Goal: Information Seeking & Learning: Check status

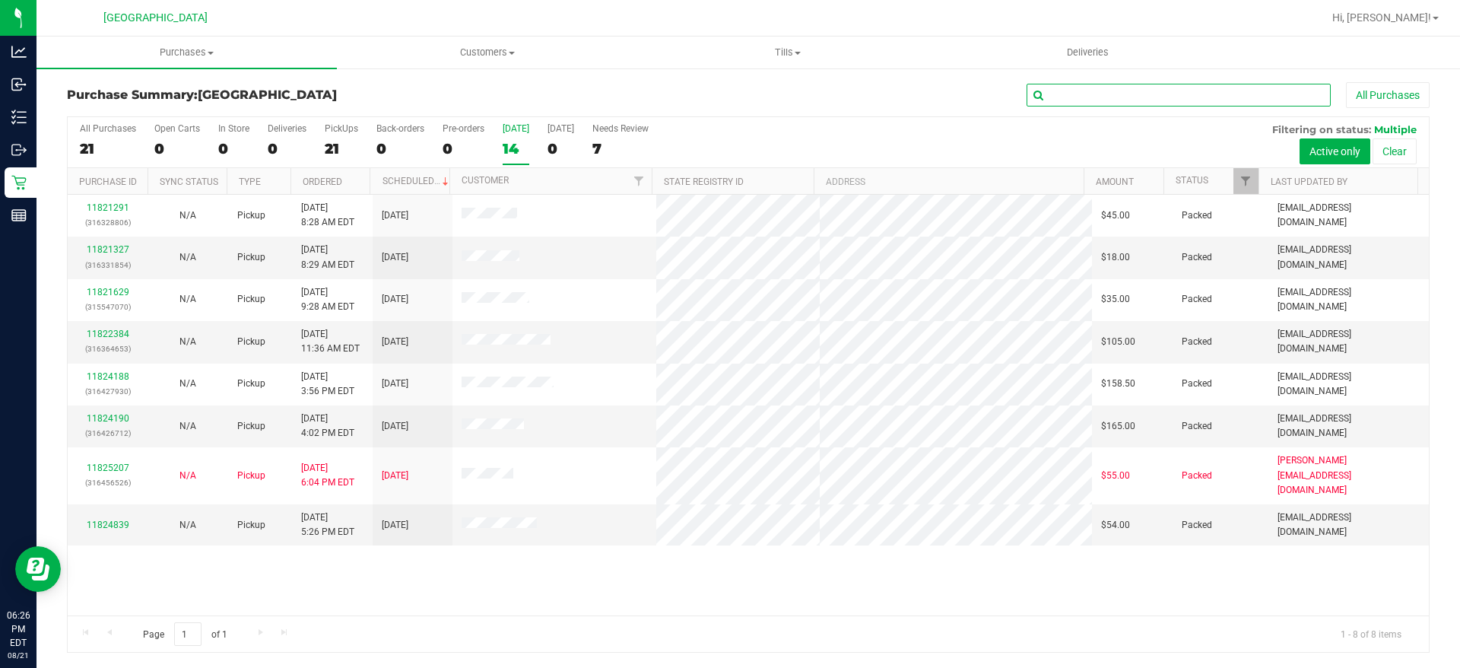
click at [1134, 98] on input "text" at bounding box center [1179, 95] width 304 height 23
type input "[PERSON_NAME]"
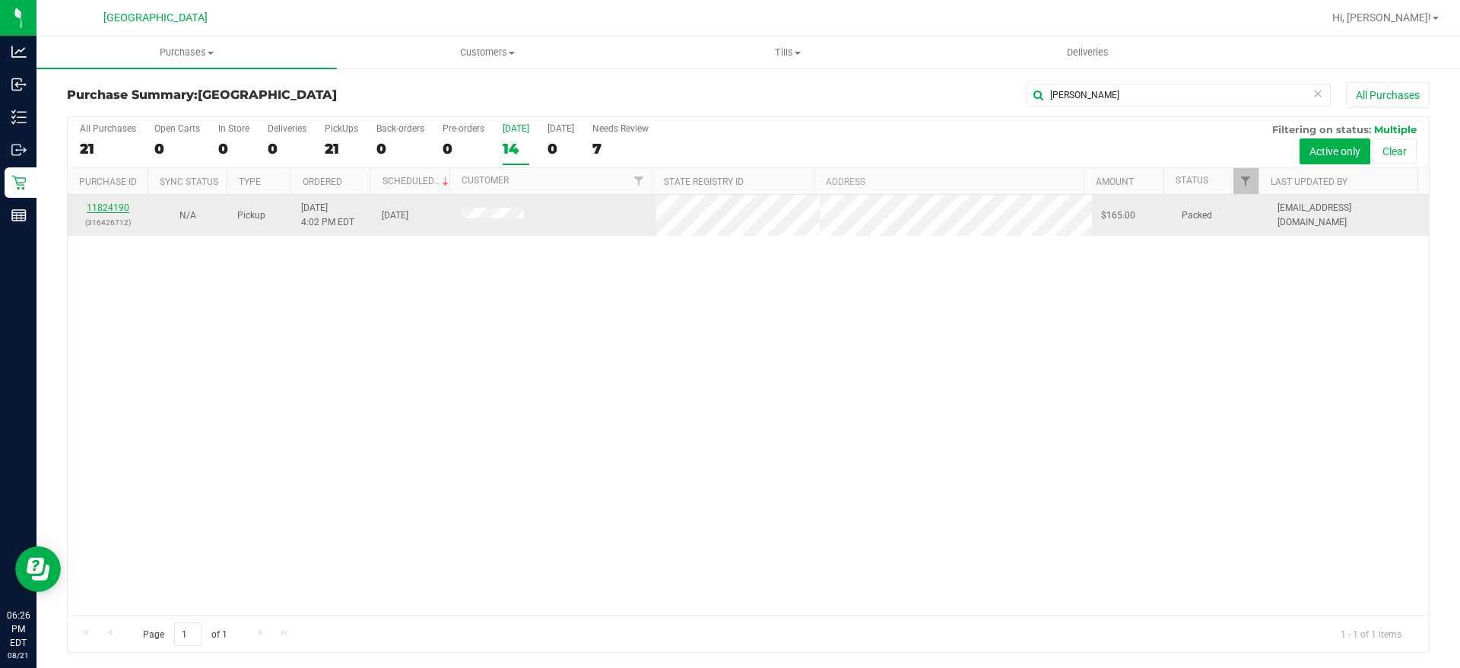
click at [94, 206] on link "11824190" at bounding box center [108, 207] width 43 height 11
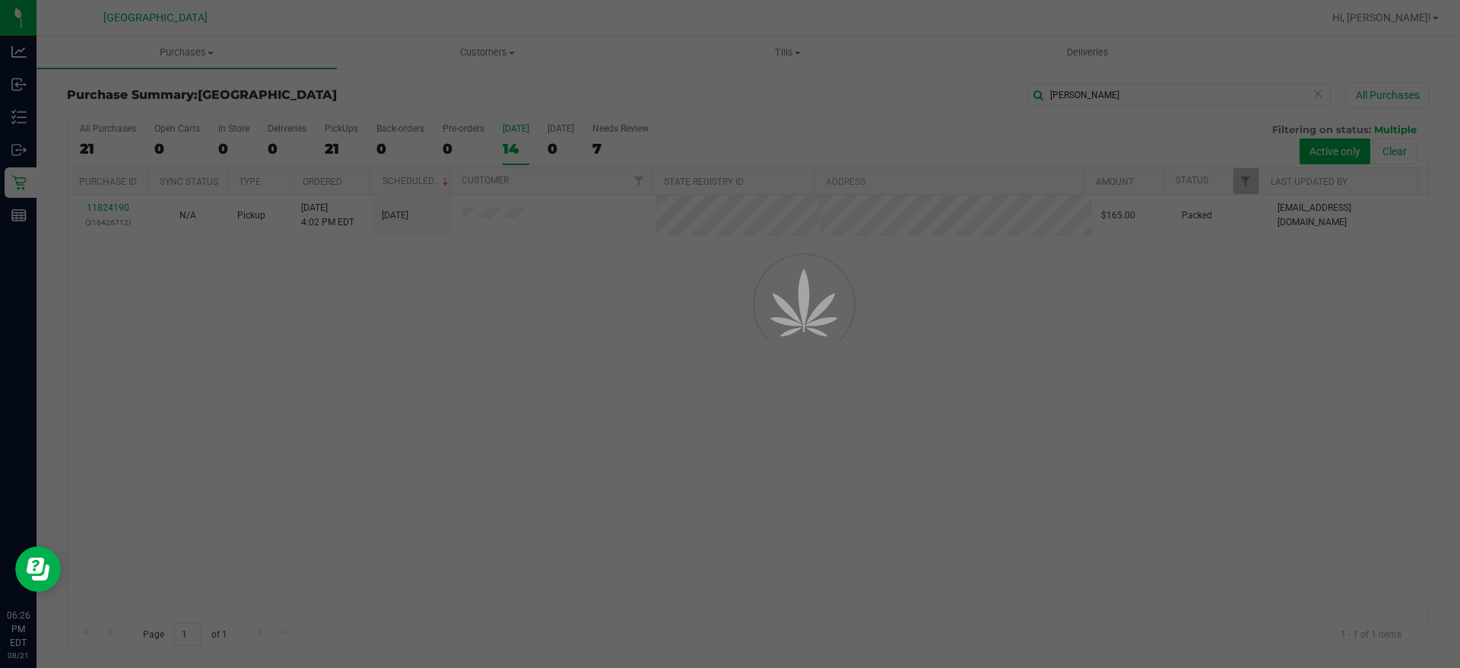
click at [821, 485] on div at bounding box center [730, 334] width 1460 height 668
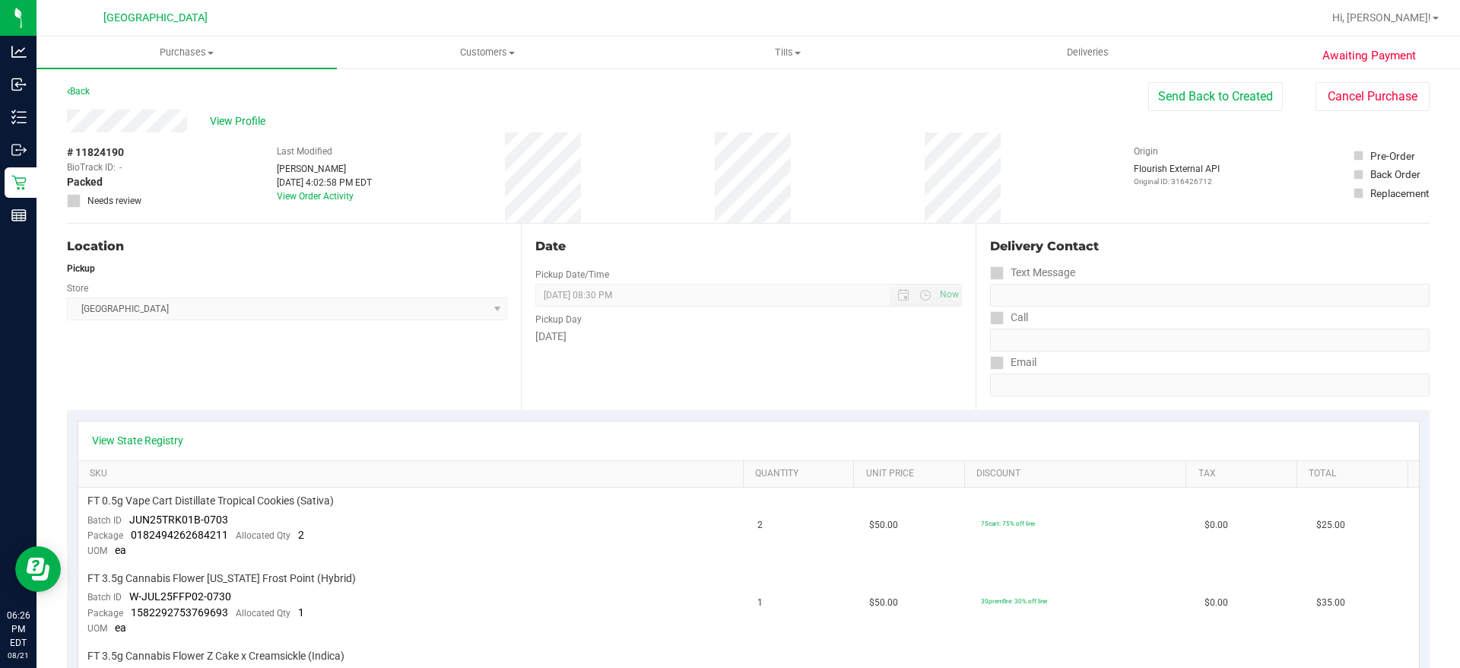
drag, startPoint x: 271, startPoint y: 374, endPoint x: 263, endPoint y: 367, distance: 10.2
click at [269, 373] on div "Location Pickup Store Lakeland WC Select Store [PERSON_NAME][GEOGRAPHIC_DATA] […" at bounding box center [294, 317] width 454 height 186
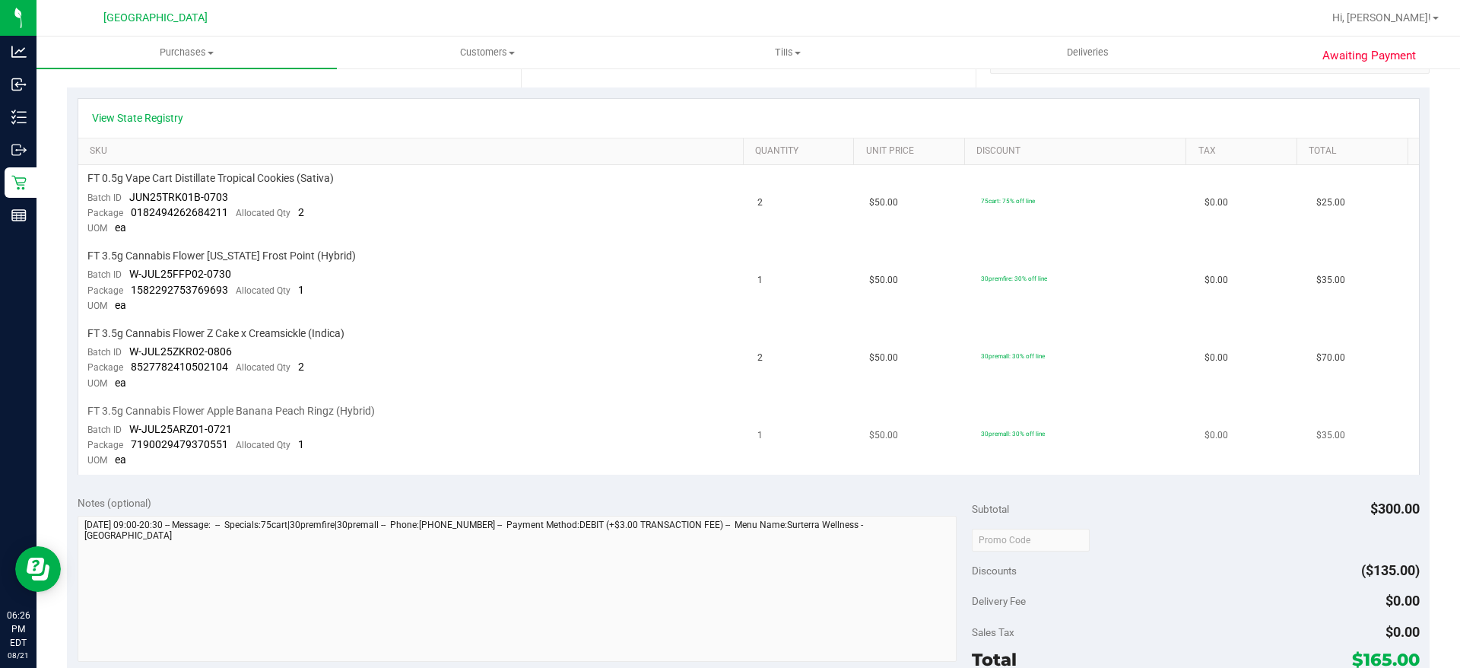
scroll to position [304, 0]
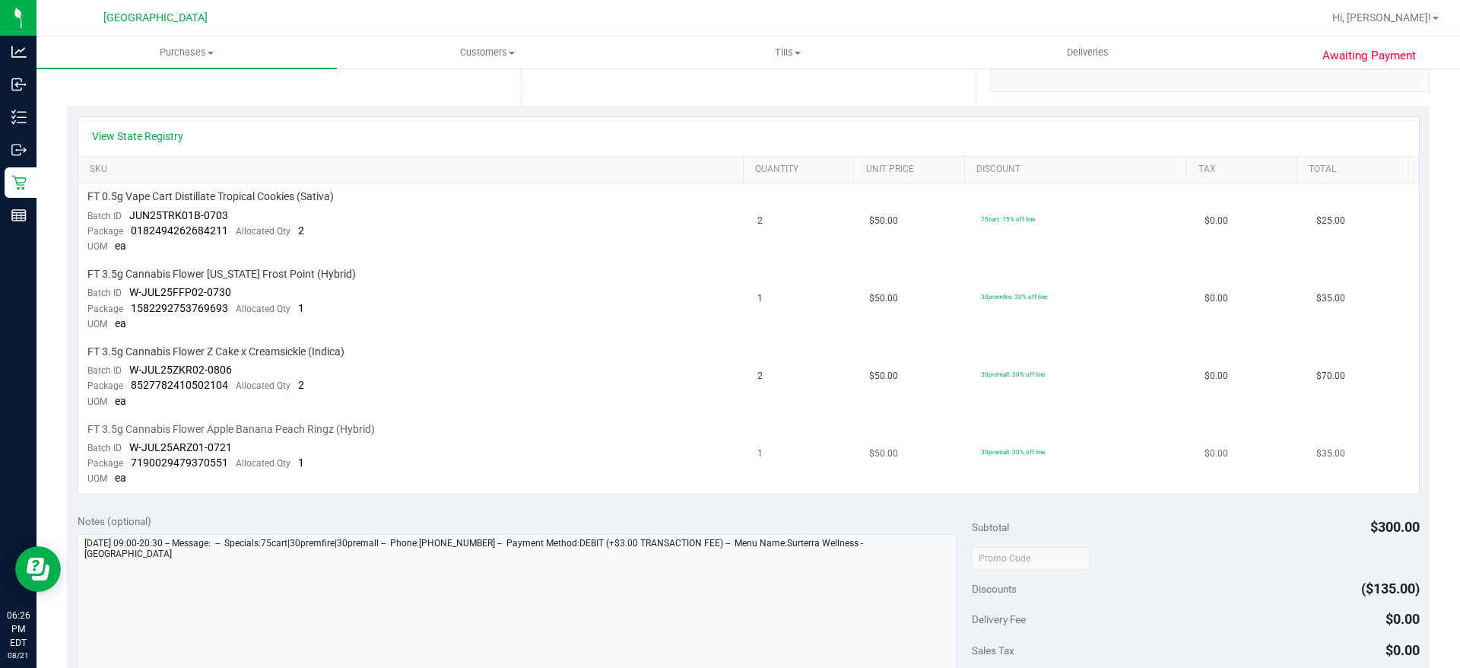
drag, startPoint x: 516, startPoint y: 453, endPoint x: 512, endPoint y: 444, distance: 9.9
click at [516, 448] on td "FT 3.5g Cannabis Flower Apple Banana Peach Ringz (Hybrid) Batch ID W-JUL25ARZ01…" at bounding box center [413, 454] width 671 height 77
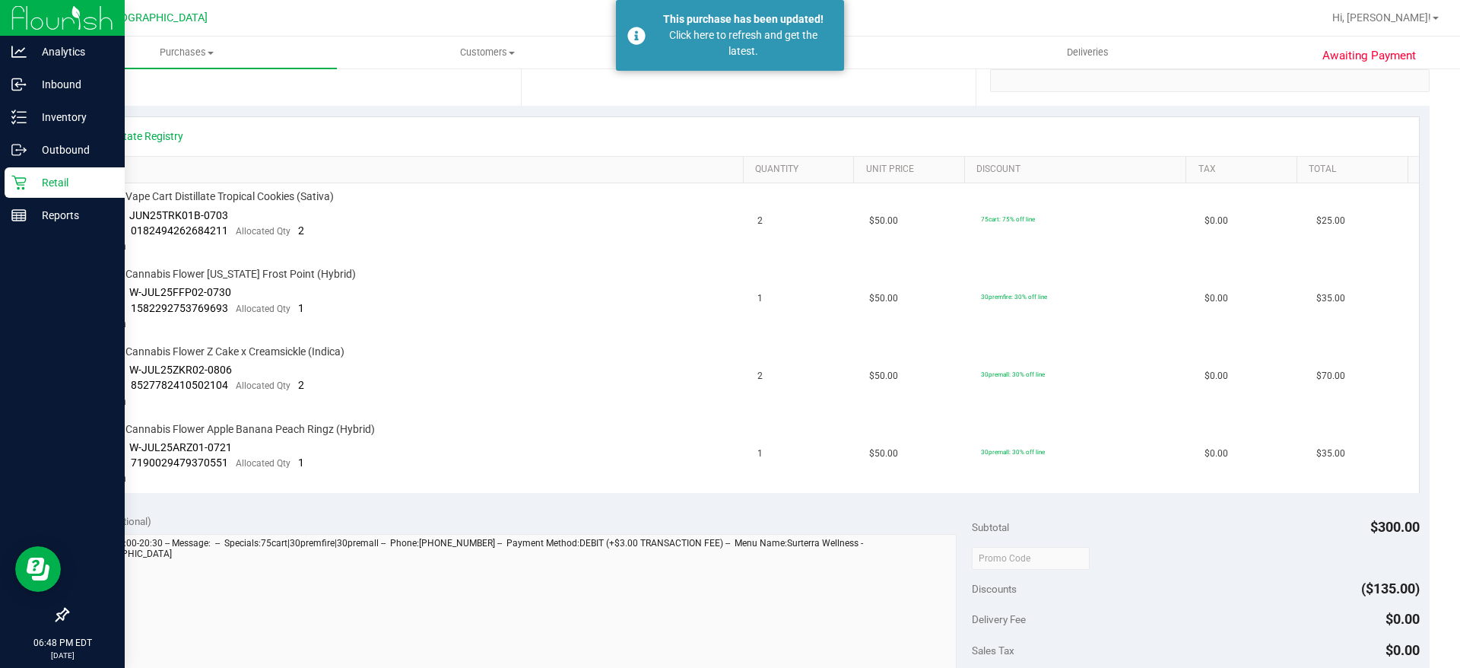
click at [32, 194] on div "Retail" at bounding box center [65, 182] width 120 height 30
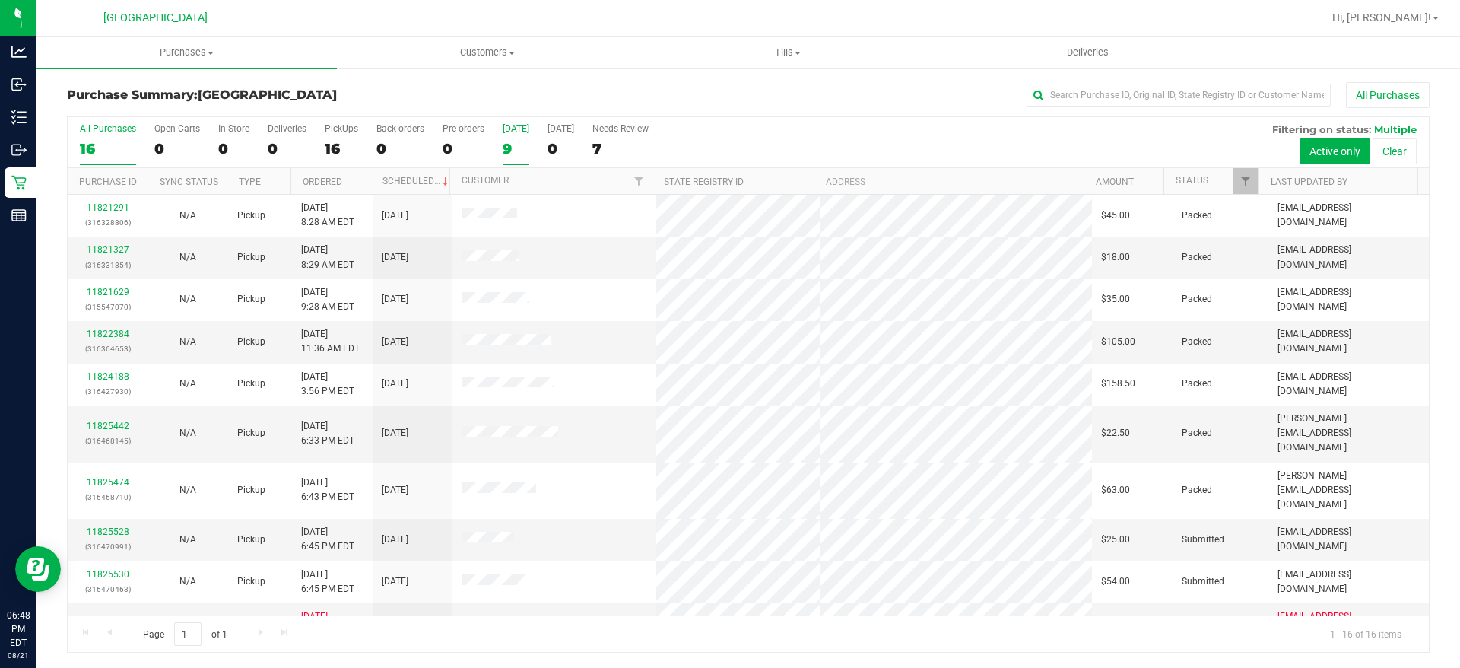
click at [507, 148] on div "9" at bounding box center [516, 148] width 27 height 17
click at [0, 0] on input "[DATE] 9" at bounding box center [0, 0] width 0 height 0
click at [513, 156] on div "9" at bounding box center [516, 148] width 27 height 17
click at [0, 0] on input "[DATE] 9" at bounding box center [0, 0] width 0 height 0
click at [91, 526] on link "11825528" at bounding box center [108, 531] width 43 height 11
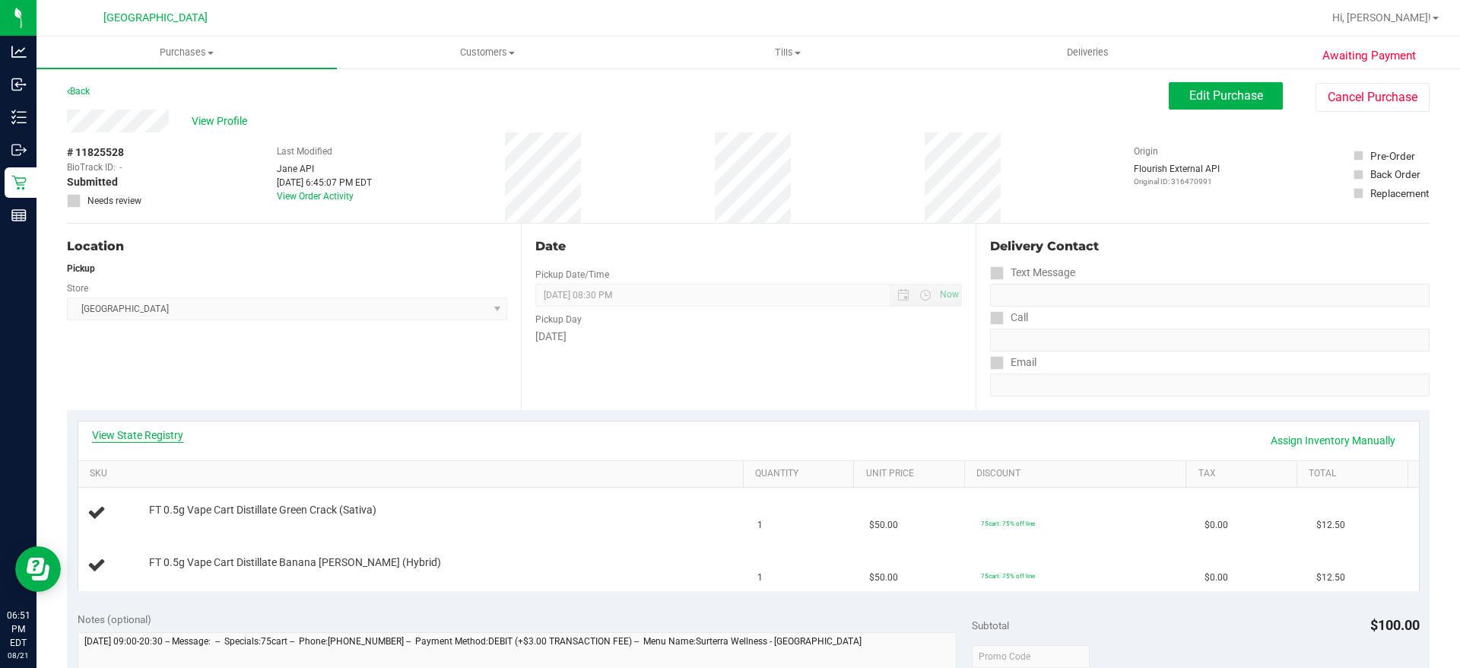
click at [135, 436] on link "View State Registry" at bounding box center [137, 434] width 91 height 15
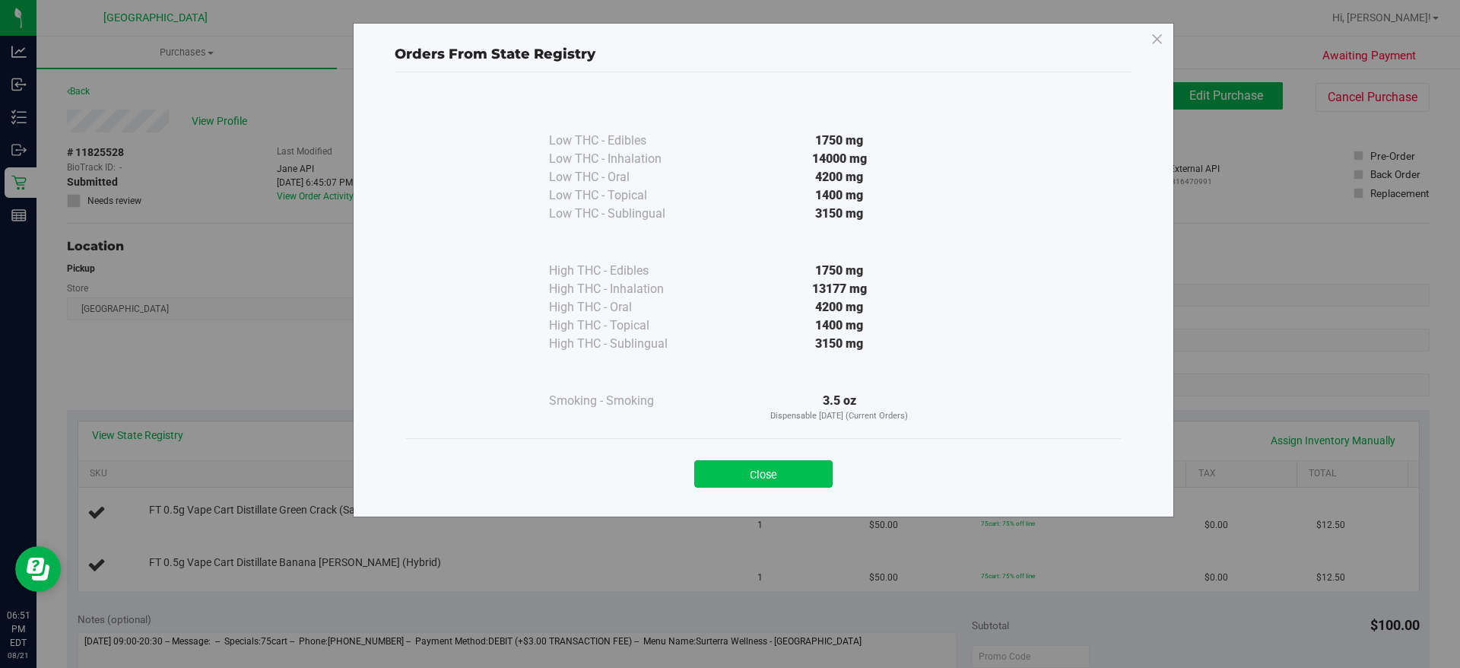
click at [804, 471] on button "Close" at bounding box center [763, 473] width 138 height 27
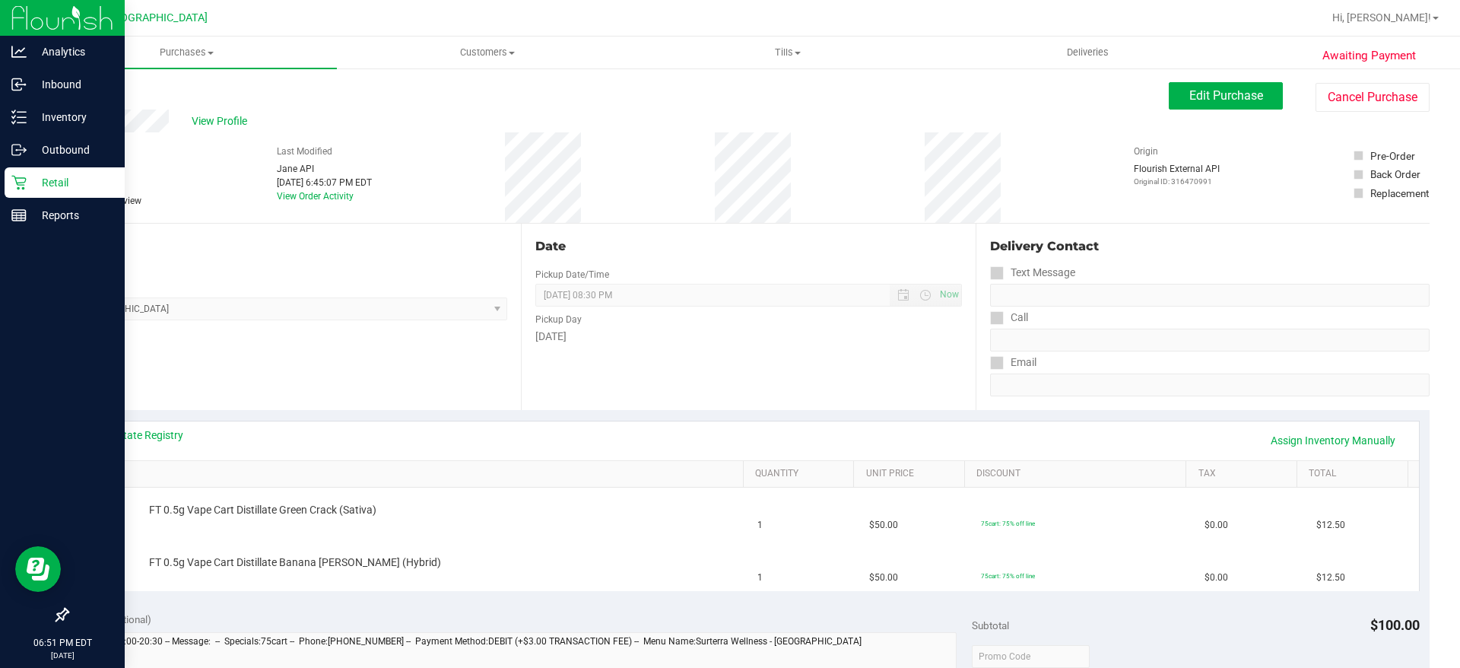
click at [61, 176] on p "Retail" at bounding box center [72, 182] width 91 height 18
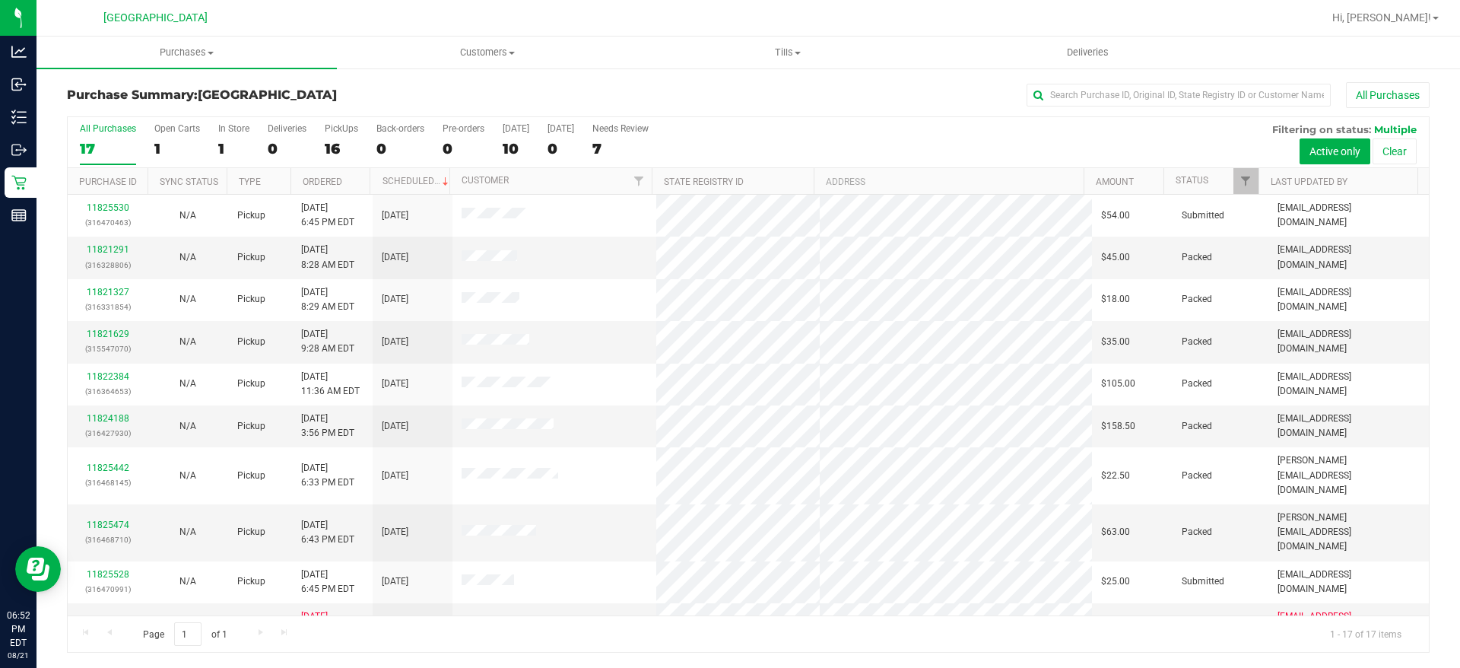
click at [514, 154] on div "10" at bounding box center [516, 148] width 27 height 17
click at [0, 0] on input "[DATE] 10" at bounding box center [0, 0] width 0 height 0
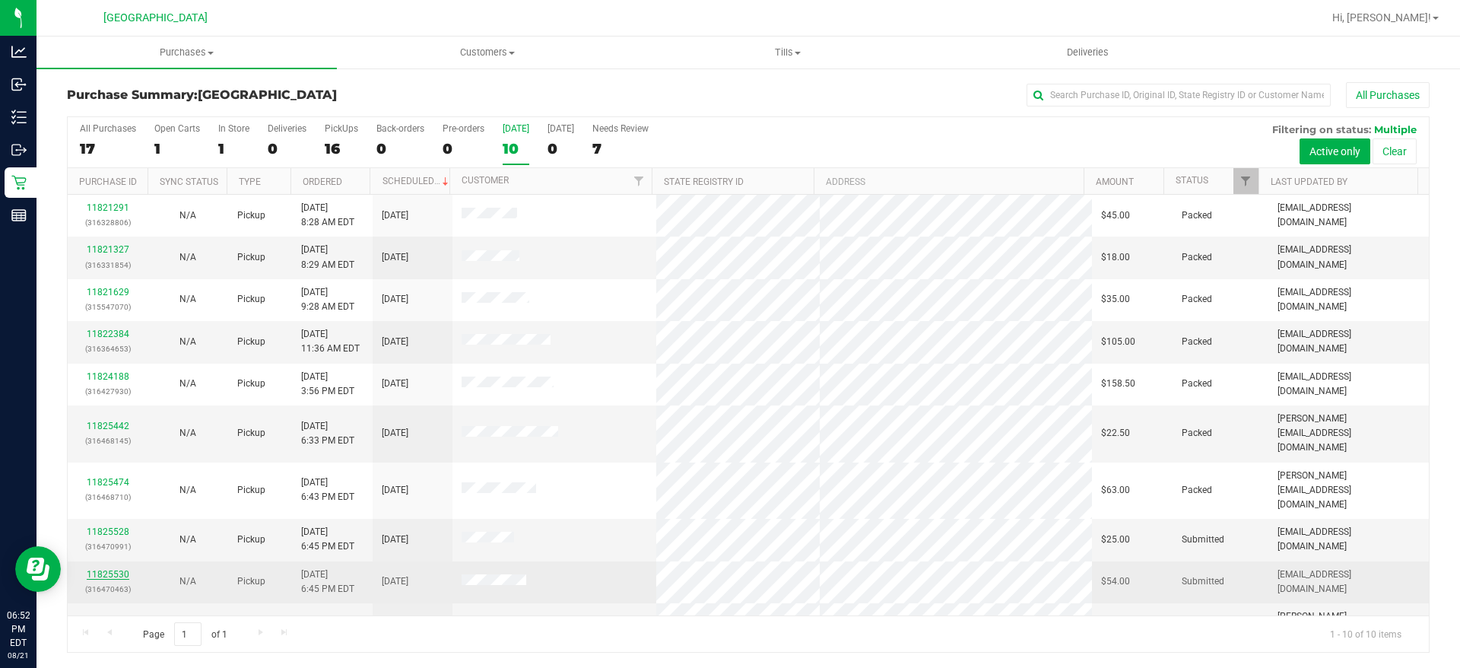
click at [121, 569] on link "11825530" at bounding box center [108, 574] width 43 height 11
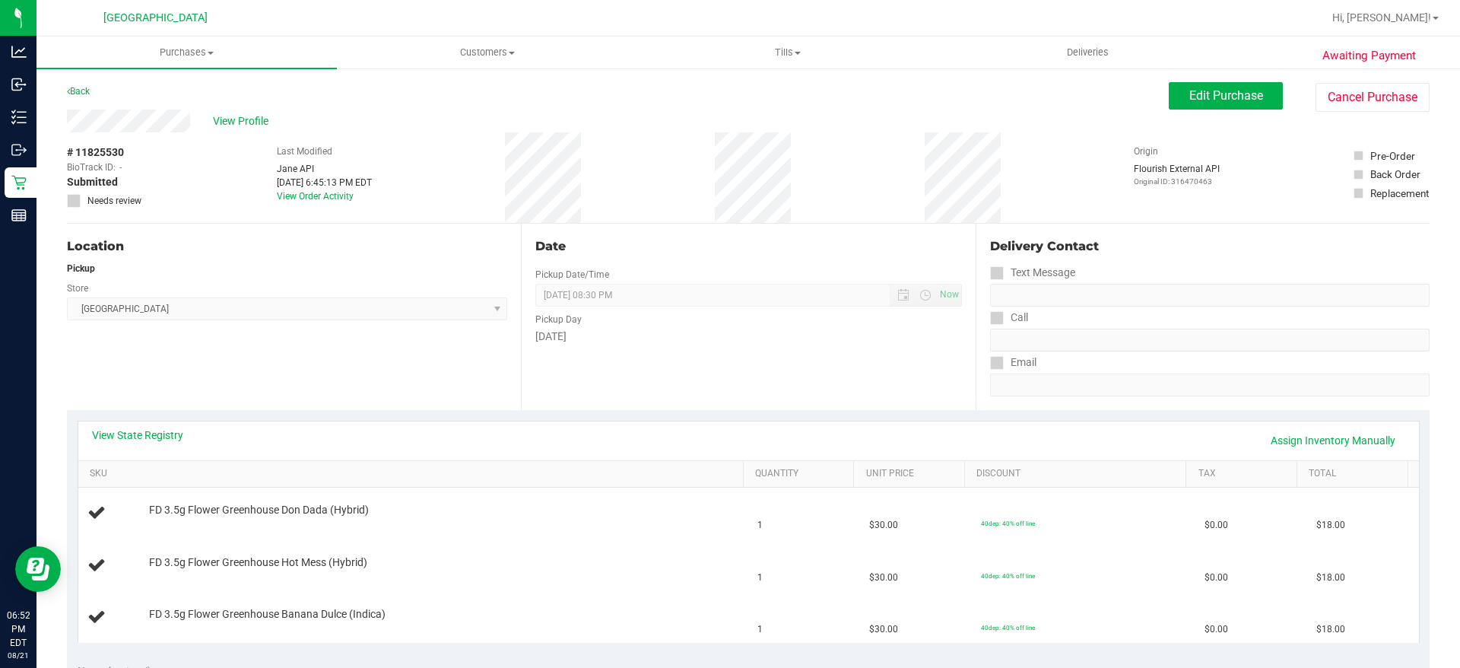
click at [164, 426] on div "View State Registry Assign Inventory Manually" at bounding box center [748, 440] width 1341 height 39
click at [167, 437] on link "View State Registry" at bounding box center [137, 434] width 91 height 15
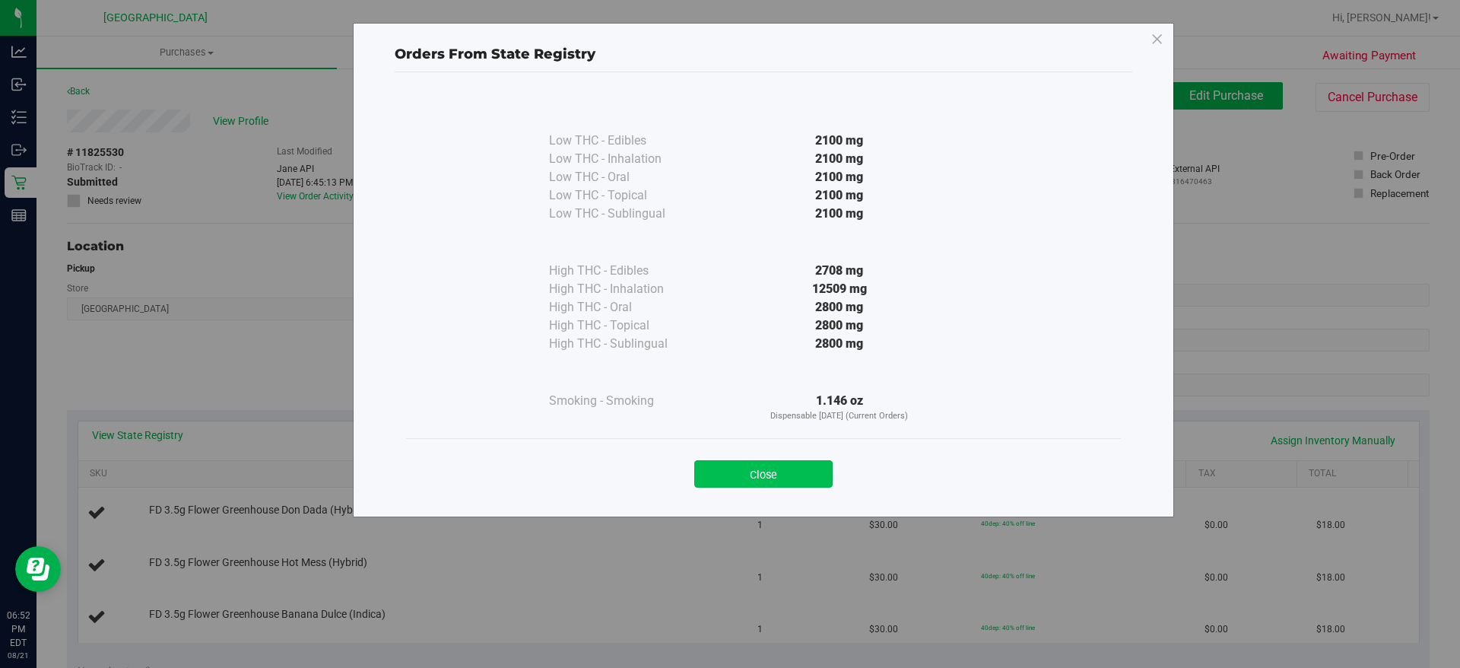
click at [808, 471] on button "Close" at bounding box center [763, 473] width 138 height 27
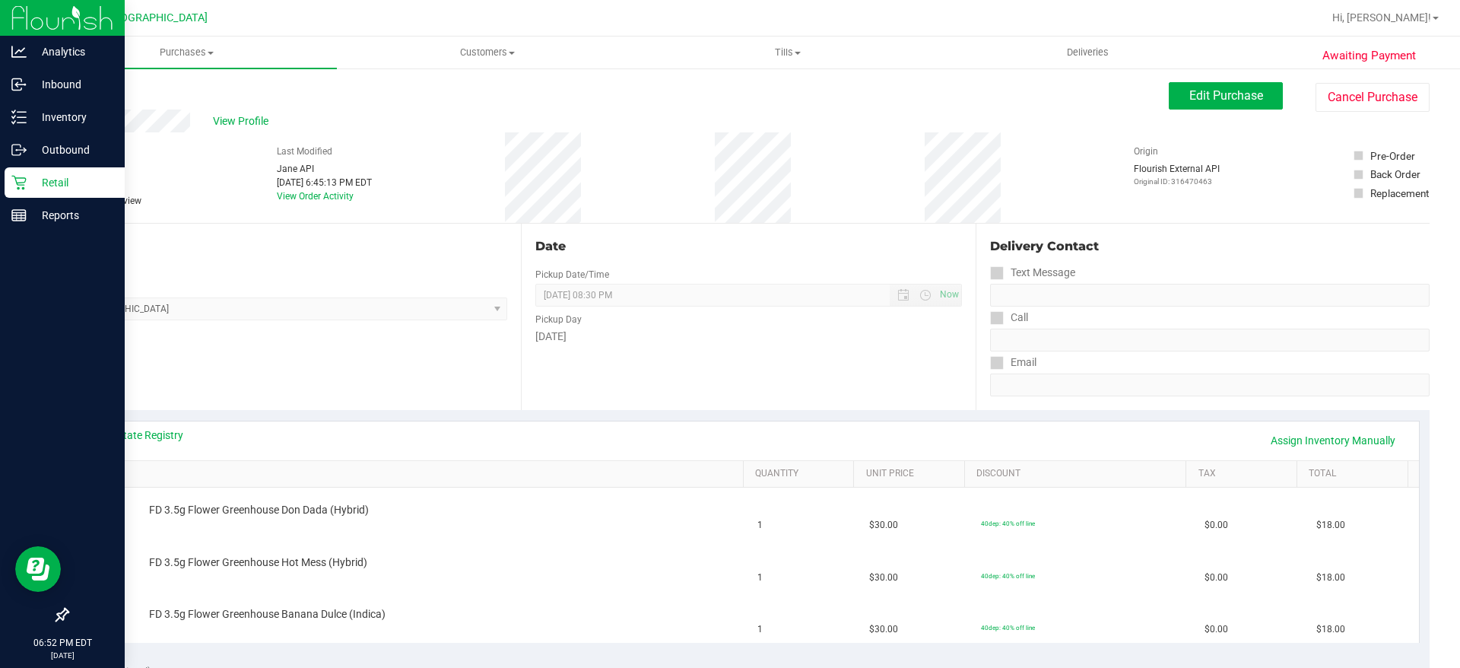
click at [82, 172] on div "Retail" at bounding box center [65, 182] width 120 height 30
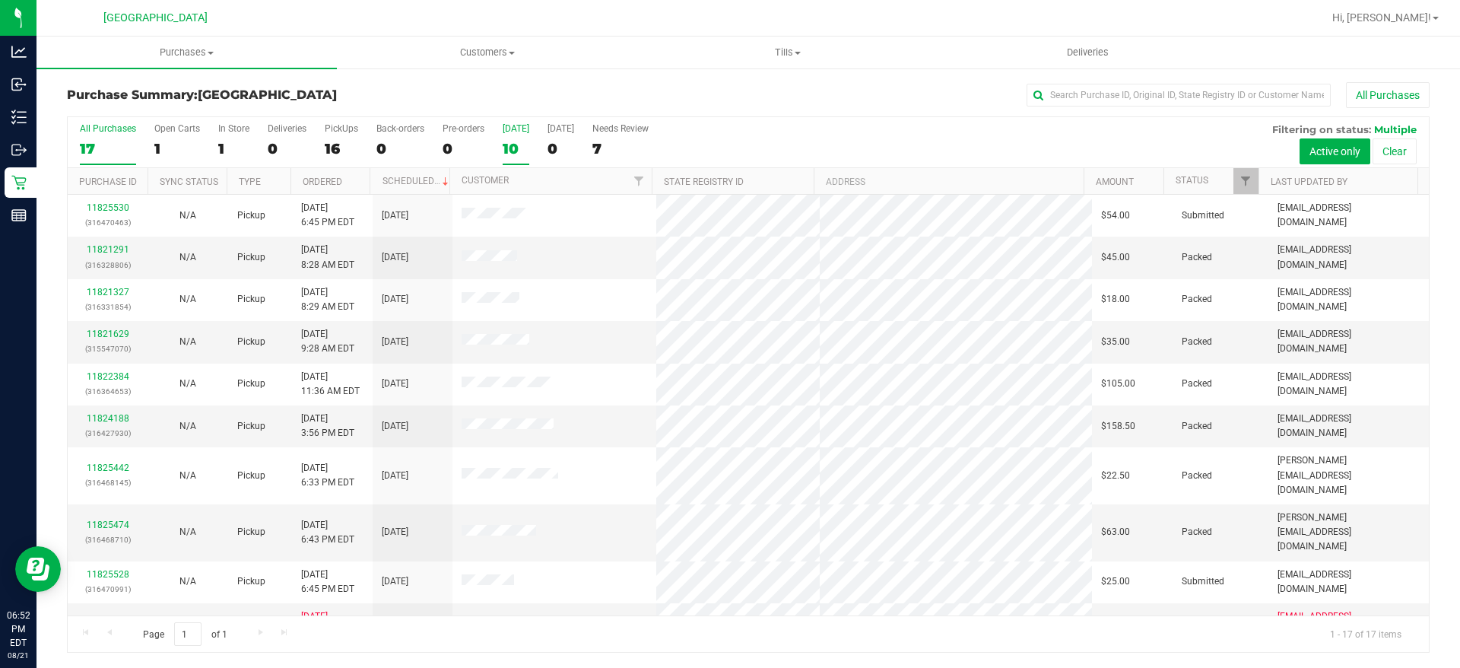
click at [522, 129] on div "[DATE]" at bounding box center [516, 128] width 27 height 11
click at [0, 0] on input "[DATE] 10" at bounding box center [0, 0] width 0 height 0
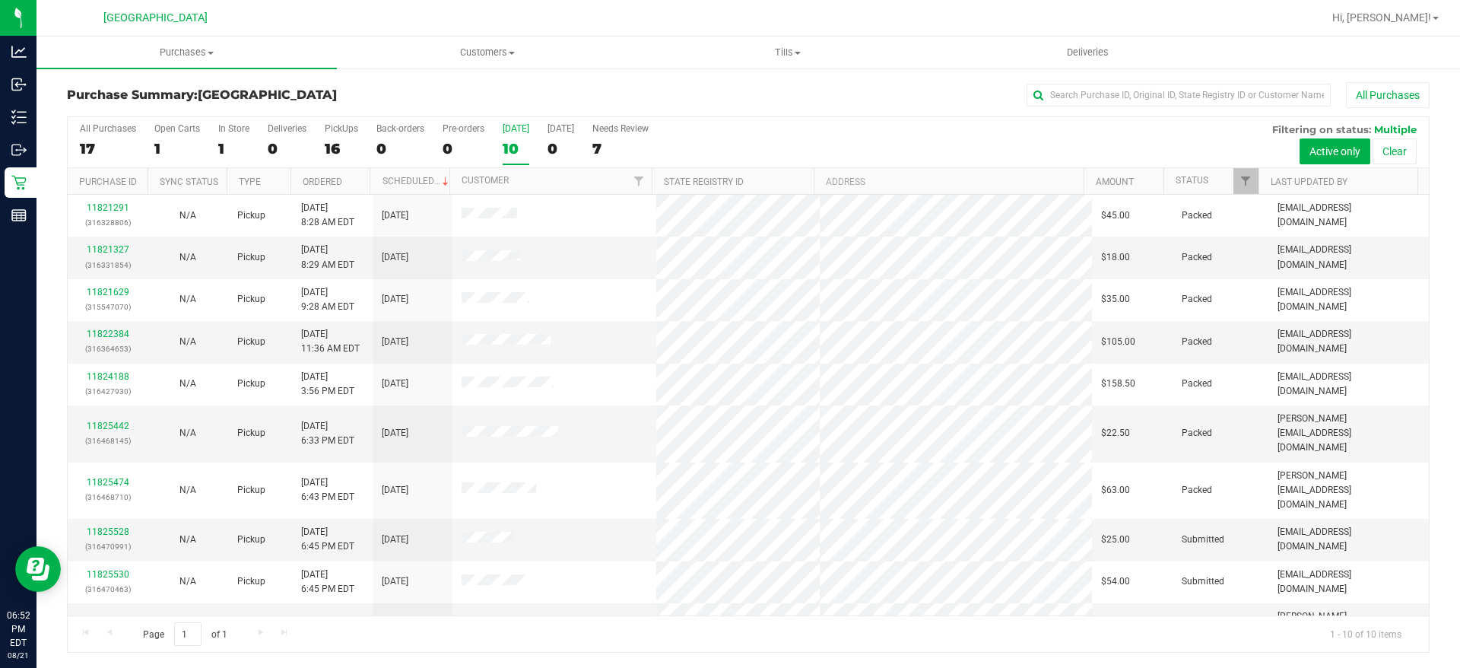
click at [511, 138] on label "[DATE] 10" at bounding box center [516, 144] width 27 height 42
click at [0, 0] on input "[DATE] 10" at bounding box center [0, 0] width 0 height 0
click at [756, 636] on div "Page 1 of 1 1 - 10 of 10 items" at bounding box center [748, 633] width 1361 height 37
click at [755, 628] on div "Page 1 of 1 1 - 10 of 10 items" at bounding box center [748, 633] width 1361 height 37
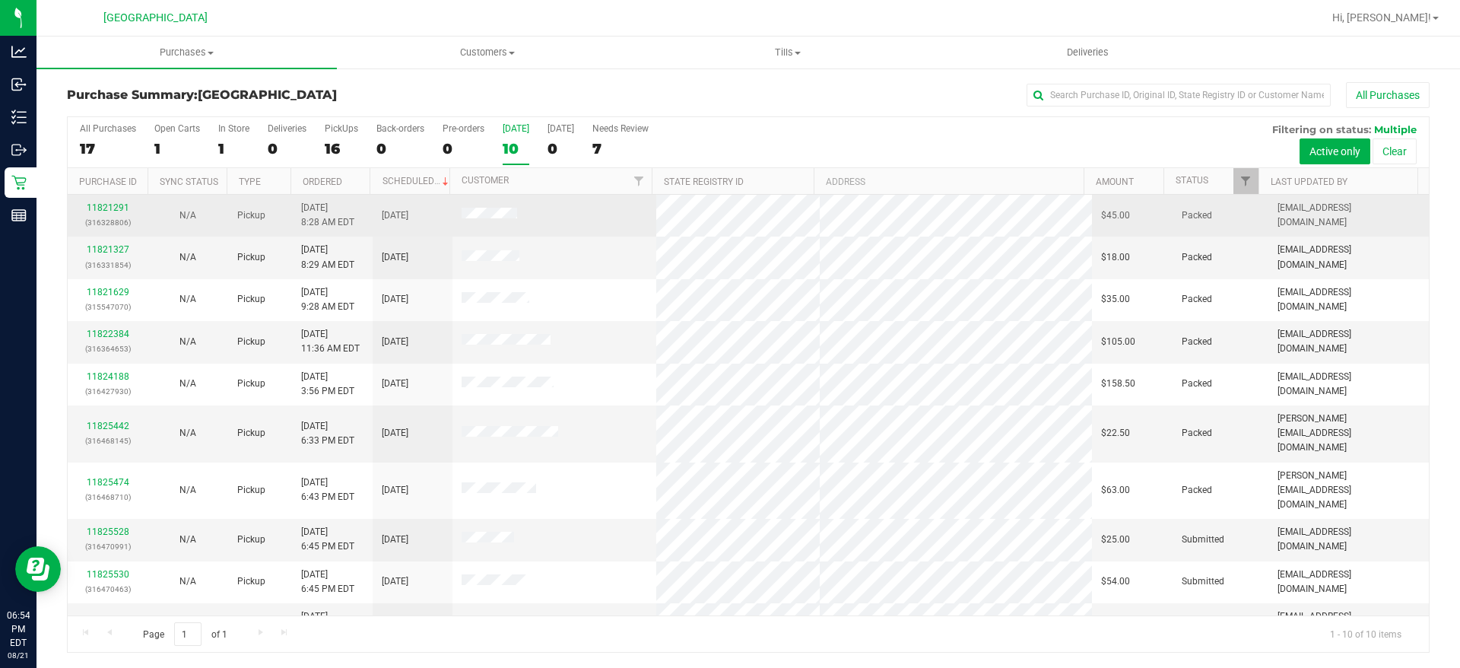
click at [123, 214] on div "11821291 (316328806)" at bounding box center [108, 215] width 62 height 29
click at [121, 212] on link "11821291" at bounding box center [108, 207] width 43 height 11
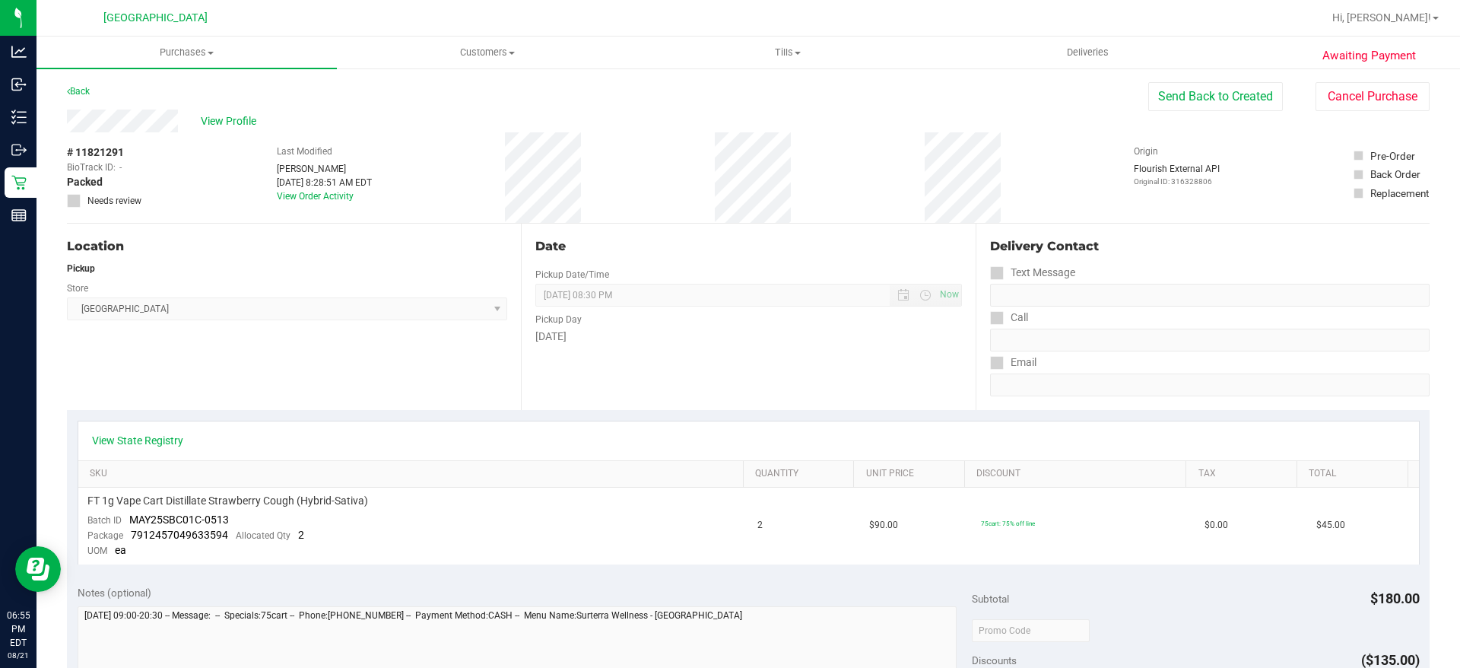
click at [398, 382] on div "Location Pickup Store Lakeland WC Select Store [PERSON_NAME][GEOGRAPHIC_DATA] […" at bounding box center [294, 317] width 454 height 186
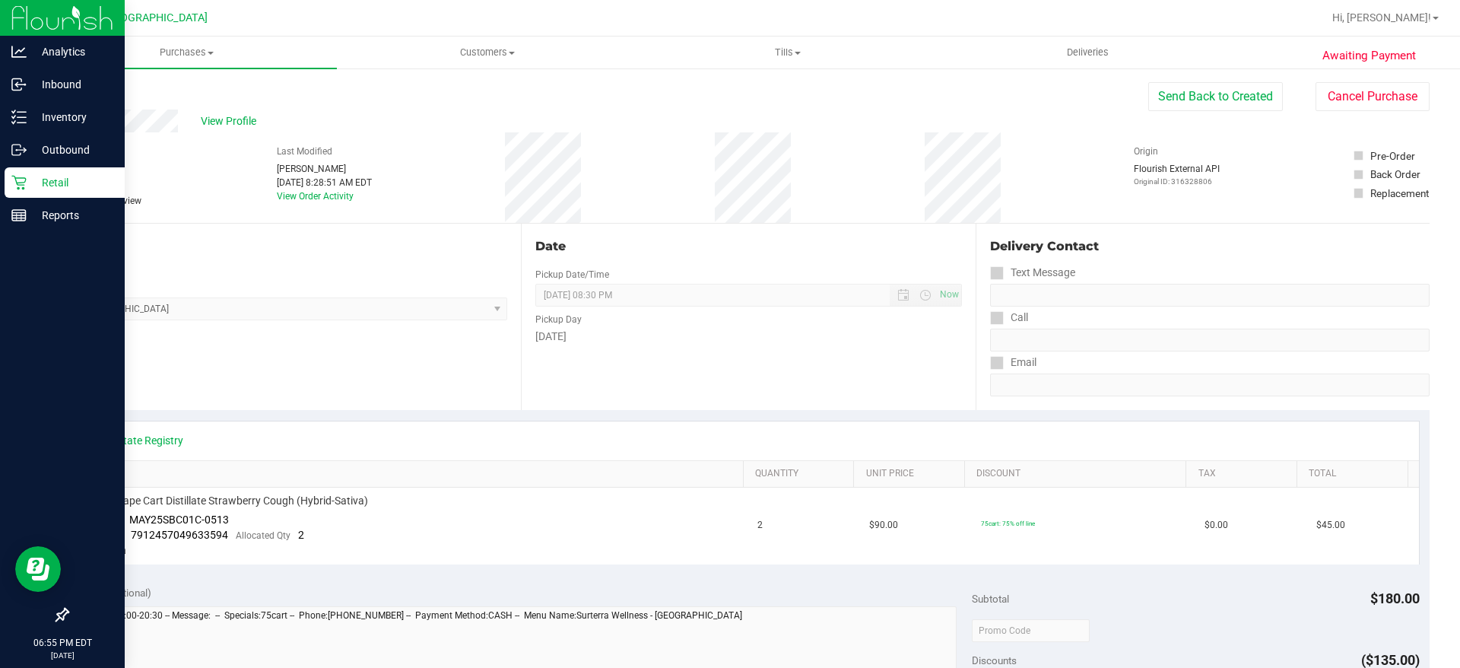
click at [22, 176] on icon at bounding box center [18, 182] width 15 height 15
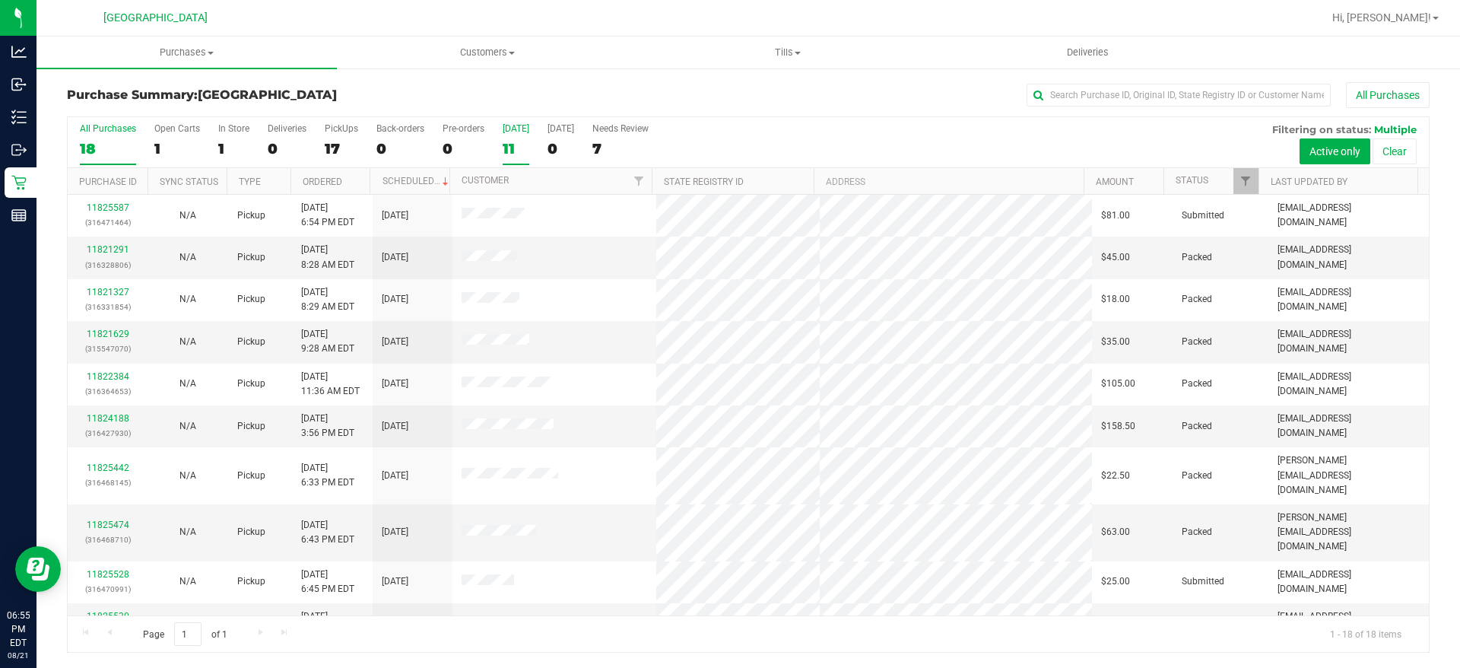
click at [520, 150] on div "11" at bounding box center [516, 148] width 27 height 17
click at [0, 0] on input "[DATE] 11" at bounding box center [0, 0] width 0 height 0
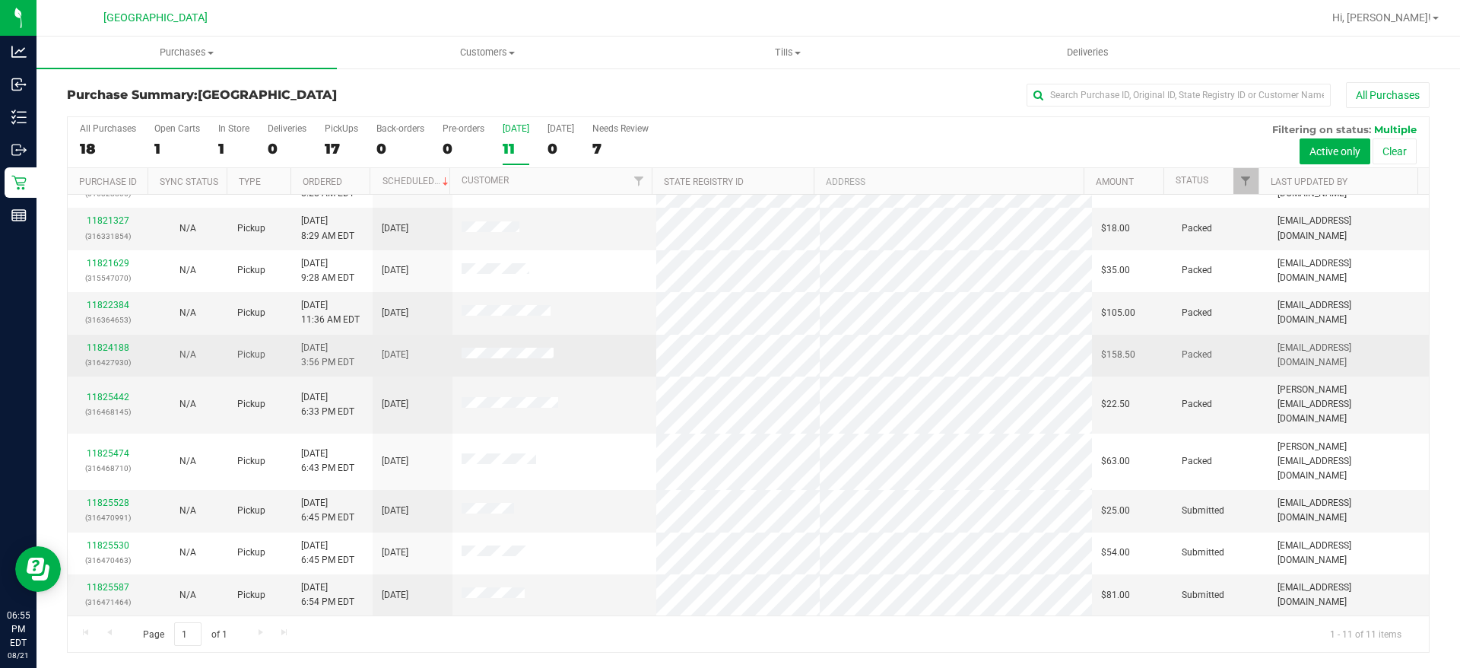
scroll to position [42, 0]
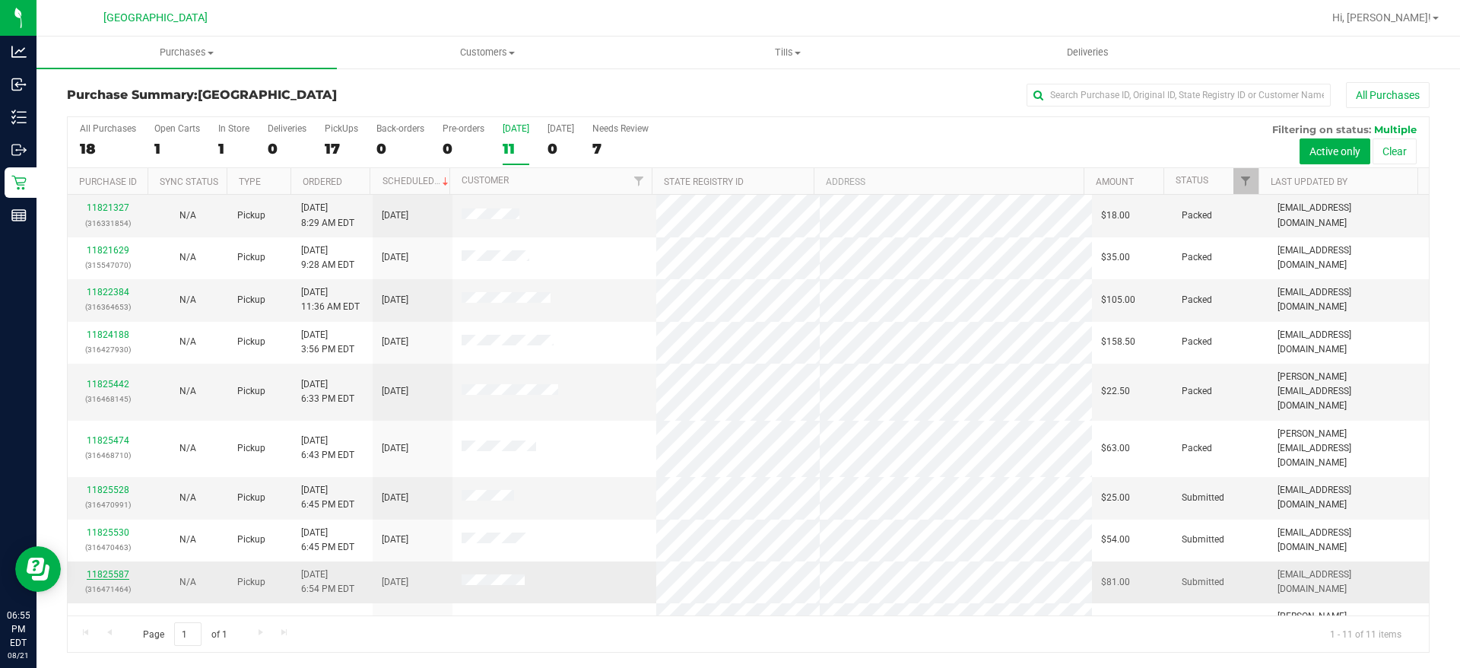
click at [120, 569] on link "11825587" at bounding box center [108, 574] width 43 height 11
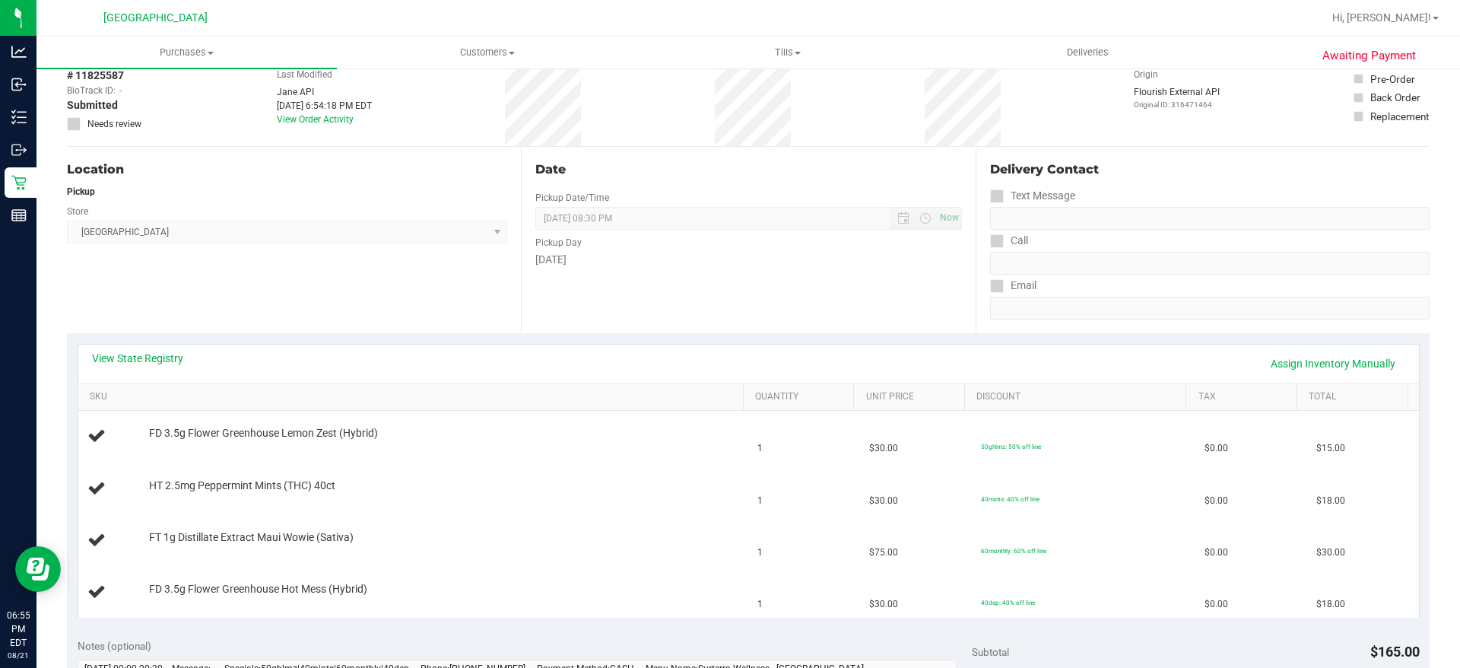
scroll to position [152, 0]
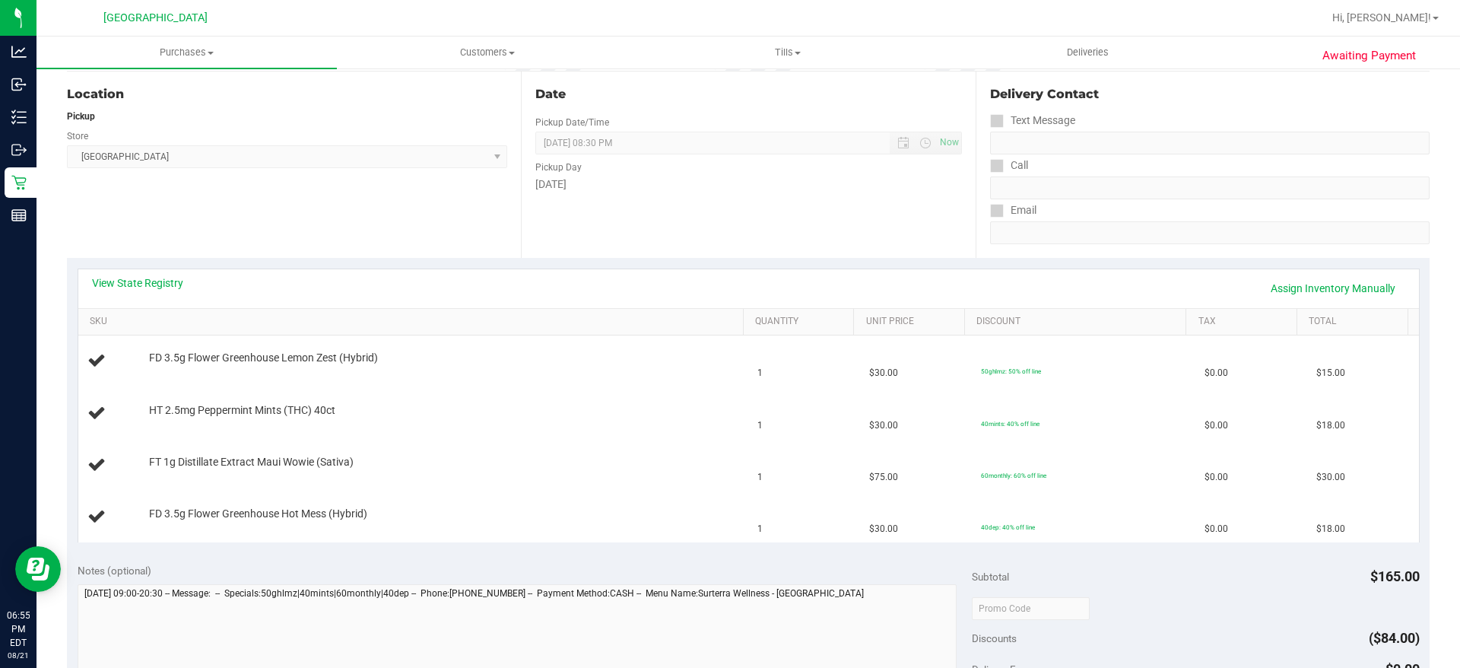
drag, startPoint x: 175, startPoint y: 311, endPoint x: 167, endPoint y: 302, distance: 12.4
click at [170, 309] on th "SKU" at bounding box center [410, 322] width 665 height 27
click at [157, 290] on link "View State Registry" at bounding box center [137, 282] width 91 height 15
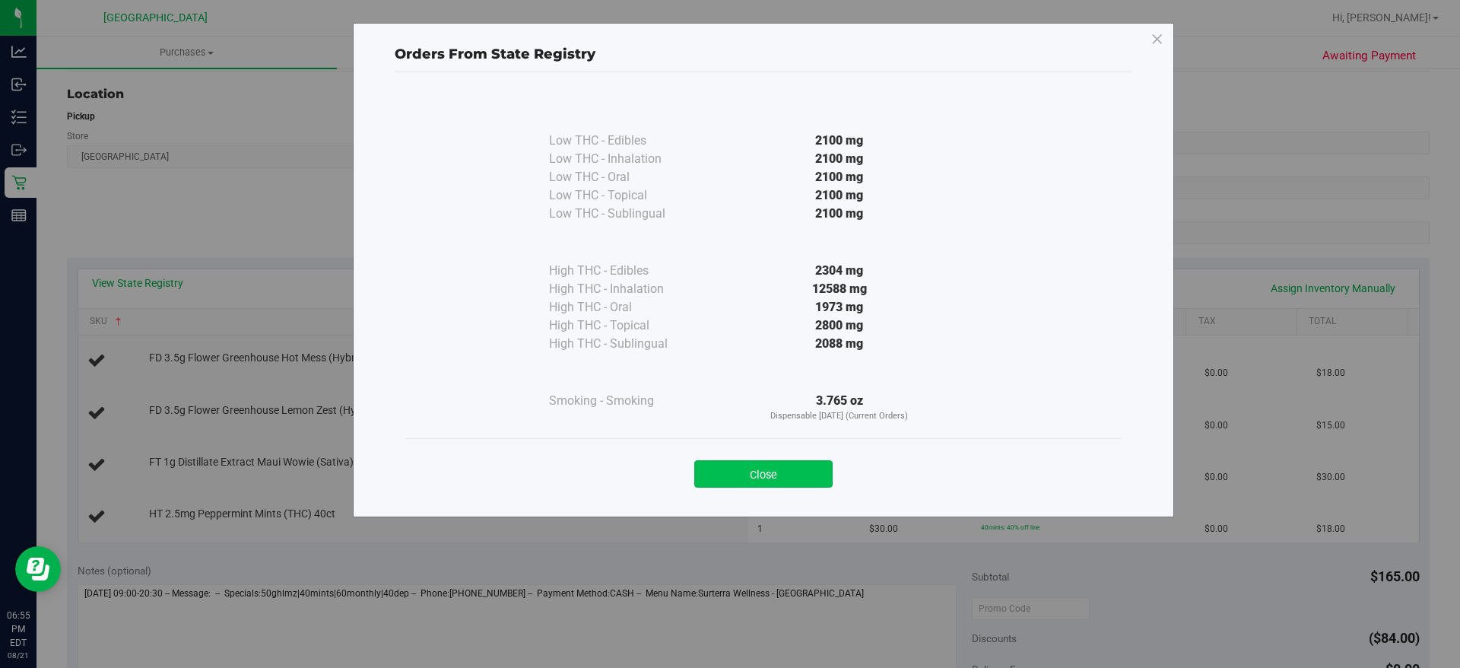
click at [806, 460] on div "Close" at bounding box center [764, 469] width 692 height 38
click at [806, 462] on button "Close" at bounding box center [763, 473] width 138 height 27
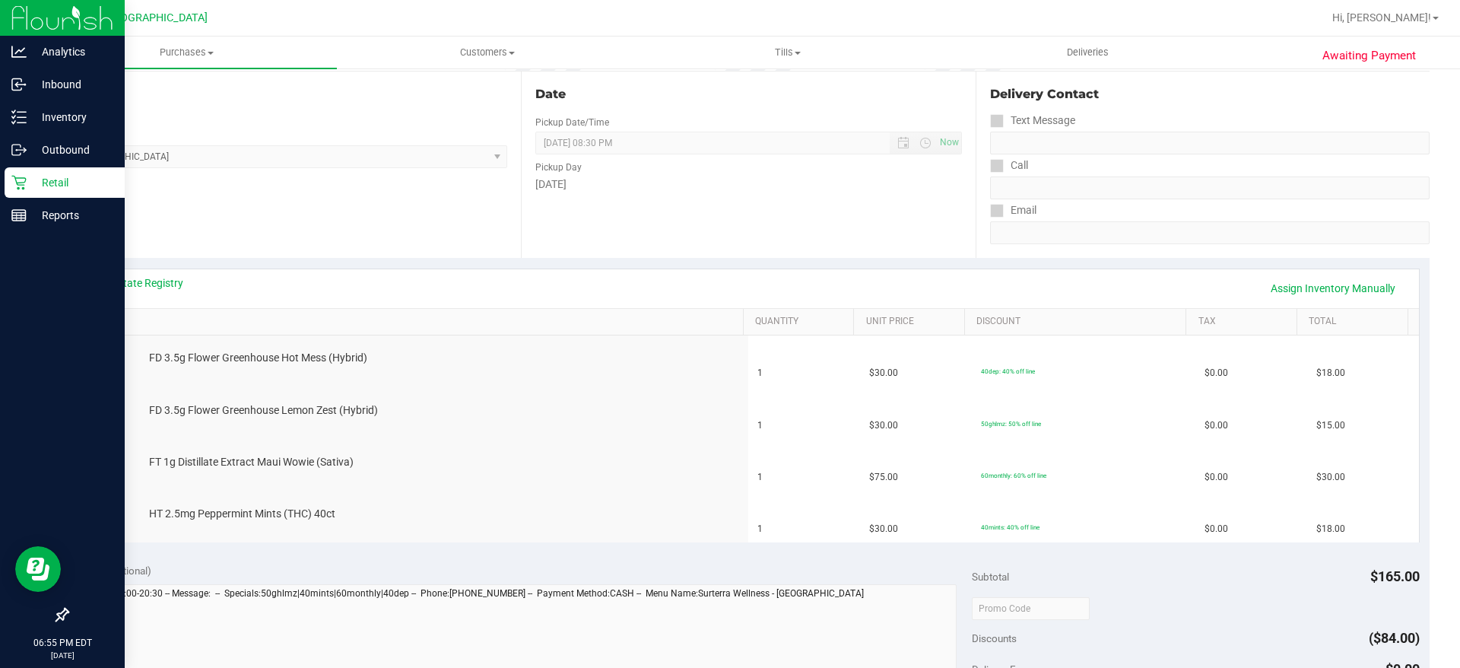
click at [44, 179] on p "Retail" at bounding box center [72, 182] width 91 height 18
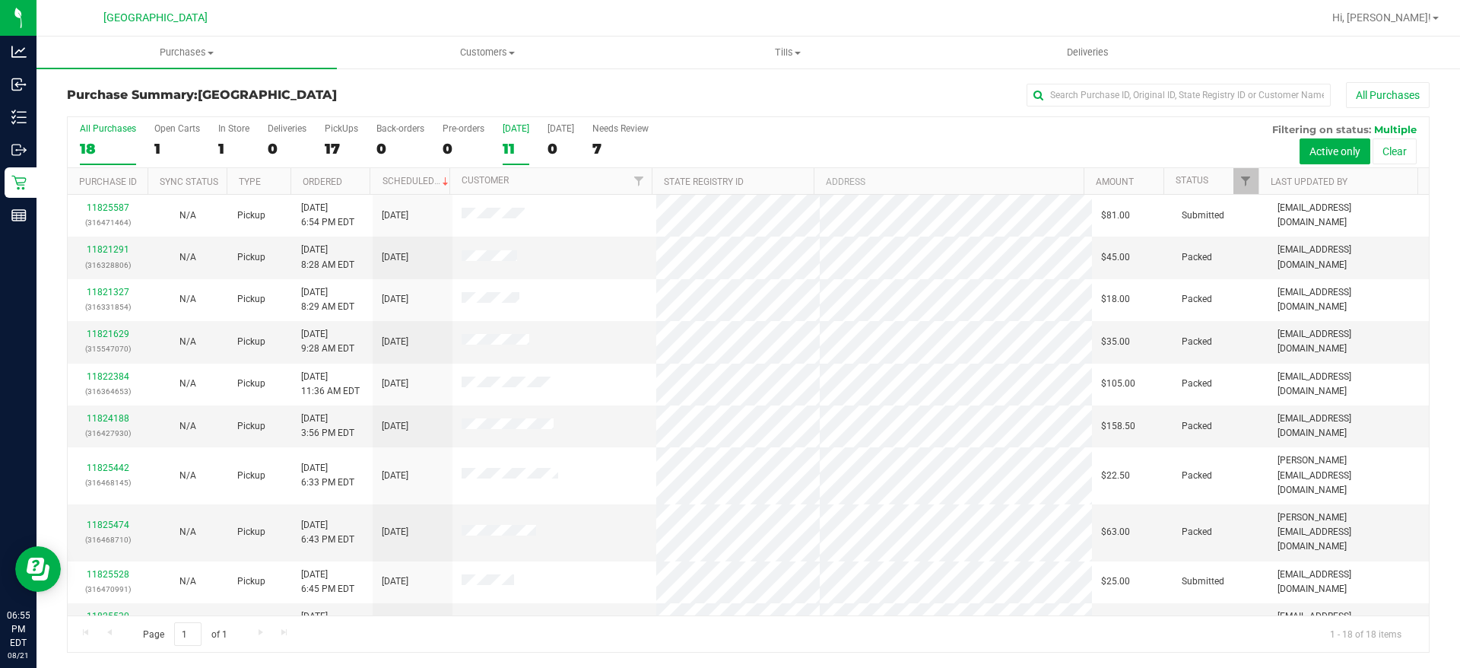
click at [513, 151] on div "11" at bounding box center [516, 148] width 27 height 17
click at [0, 0] on input "[DATE] 11" at bounding box center [0, 0] width 0 height 0
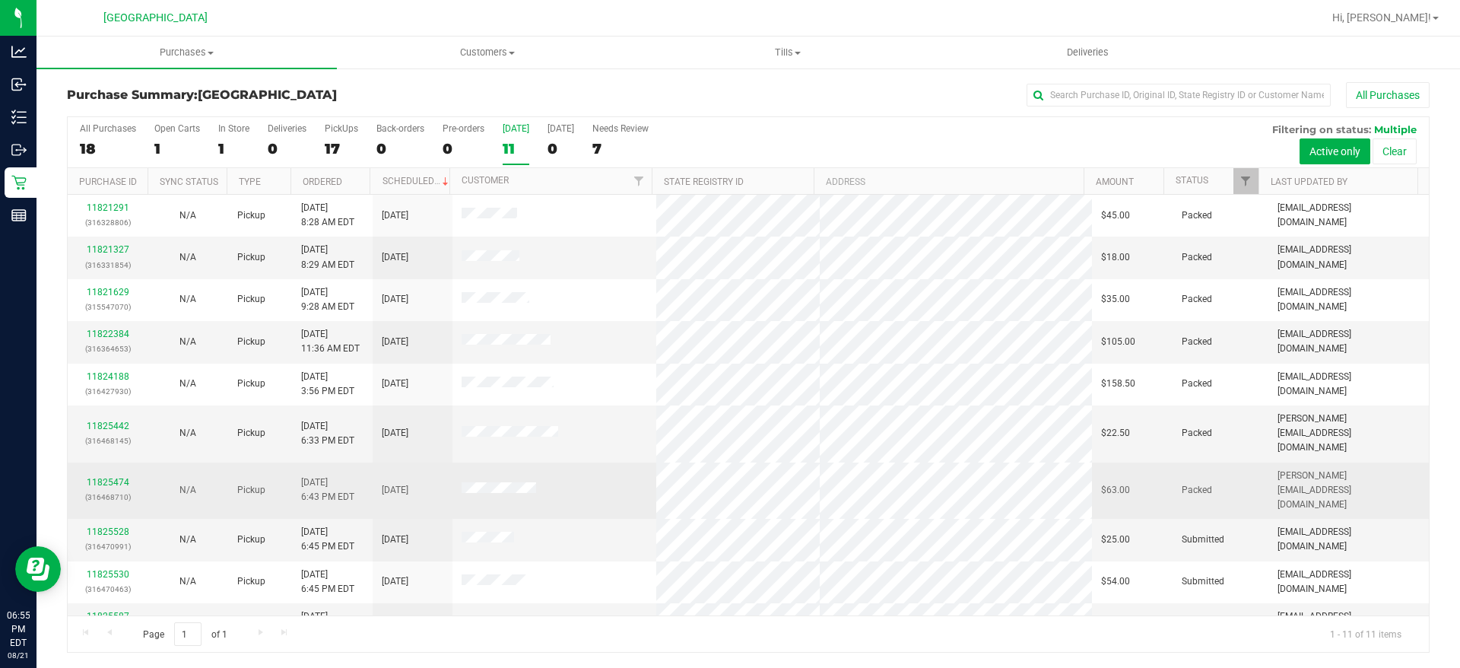
scroll to position [42, 0]
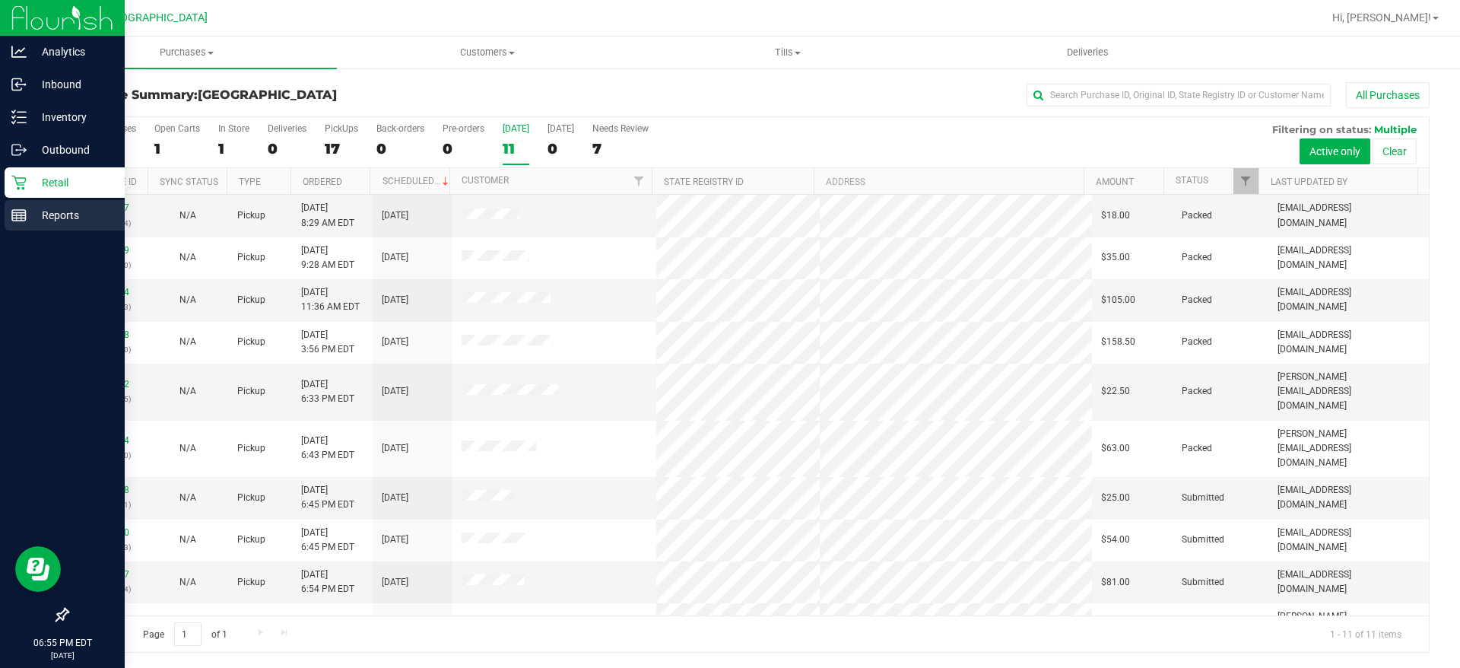
click at [27, 217] on p "Reports" at bounding box center [72, 215] width 91 height 18
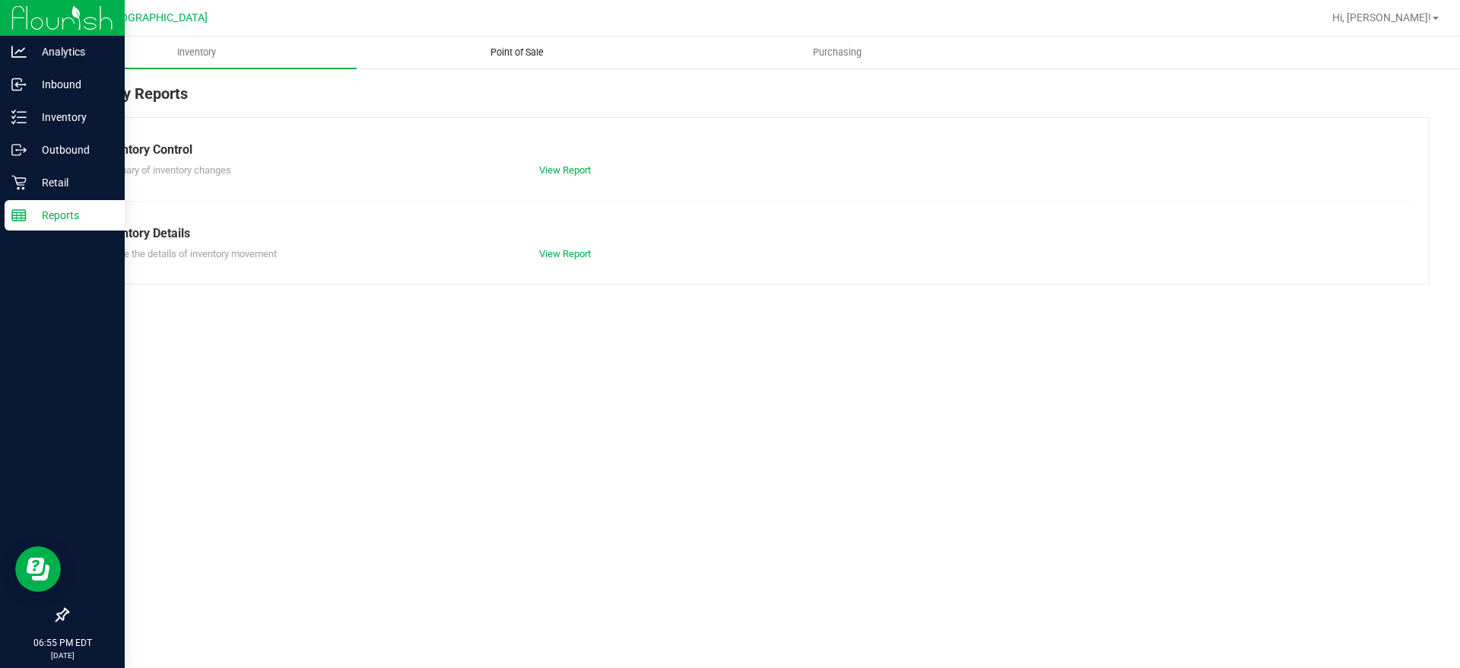
click at [513, 63] on uib-tab-heading "Point of Sale" at bounding box center [516, 52] width 319 height 30
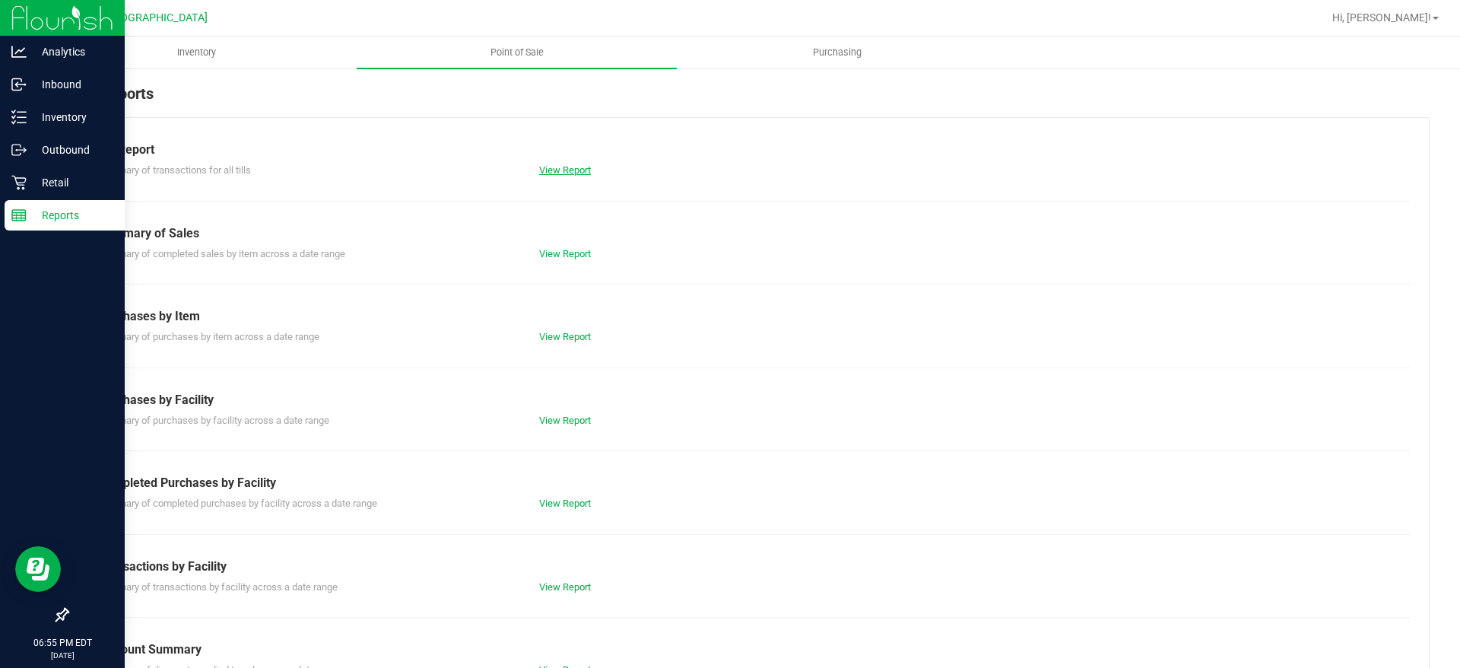
click at [540, 172] on link "View Report" at bounding box center [565, 169] width 52 height 11
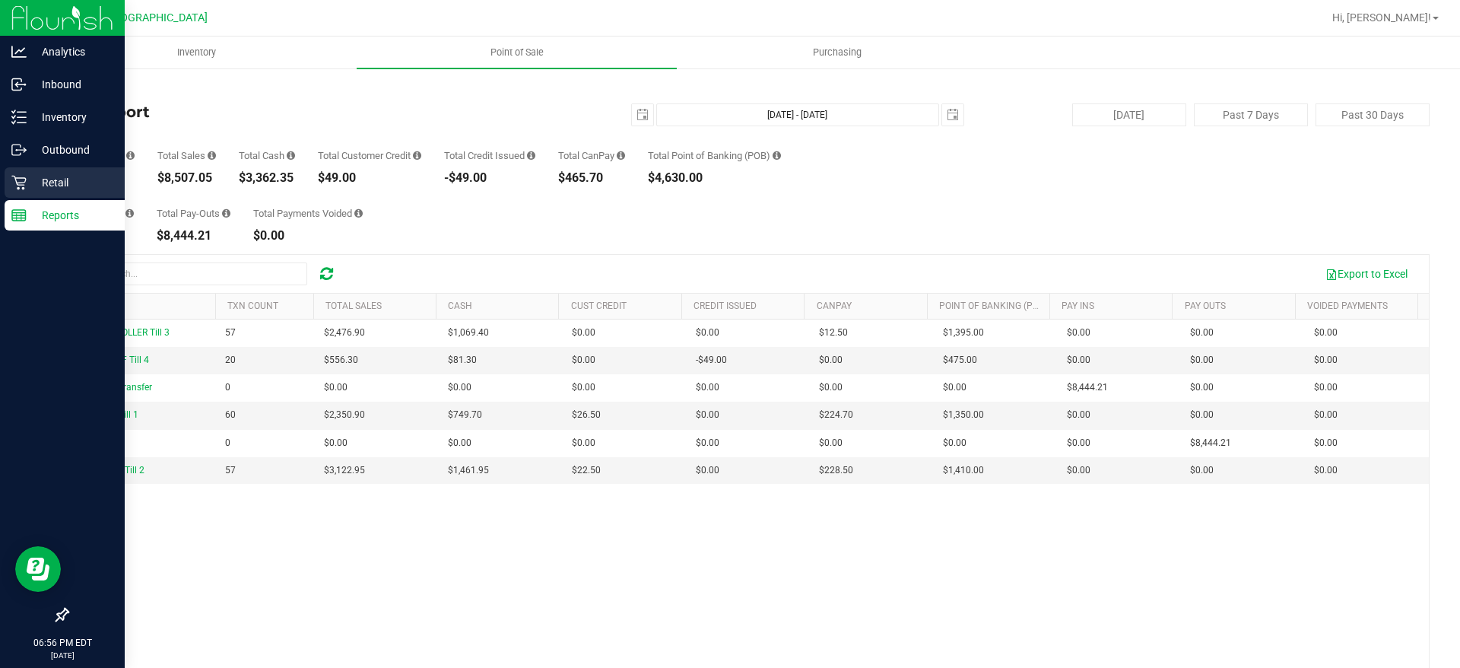
click at [33, 178] on p "Retail" at bounding box center [72, 182] width 91 height 18
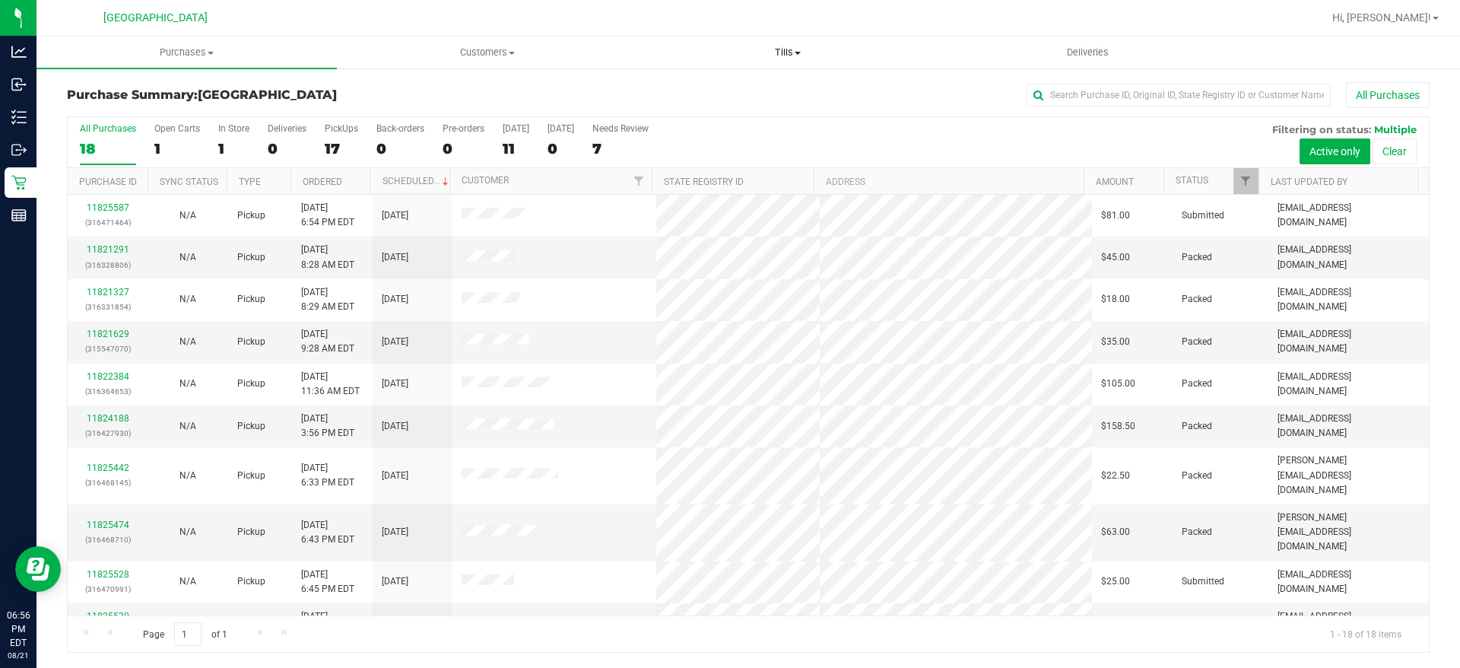
click at [811, 52] on span "Tills" at bounding box center [787, 53] width 299 height 14
click at [724, 85] on span "Manage tills" at bounding box center [688, 91] width 103 height 13
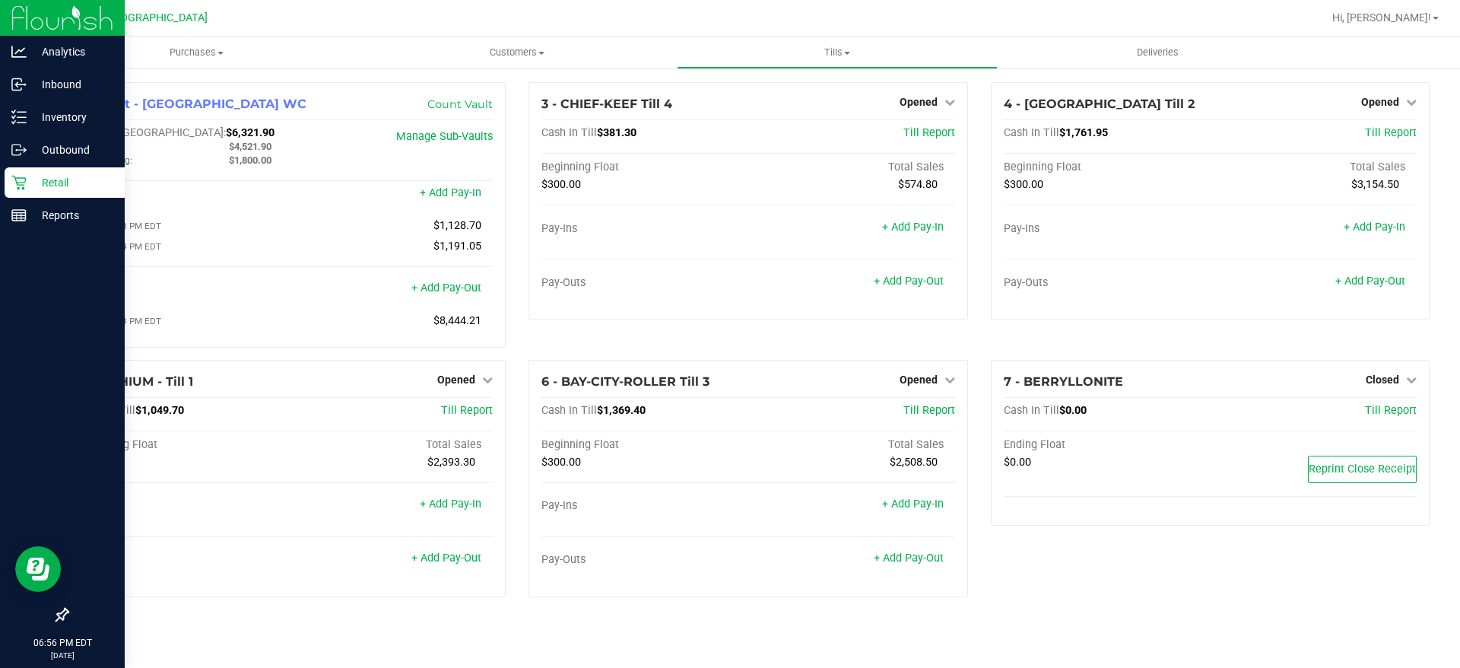
click at [59, 180] on p "Retail" at bounding box center [72, 182] width 91 height 18
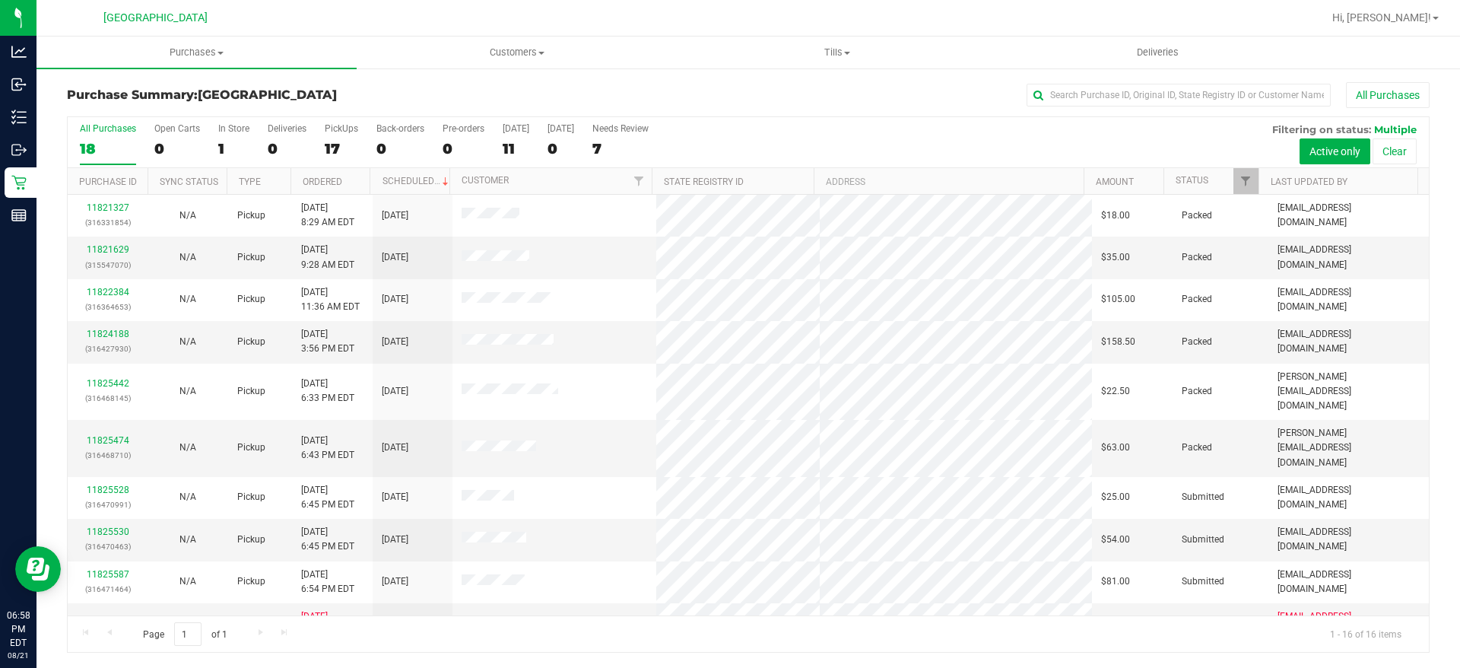
click at [511, 90] on h3 "Purchase Summary: [GEOGRAPHIC_DATA]" at bounding box center [294, 95] width 454 height 14
click at [508, 133] on div "[DATE]" at bounding box center [516, 128] width 27 height 11
click at [0, 0] on input "[DATE] 11" at bounding box center [0, 0] width 0 height 0
click at [669, 89] on div "All Purchases" at bounding box center [975, 95] width 909 height 26
click at [1102, 119] on div "All Purchases 16 Open Carts 0 In Store 0 Deliveries 0 PickUps 16 Back-orders 0 …" at bounding box center [748, 123] width 1361 height 12
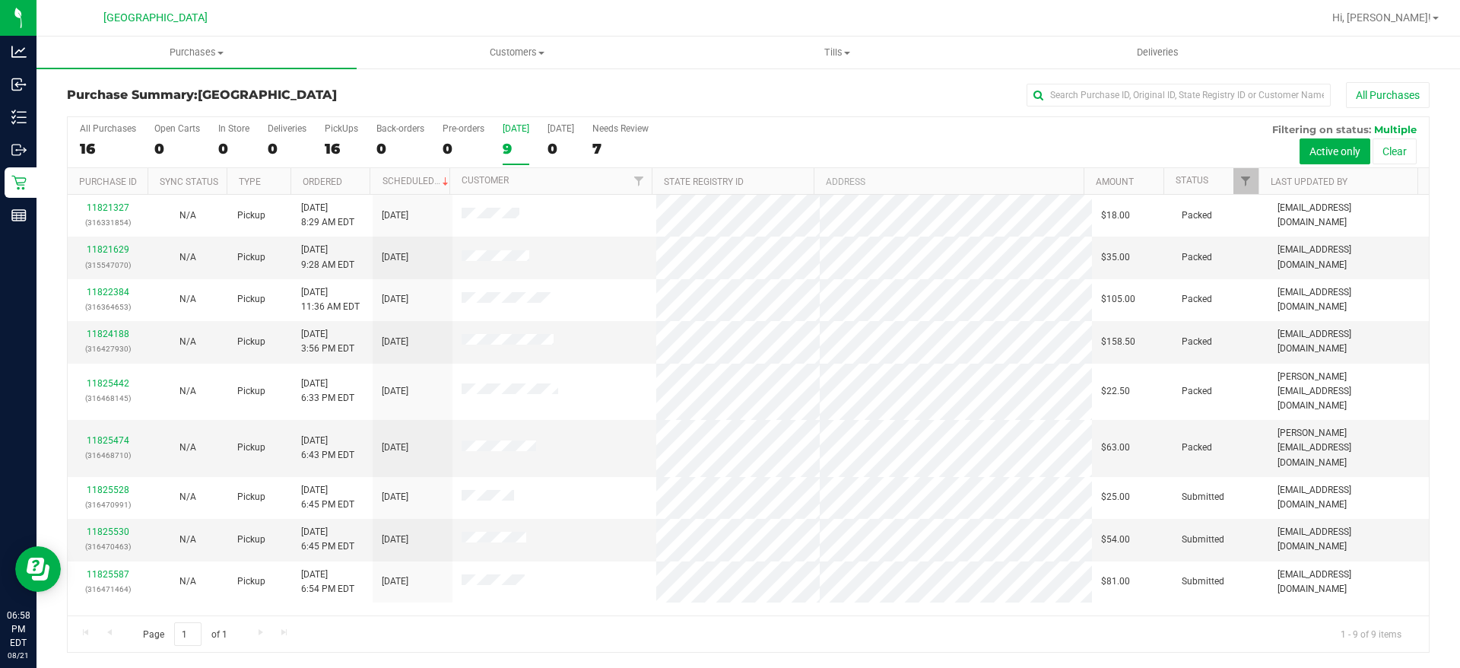
click at [1107, 119] on div "All Purchases 16 Open Carts 0 In Store 0 Deliveries 0 PickUps 16 Back-orders 0 …" at bounding box center [748, 123] width 1361 height 12
click at [1113, 94] on input "text" at bounding box center [1179, 95] width 304 height 23
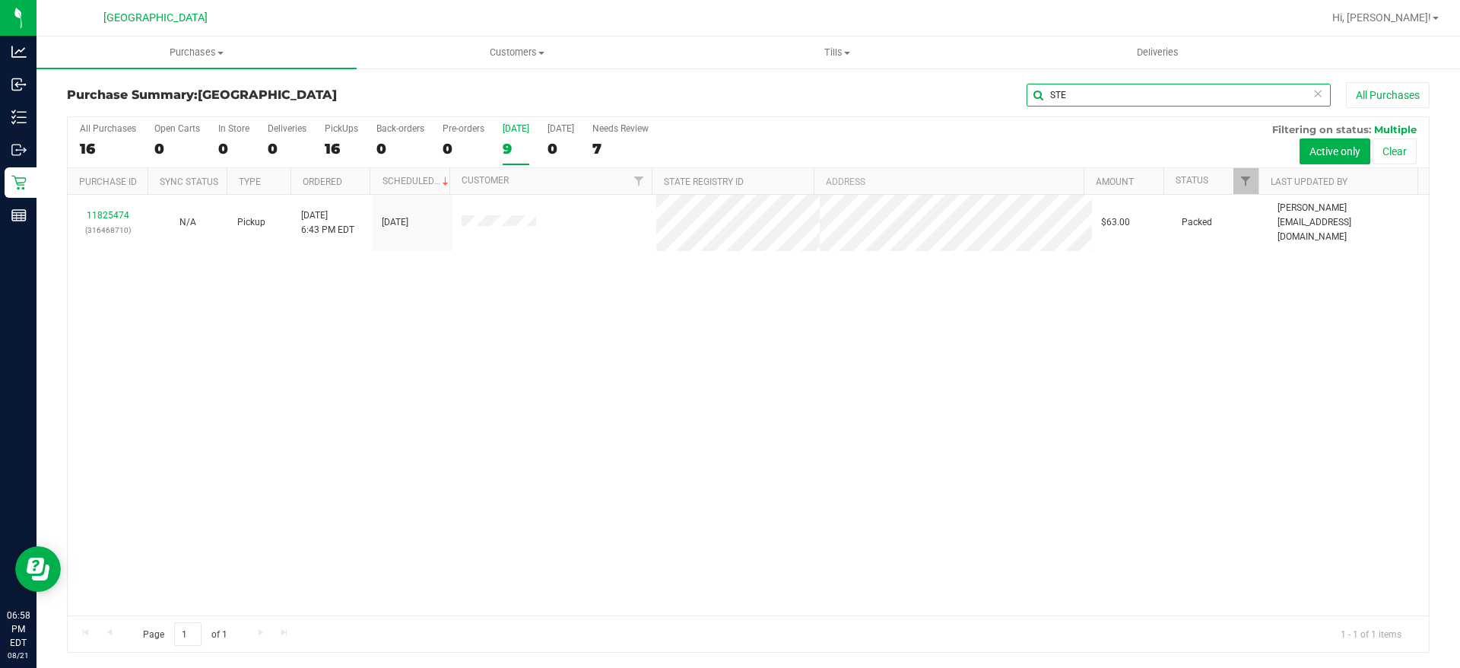
type input "STE"
drag, startPoint x: 1139, startPoint y: 103, endPoint x: 790, endPoint y: 113, distance: 350.0
click at [769, 91] on div "STE All Purchases" at bounding box center [975, 95] width 909 height 26
type input "[PERSON_NAME]"
click at [595, 360] on div "11825442 (316468145) N/A Pickup [DATE] 6:33 PM EDT 8/21/2025 $22.50 Packed [PER…" at bounding box center [748, 405] width 1361 height 421
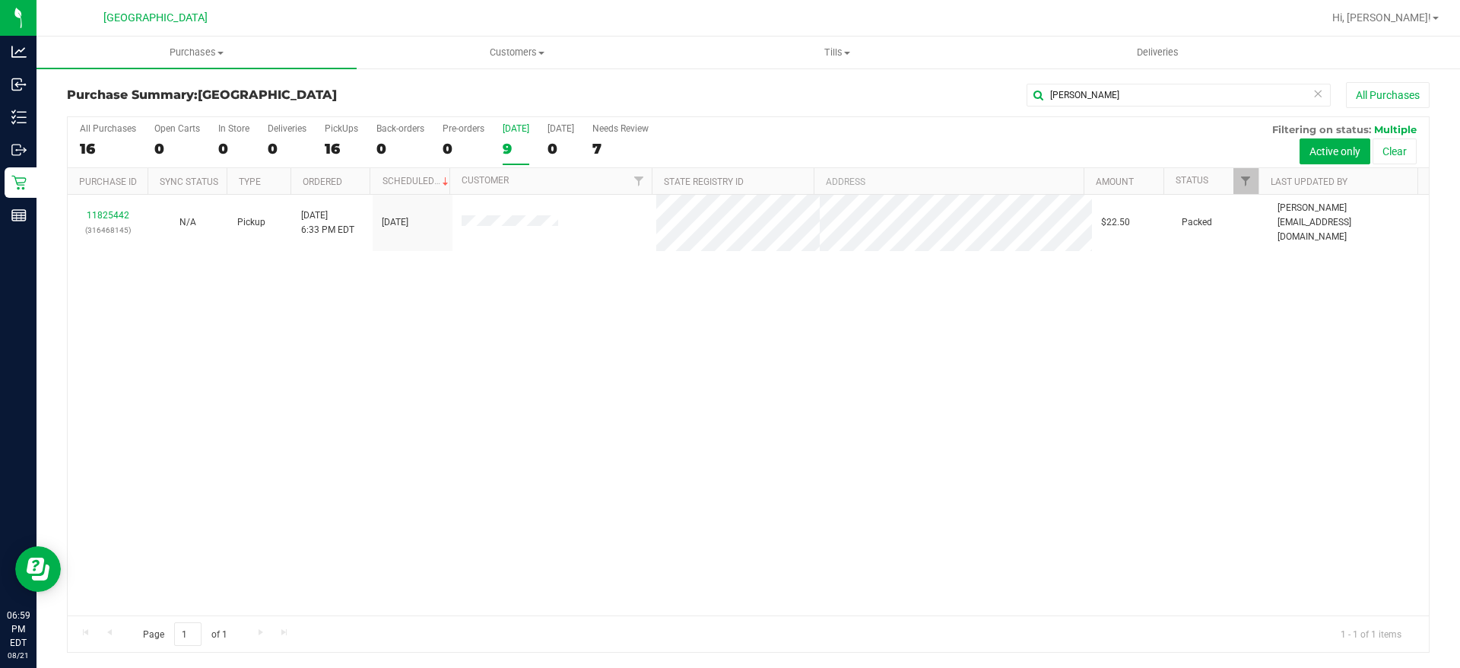
click at [793, 373] on div "11825442 (316468145) N/A Pickup [DATE] 6:33 PM EDT 8/21/2025 $22.50 Packed [PER…" at bounding box center [748, 405] width 1361 height 421
drag, startPoint x: 529, startPoint y: 377, endPoint x: 541, endPoint y: 272, distance: 104.8
click at [527, 346] on div "11825442 (316468145) N/A Pickup [DATE] 6:33 PM EDT 8/21/2025 $22.50 Packed [PER…" at bounding box center [748, 405] width 1361 height 421
click at [519, 155] on div "9" at bounding box center [516, 148] width 27 height 17
click at [0, 0] on input "[DATE] 9" at bounding box center [0, 0] width 0 height 0
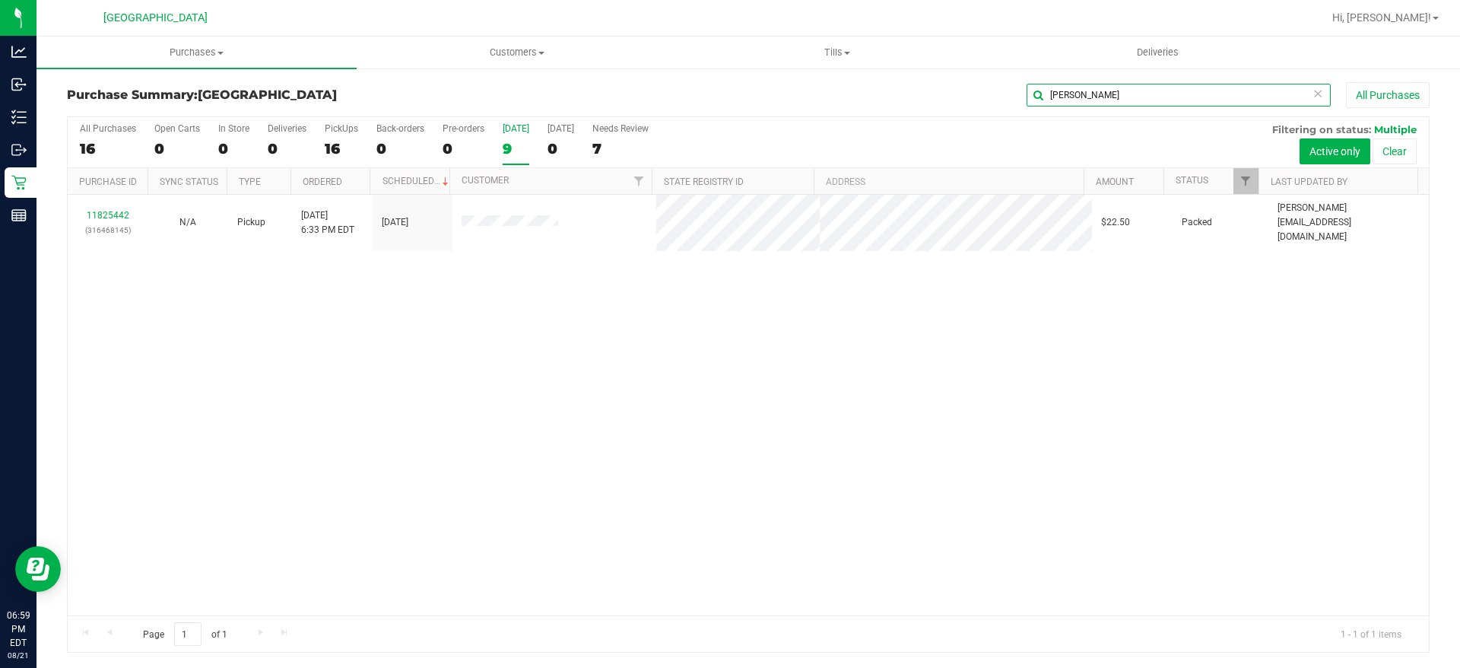
drag, startPoint x: 1087, startPoint y: 91, endPoint x: 953, endPoint y: 69, distance: 135.6
click at [953, 69] on div "Purchase Summary: [GEOGRAPHIC_DATA][PERSON_NAME] All Purchases All Purchases 16…" at bounding box center [749, 367] width 1424 height 601
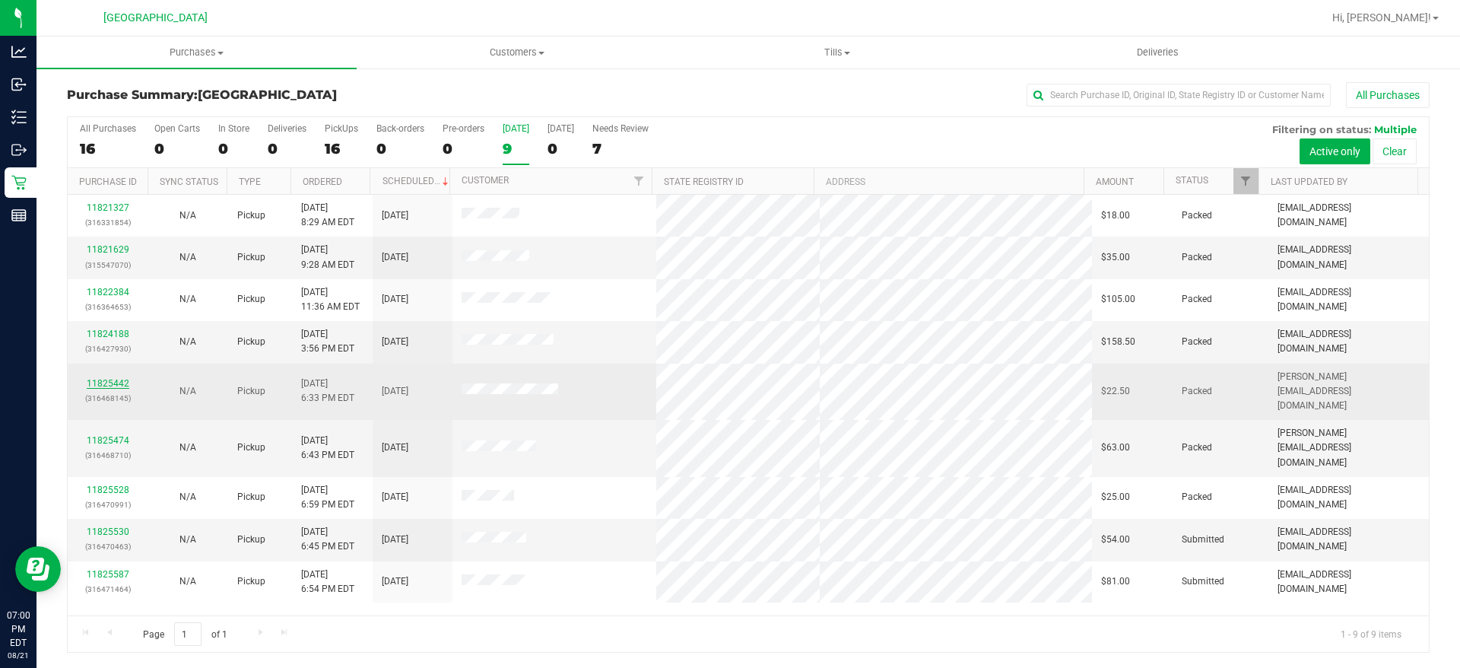
click at [110, 378] on link "11825442" at bounding box center [108, 383] width 43 height 11
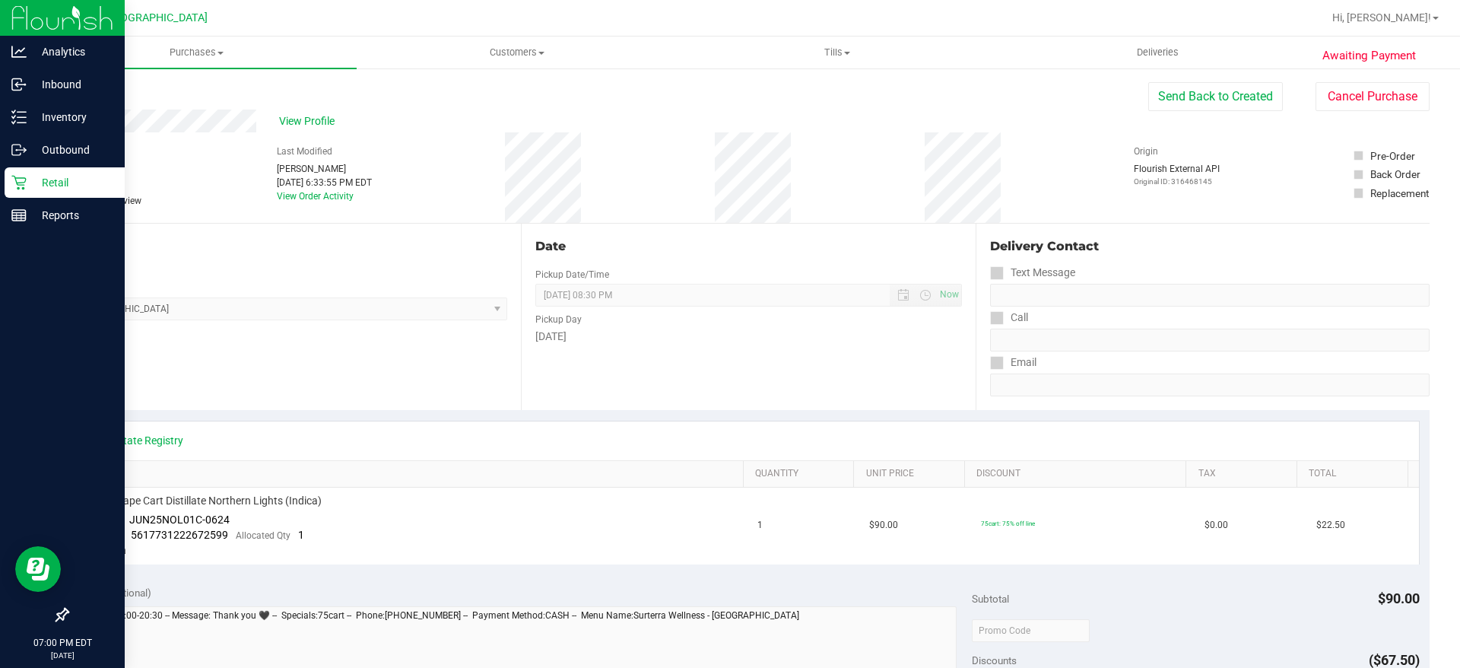
click at [35, 186] on p "Retail" at bounding box center [72, 182] width 91 height 18
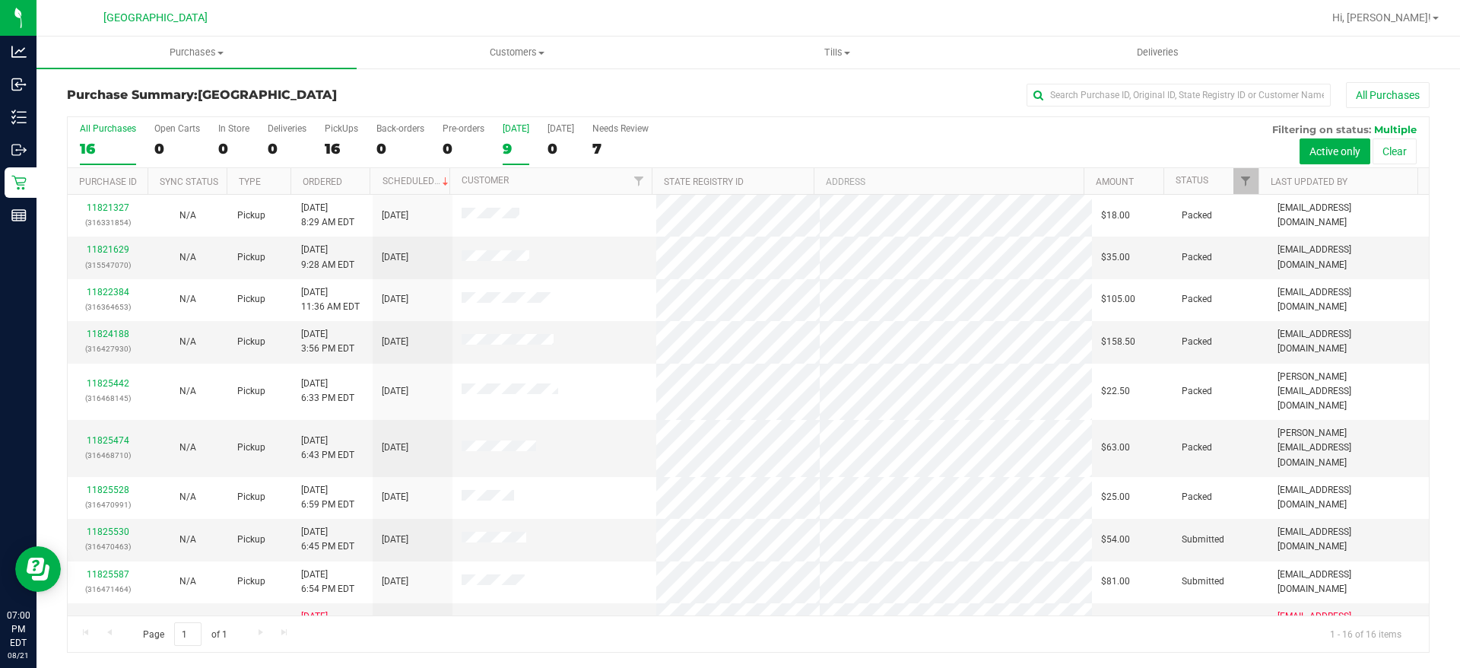
click at [507, 146] on div "9" at bounding box center [516, 148] width 27 height 17
click at [0, 0] on input "[DATE] 9" at bounding box center [0, 0] width 0 height 0
click at [117, 435] on link "11825474" at bounding box center [108, 440] width 43 height 11
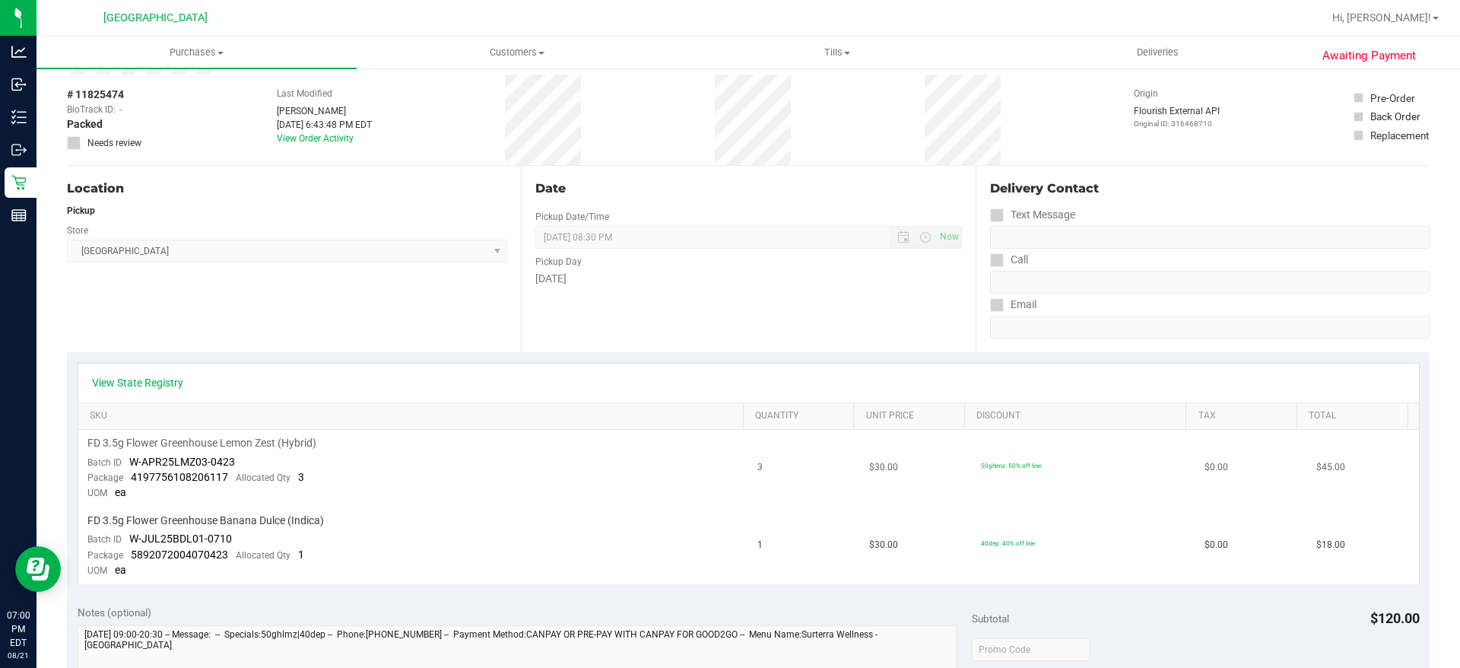
scroll to position [228, 0]
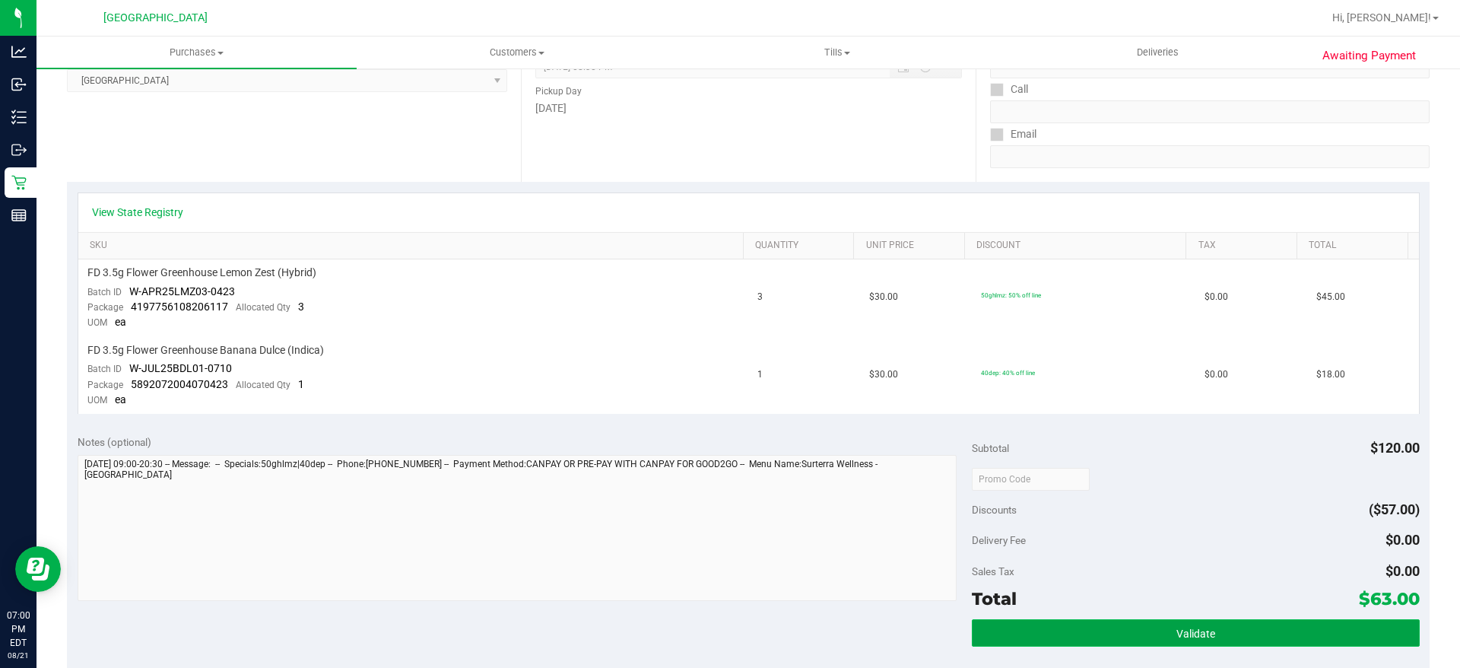
click at [1143, 631] on button "Validate" at bounding box center [1195, 632] width 447 height 27
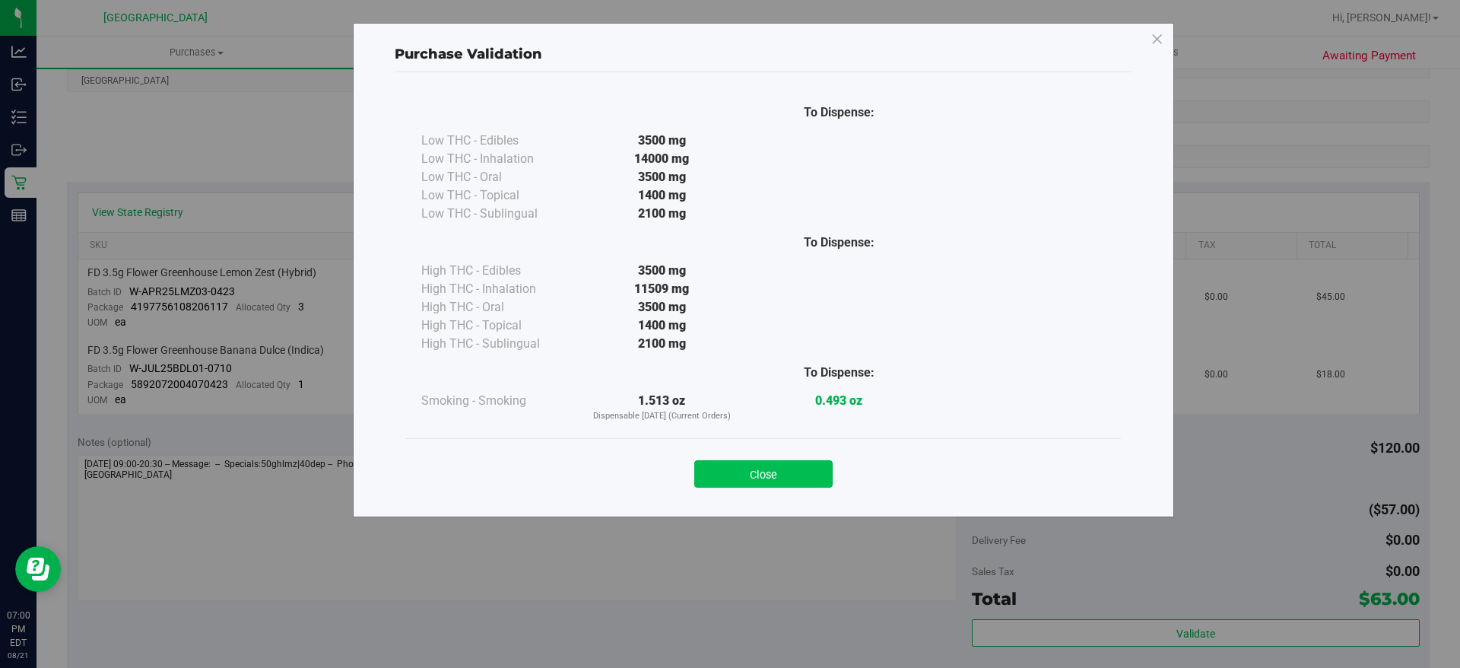
click at [768, 470] on button "Close" at bounding box center [763, 473] width 138 height 27
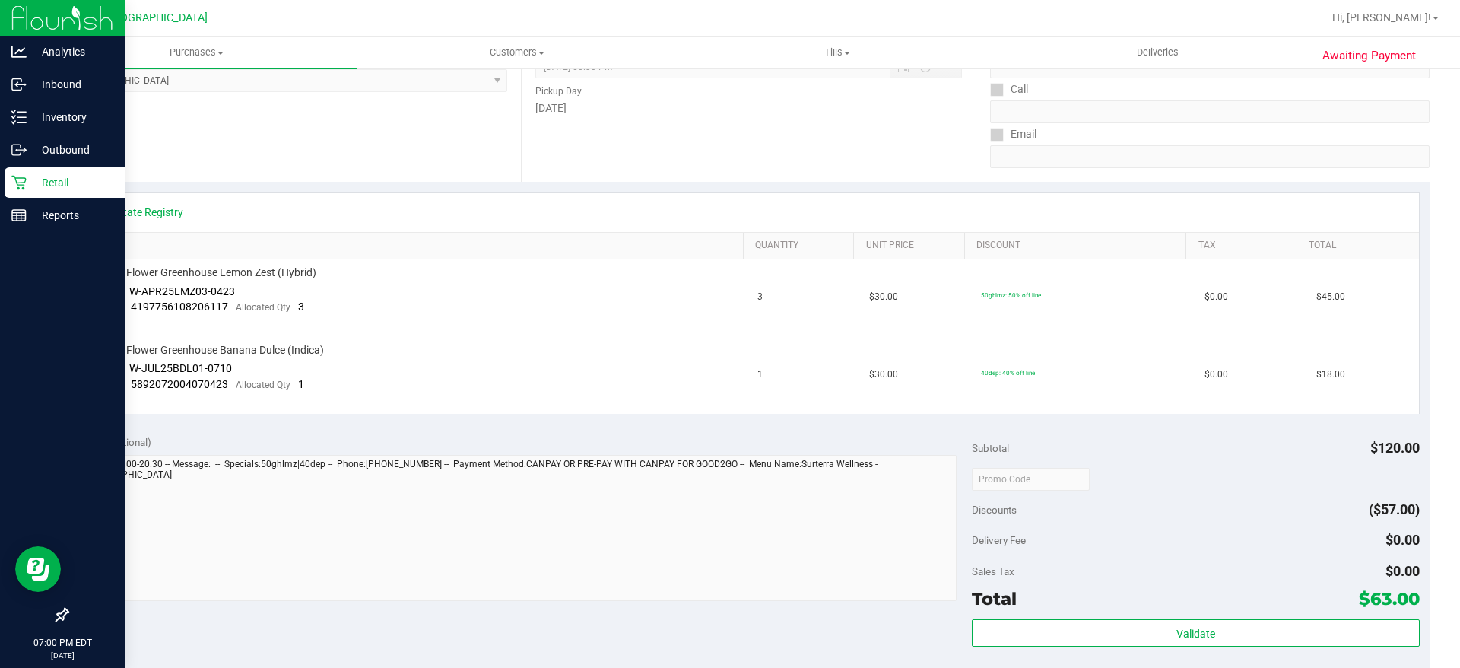
click at [27, 178] on p "Retail" at bounding box center [72, 182] width 91 height 18
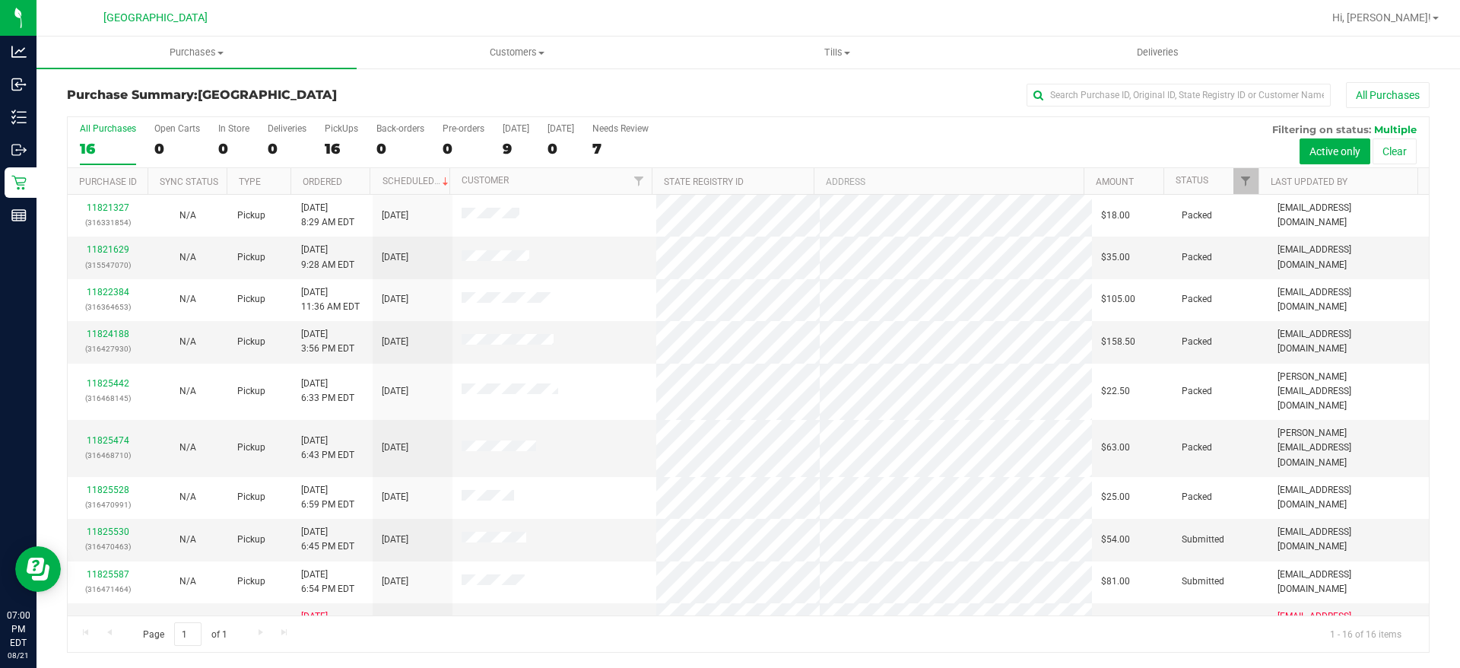
click at [507, 146] on div "9" at bounding box center [516, 148] width 27 height 17
click at [0, 0] on input "[DATE] 9" at bounding box center [0, 0] width 0 height 0
click at [512, 147] on div "9" at bounding box center [516, 148] width 27 height 17
click at [0, 0] on input "[DATE] 9" at bounding box center [0, 0] width 0 height 0
click at [512, 147] on div "9" at bounding box center [516, 148] width 27 height 17
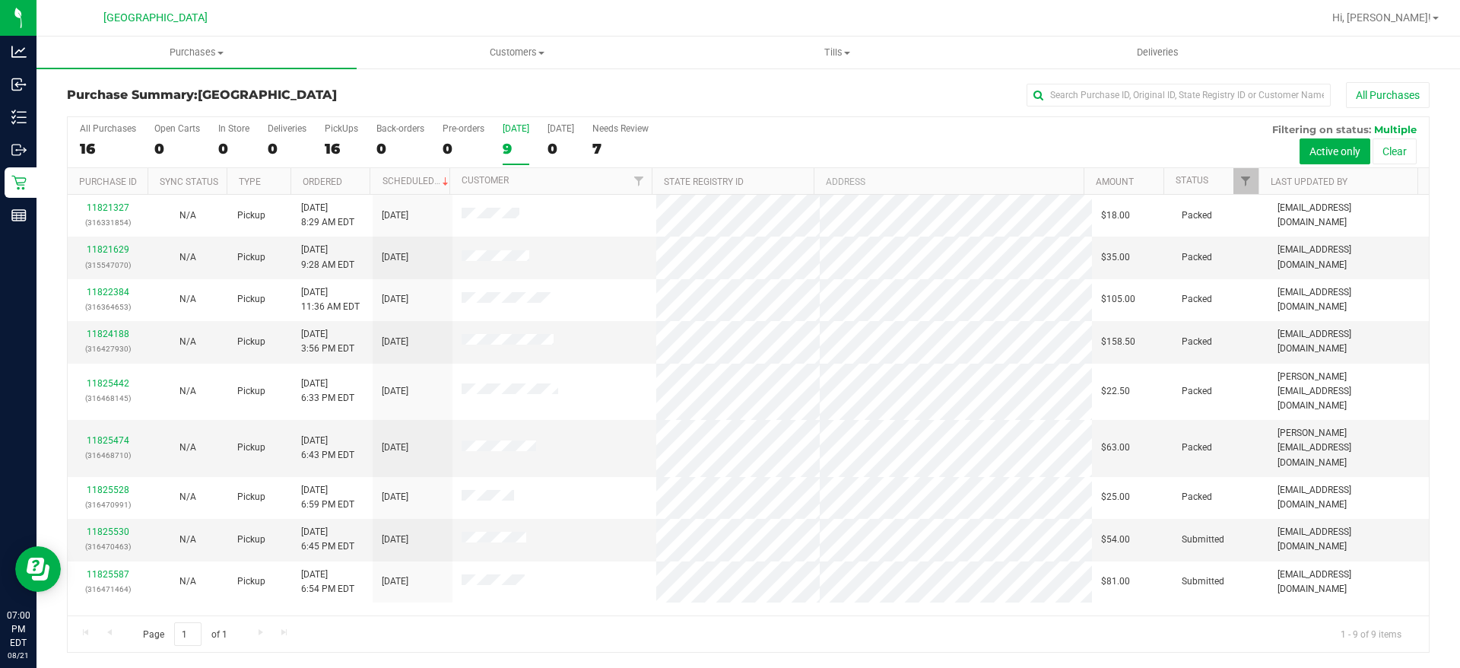
click at [0, 0] on input "[DATE] 9" at bounding box center [0, 0] width 0 height 0
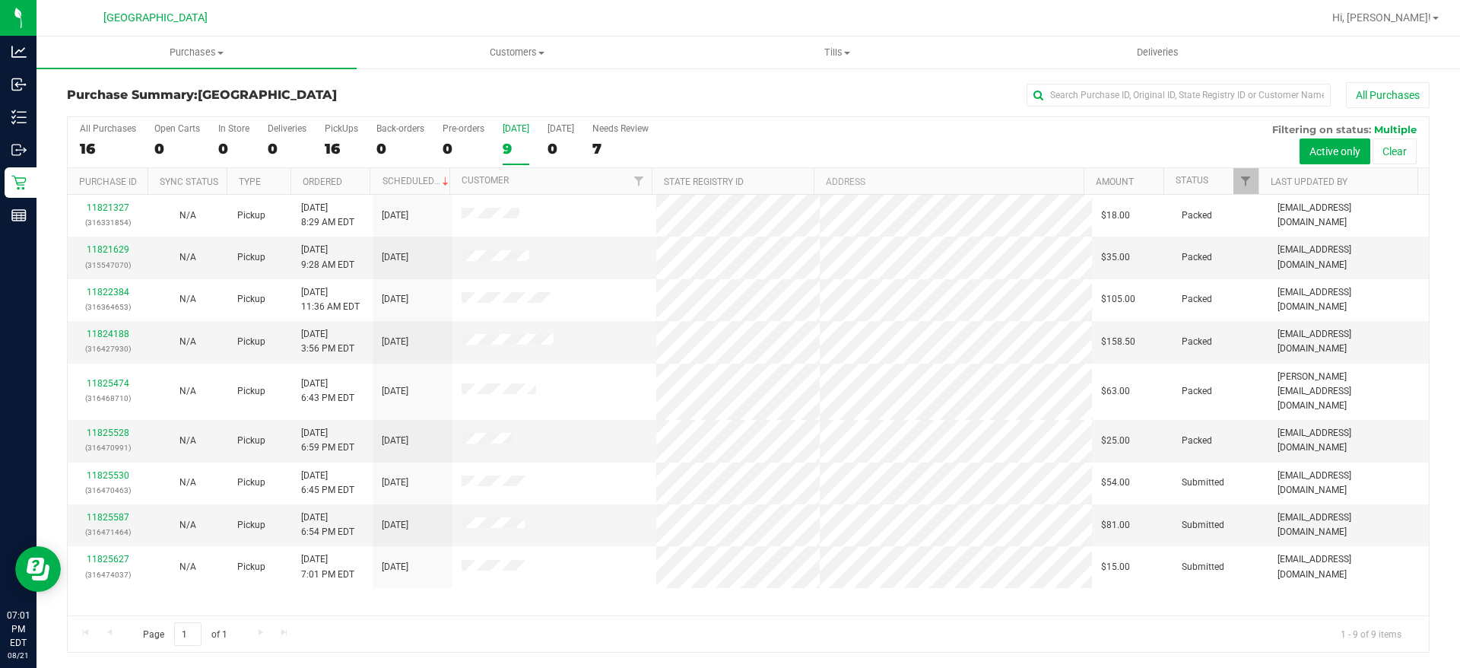
click at [504, 600] on div "11821327 (316331854) N/A Pickup [DATE] 8:29 AM EDT 8/21/2025 $18.00 Packed [EMA…" at bounding box center [748, 405] width 1361 height 421
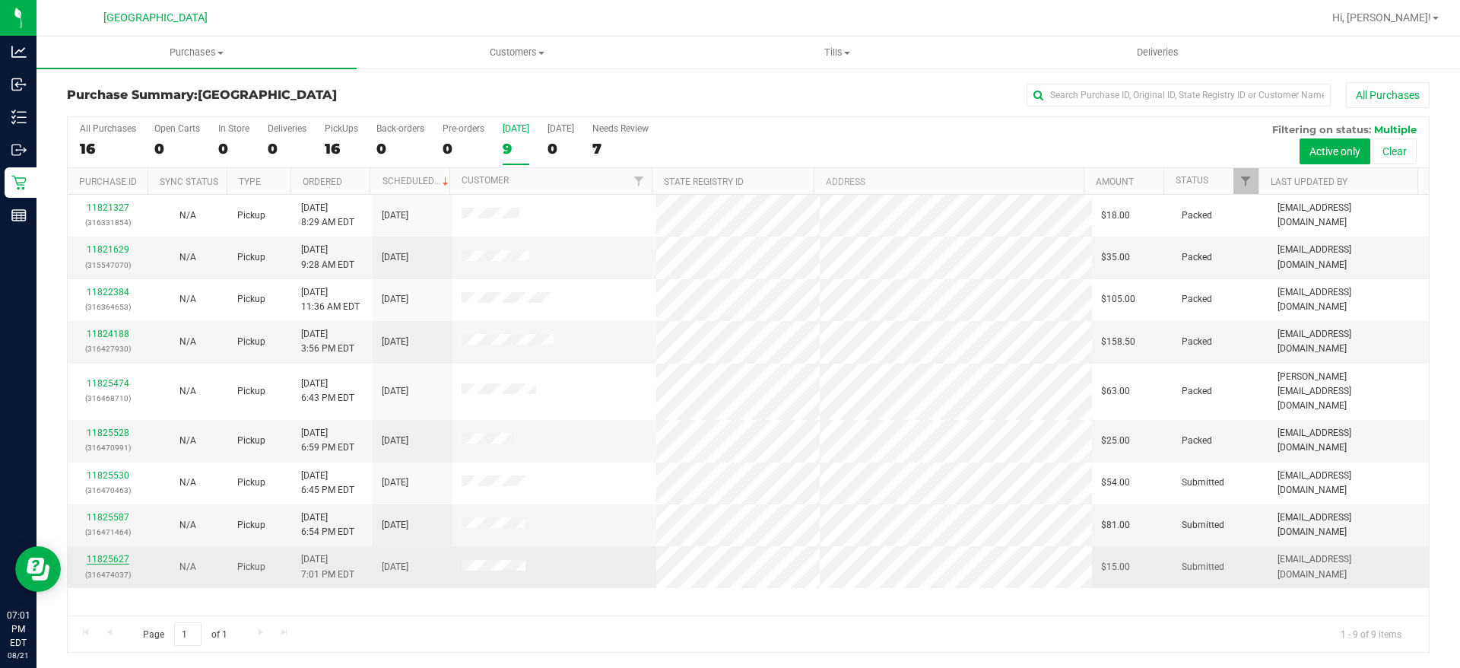
click at [123, 554] on link "11825627" at bounding box center [108, 559] width 43 height 11
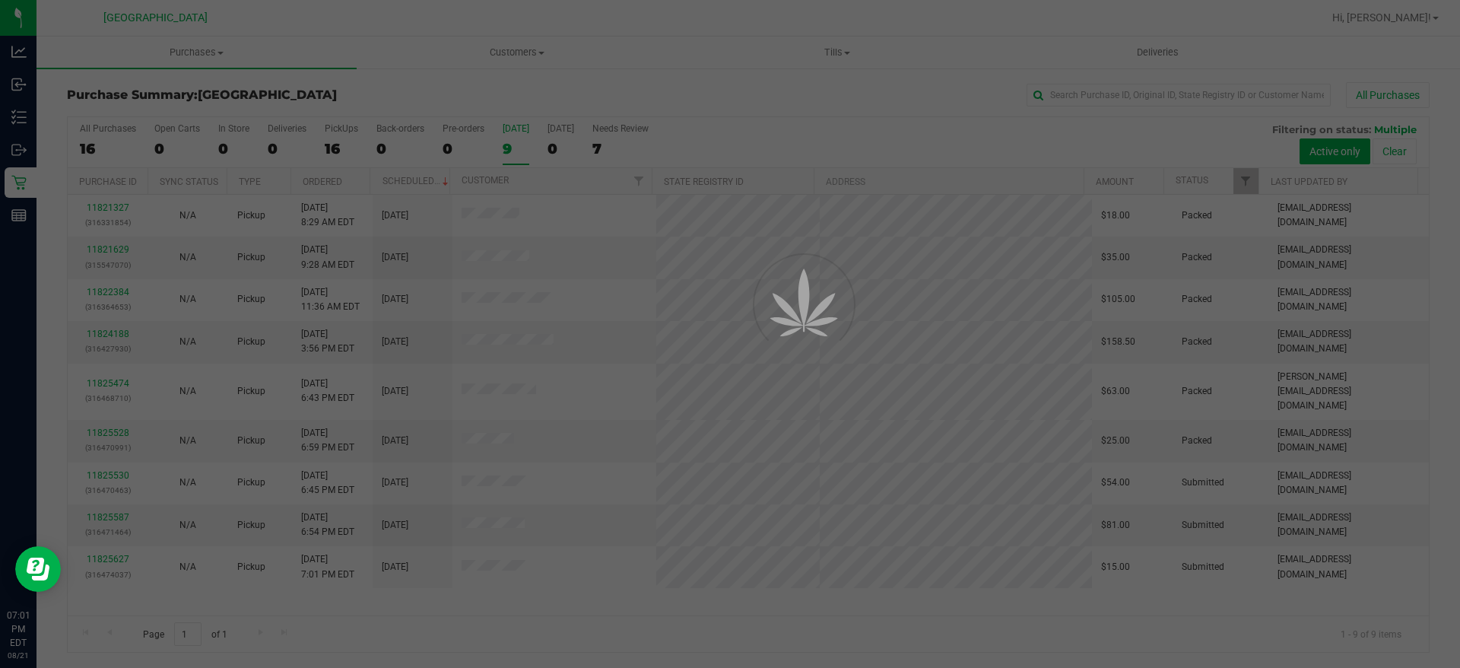
click at [551, 596] on div at bounding box center [730, 334] width 1460 height 668
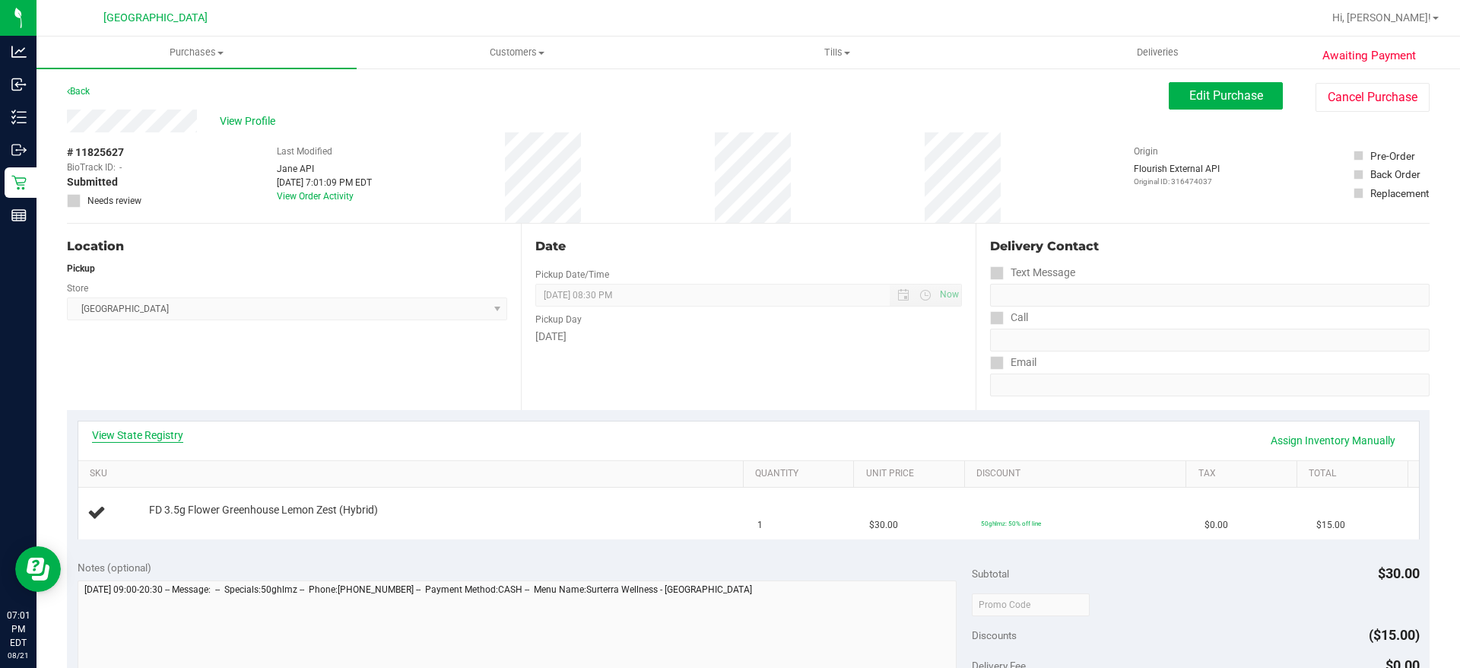
click at [148, 435] on link "View State Registry" at bounding box center [137, 434] width 91 height 15
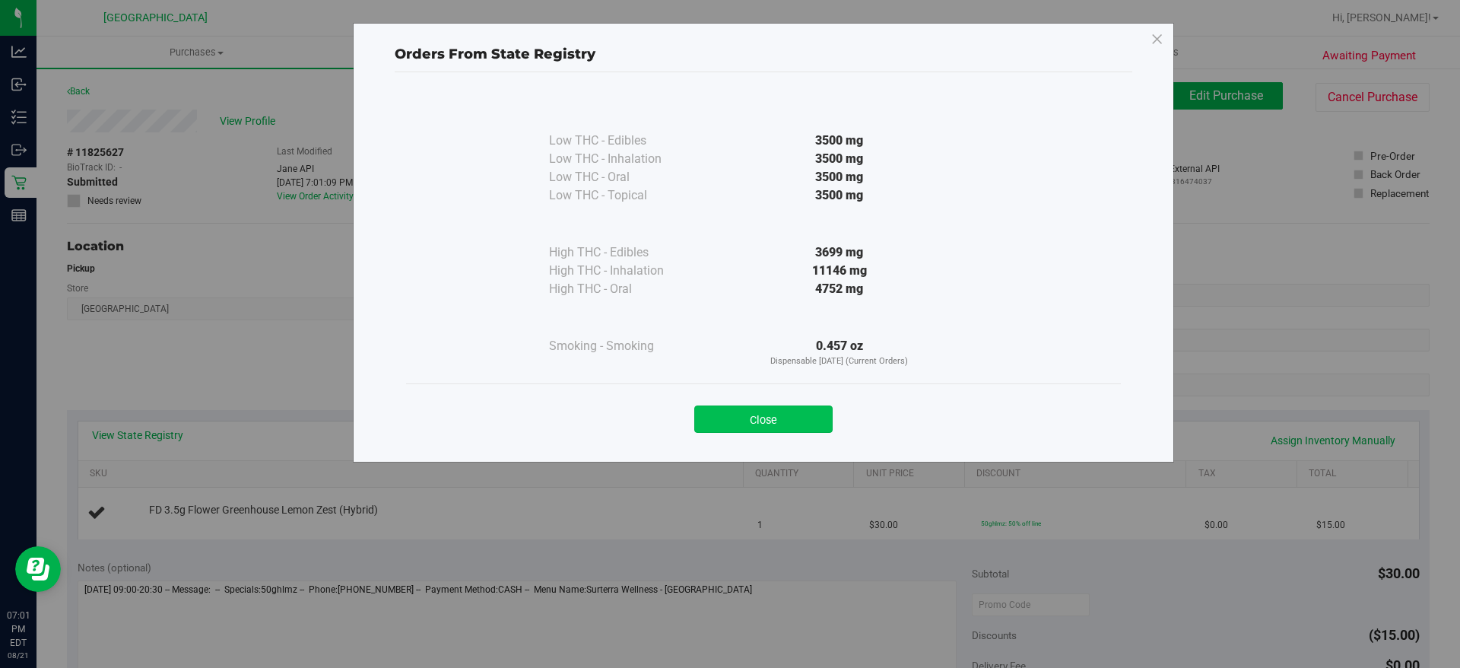
click at [731, 417] on button "Close" at bounding box center [763, 418] width 138 height 27
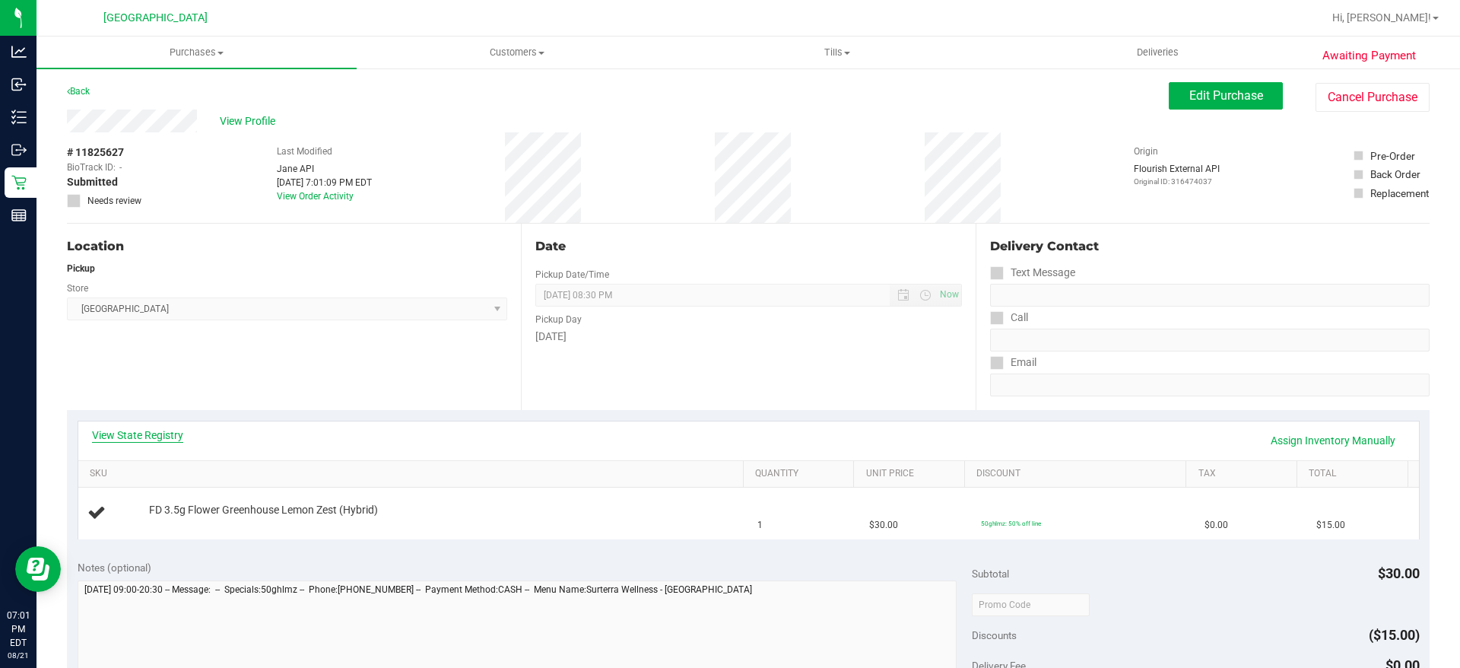
click at [151, 436] on link "View State Registry" at bounding box center [137, 434] width 91 height 15
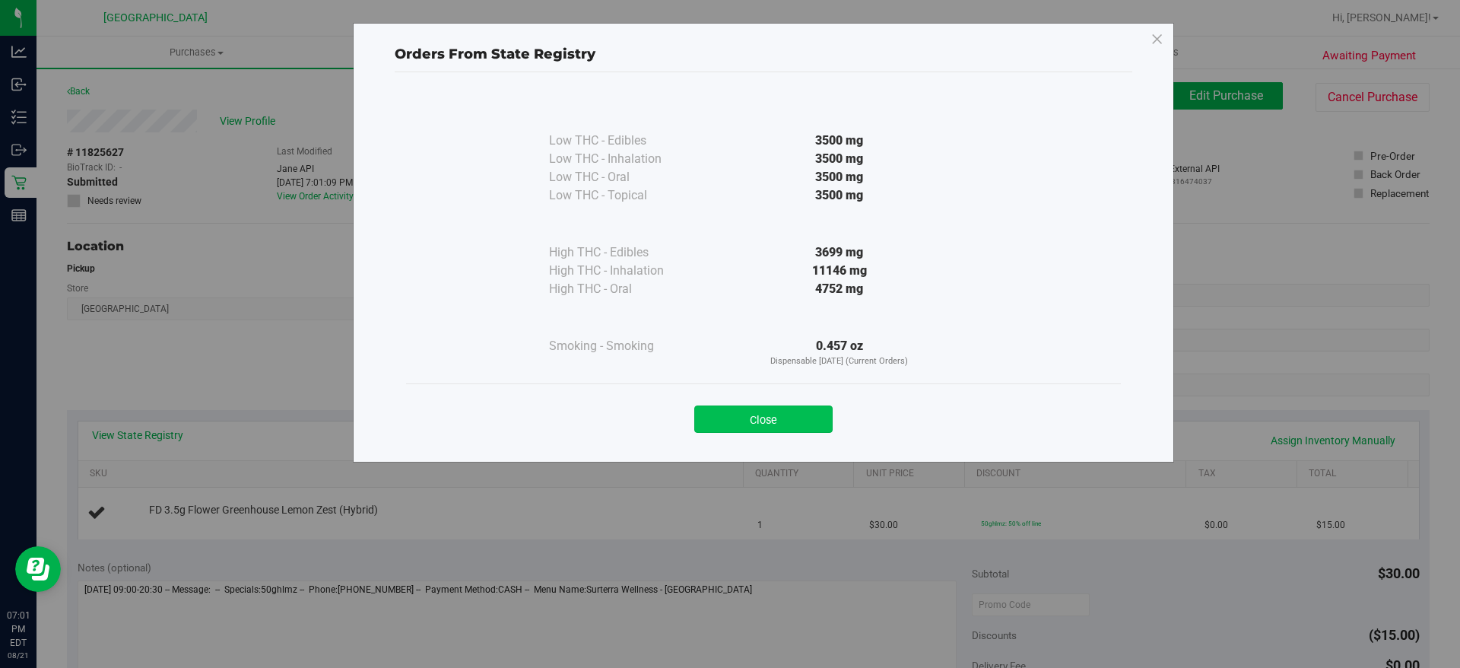
drag, startPoint x: 790, startPoint y: 421, endPoint x: 479, endPoint y: 468, distance: 313.8
click at [788, 421] on button "Close" at bounding box center [763, 418] width 138 height 27
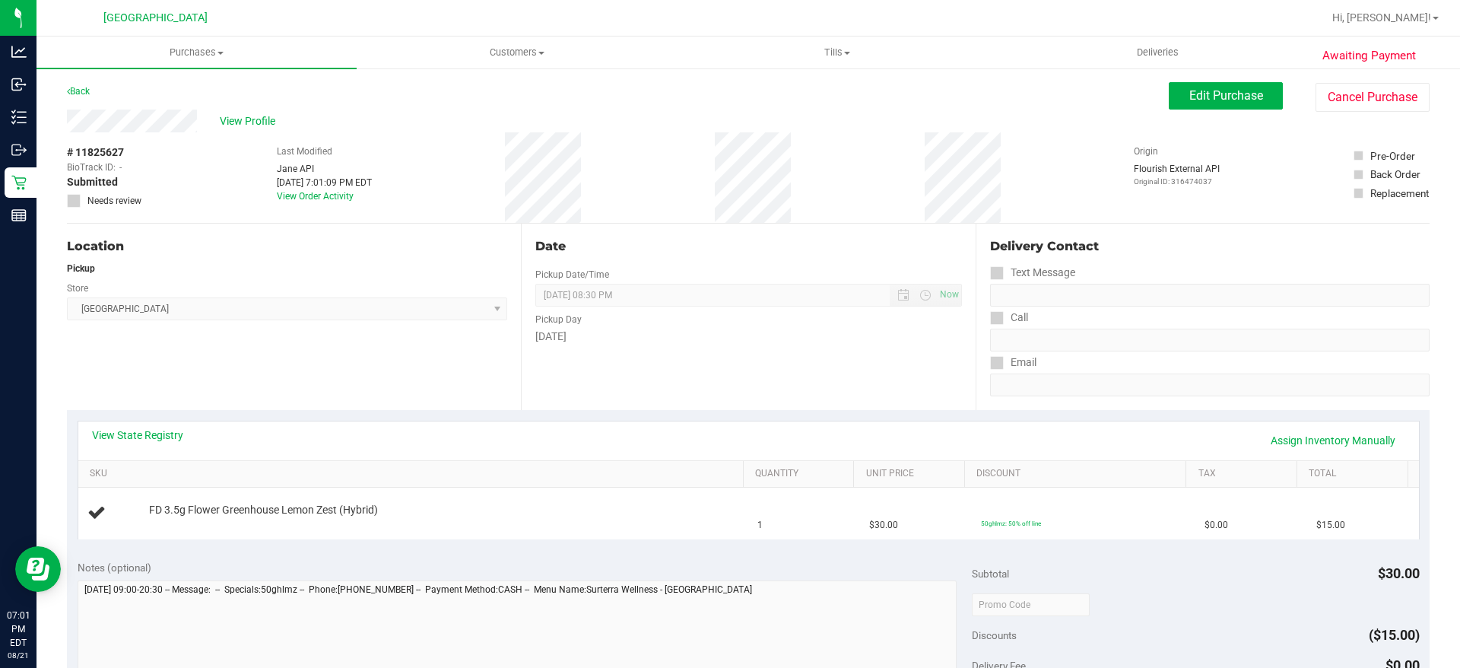
click at [357, 396] on div "Location Pickup Store Lakeland WC Select Store [PERSON_NAME][GEOGRAPHIC_DATA] […" at bounding box center [294, 317] width 454 height 186
click at [361, 397] on div "Location Pickup Store Lakeland WC Select Store [PERSON_NAME][GEOGRAPHIC_DATA] […" at bounding box center [294, 317] width 454 height 186
click at [361, 396] on div "Location Pickup Store Lakeland WC Select Store [PERSON_NAME][GEOGRAPHIC_DATA] […" at bounding box center [294, 317] width 454 height 186
click at [356, 411] on div "View State Registry Assign Inventory Manually SKU Quantity Unit Price Discount …" at bounding box center [748, 479] width 1363 height 139
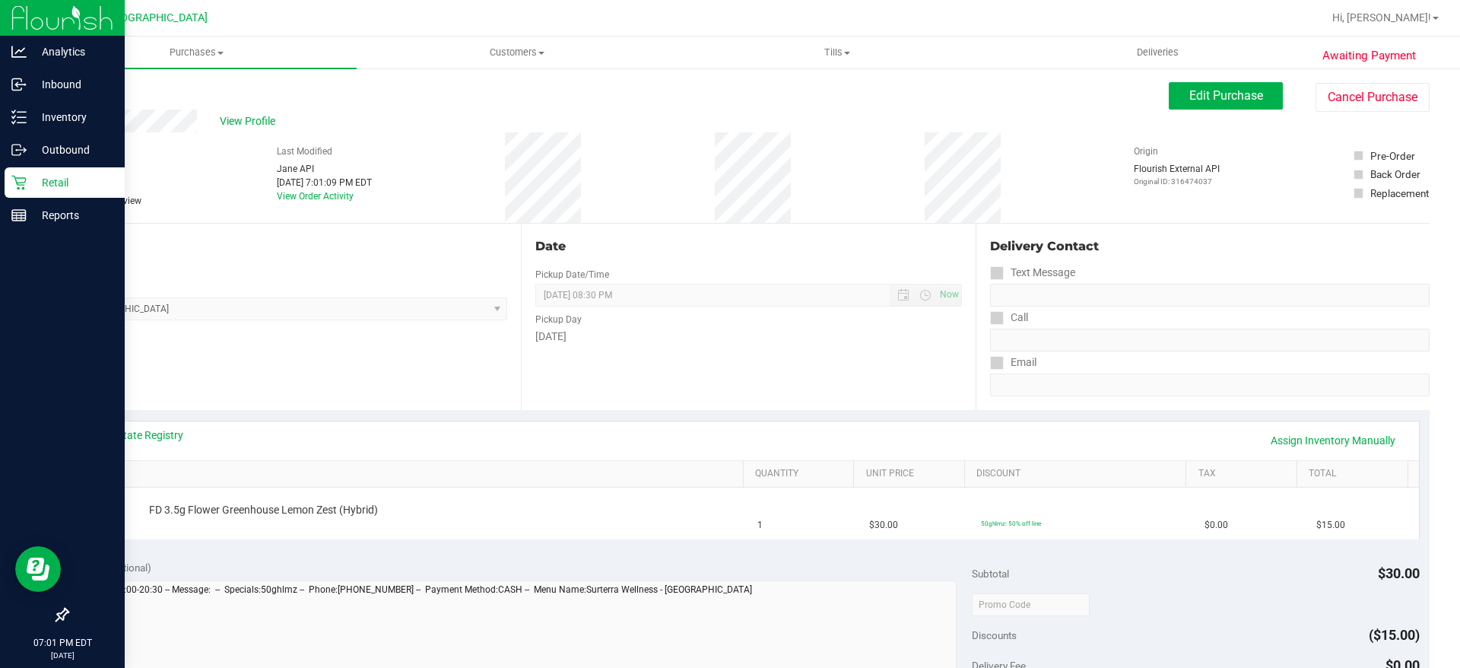
click at [93, 186] on p "Retail" at bounding box center [72, 182] width 91 height 18
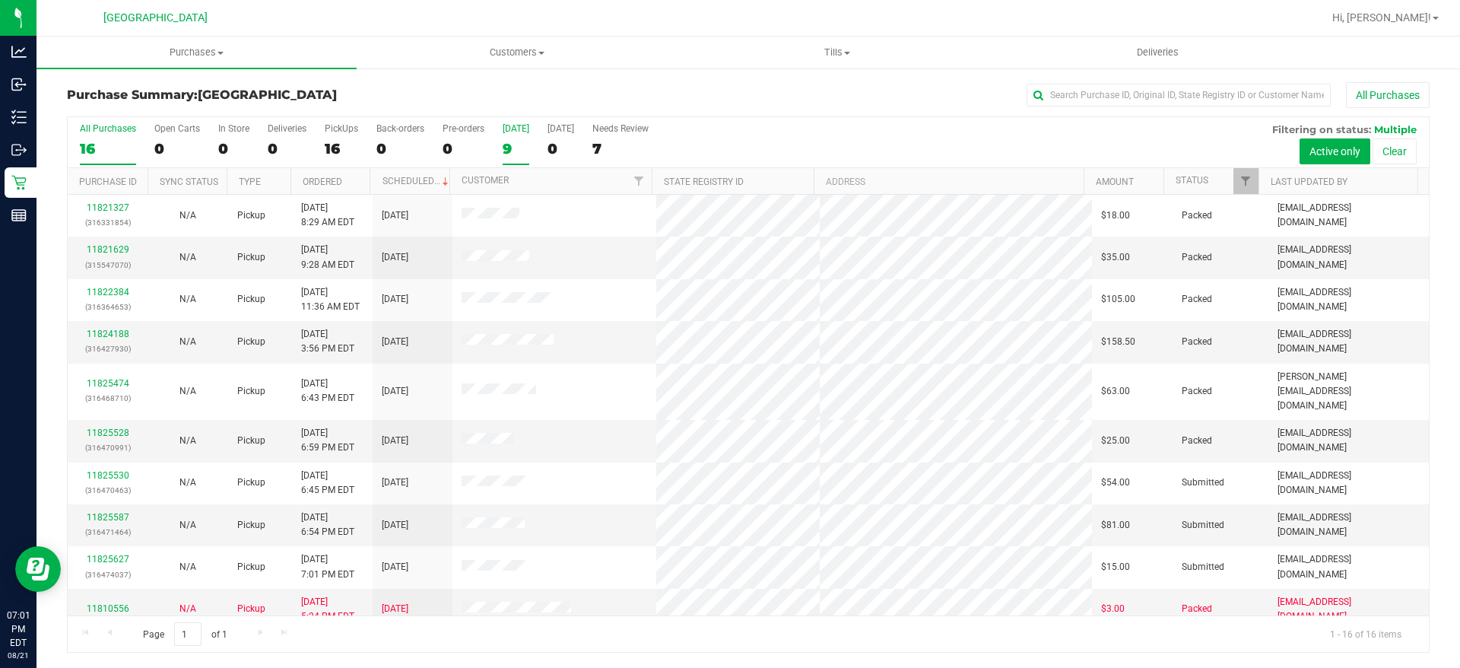
click at [514, 151] on div "9" at bounding box center [516, 148] width 27 height 17
click at [0, 0] on input "[DATE] 9" at bounding box center [0, 0] width 0 height 0
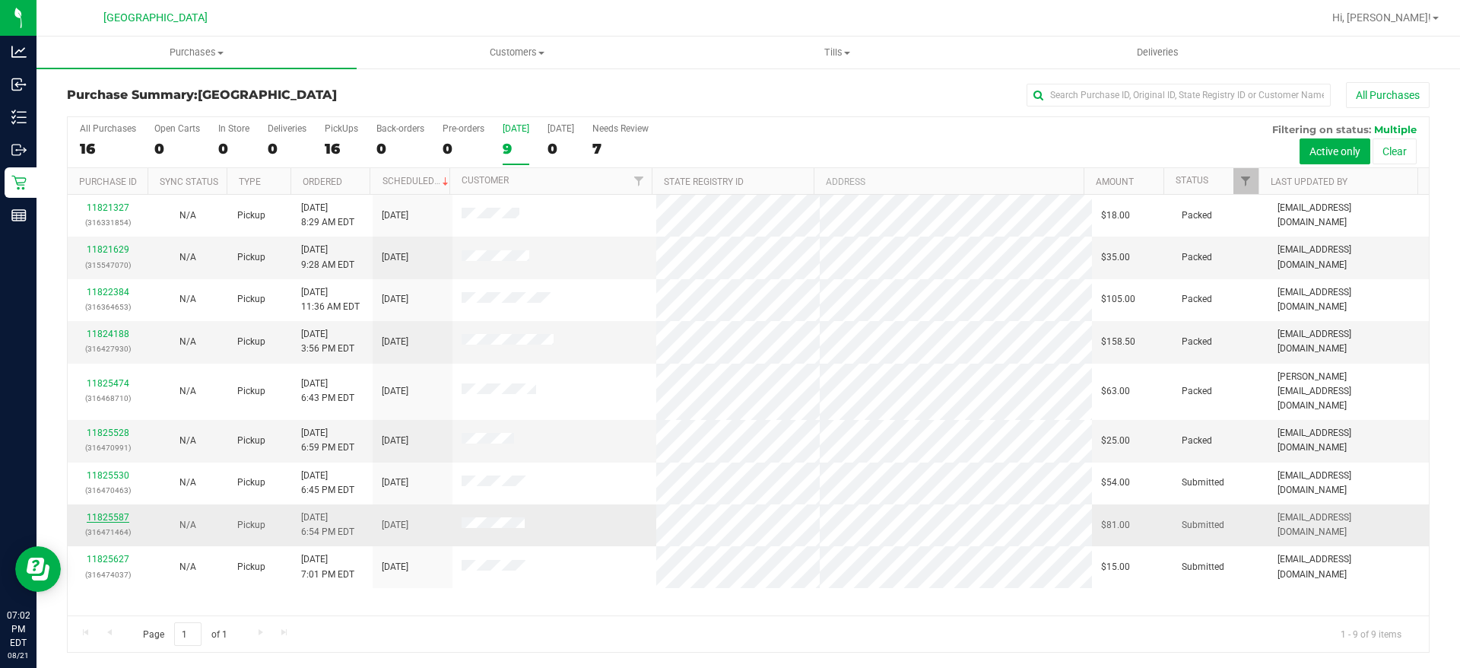
click at [113, 512] on link "11825587" at bounding box center [108, 517] width 43 height 11
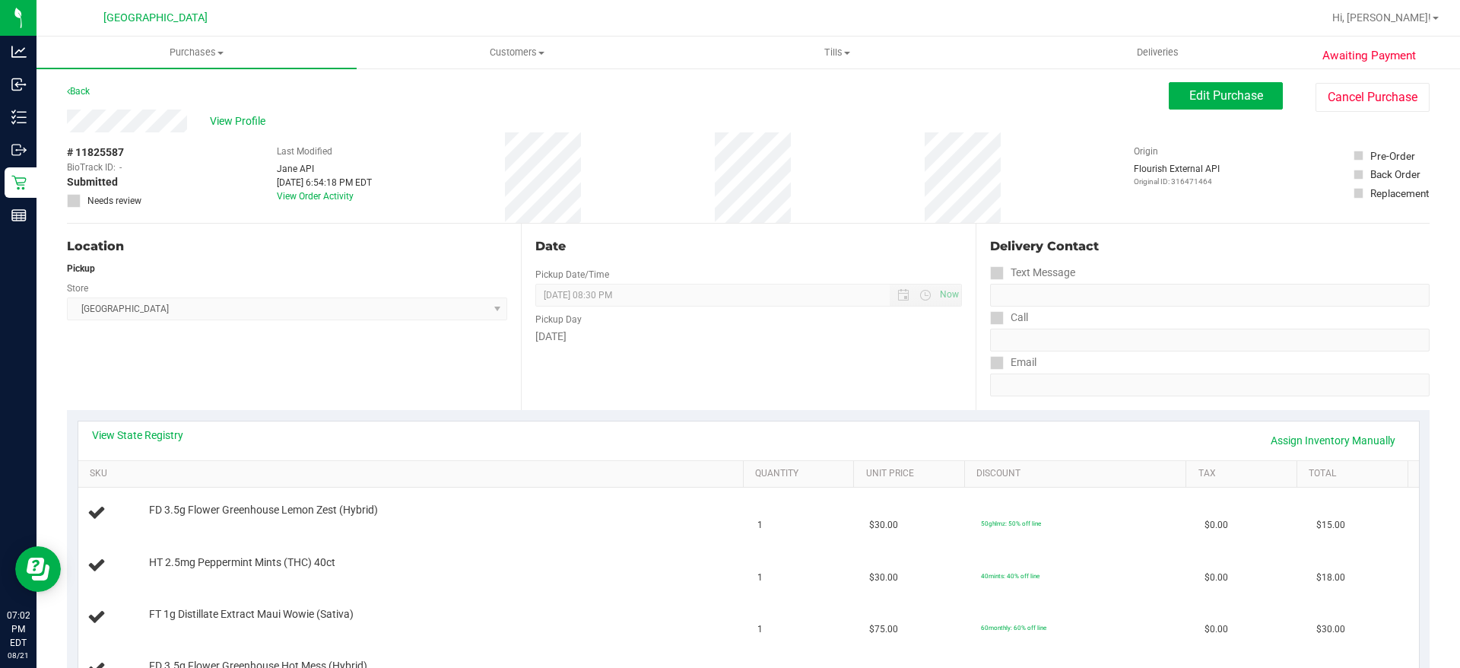
click at [255, 129] on div "View Profile" at bounding box center [618, 121] width 1102 height 23
click at [256, 121] on span "View Profile" at bounding box center [240, 121] width 61 height 16
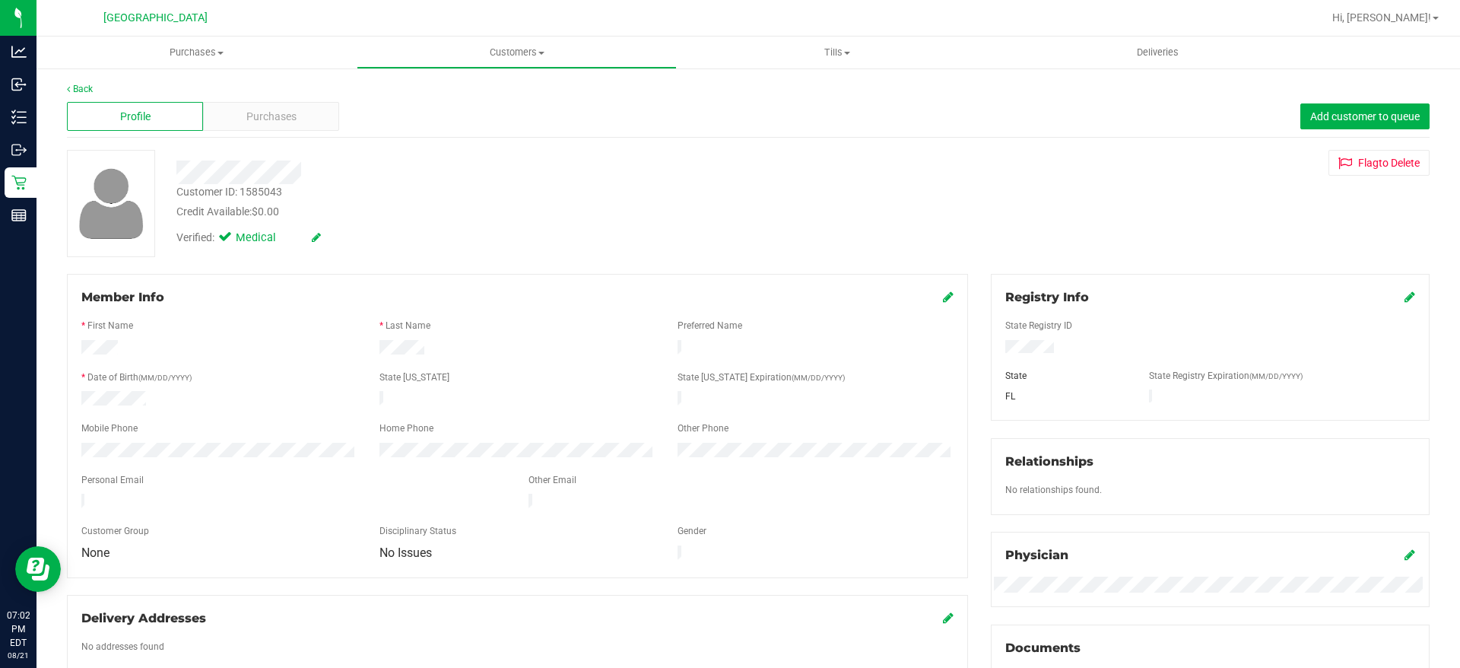
click at [256, 121] on span "Purchases" at bounding box center [271, 117] width 50 height 16
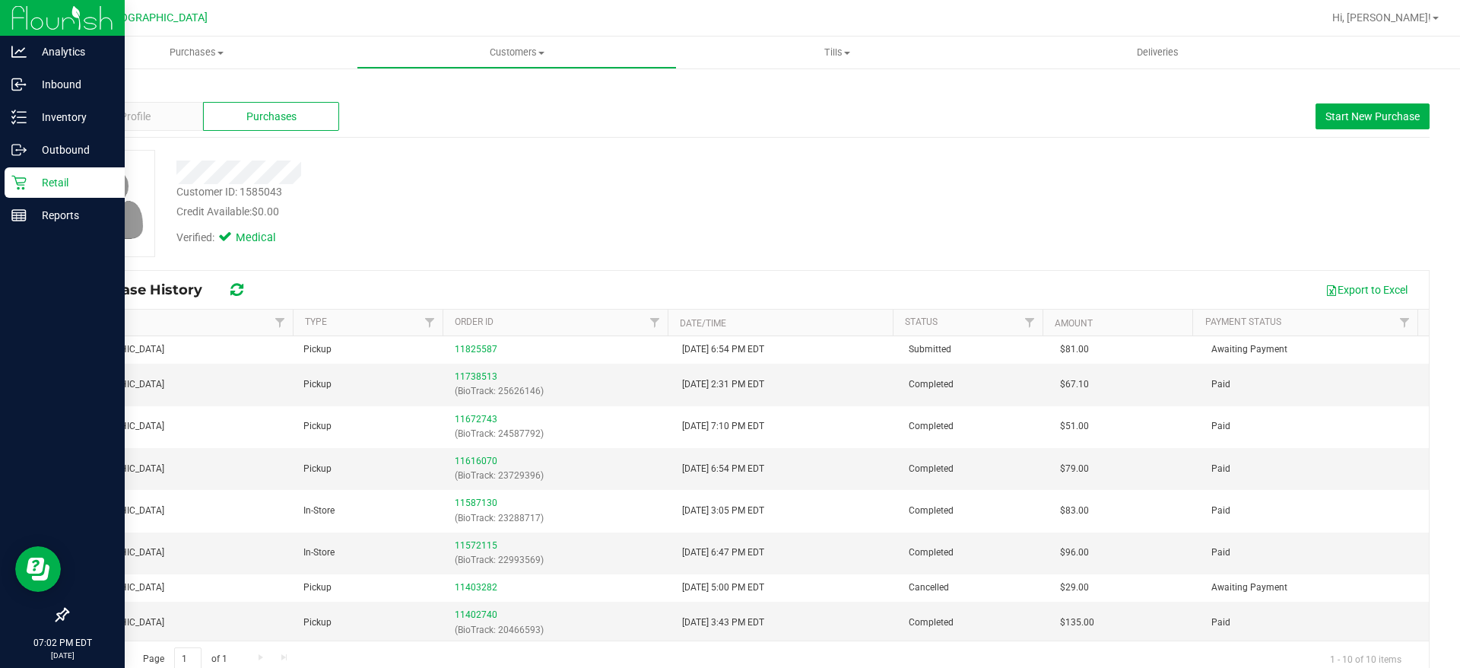
click at [39, 195] on div "Retail" at bounding box center [65, 182] width 120 height 30
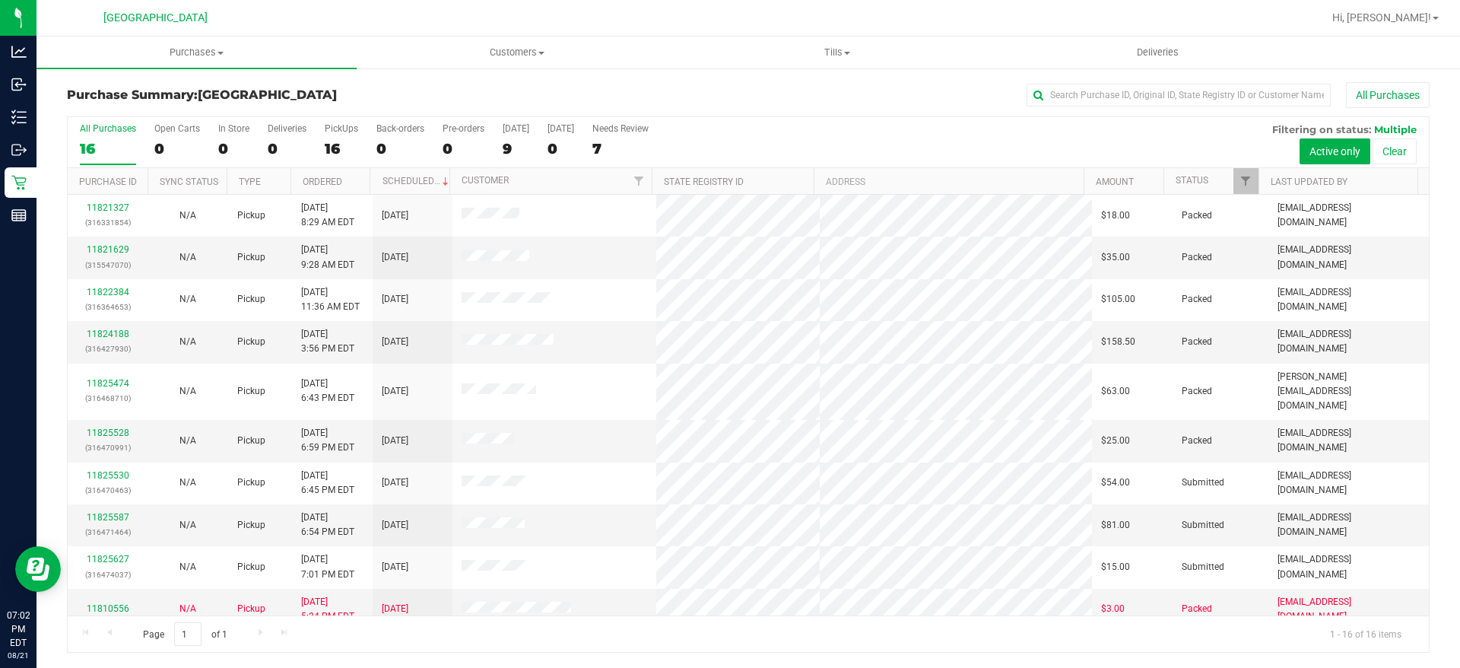
click at [1223, 185] on th "Status" at bounding box center [1211, 181] width 95 height 27
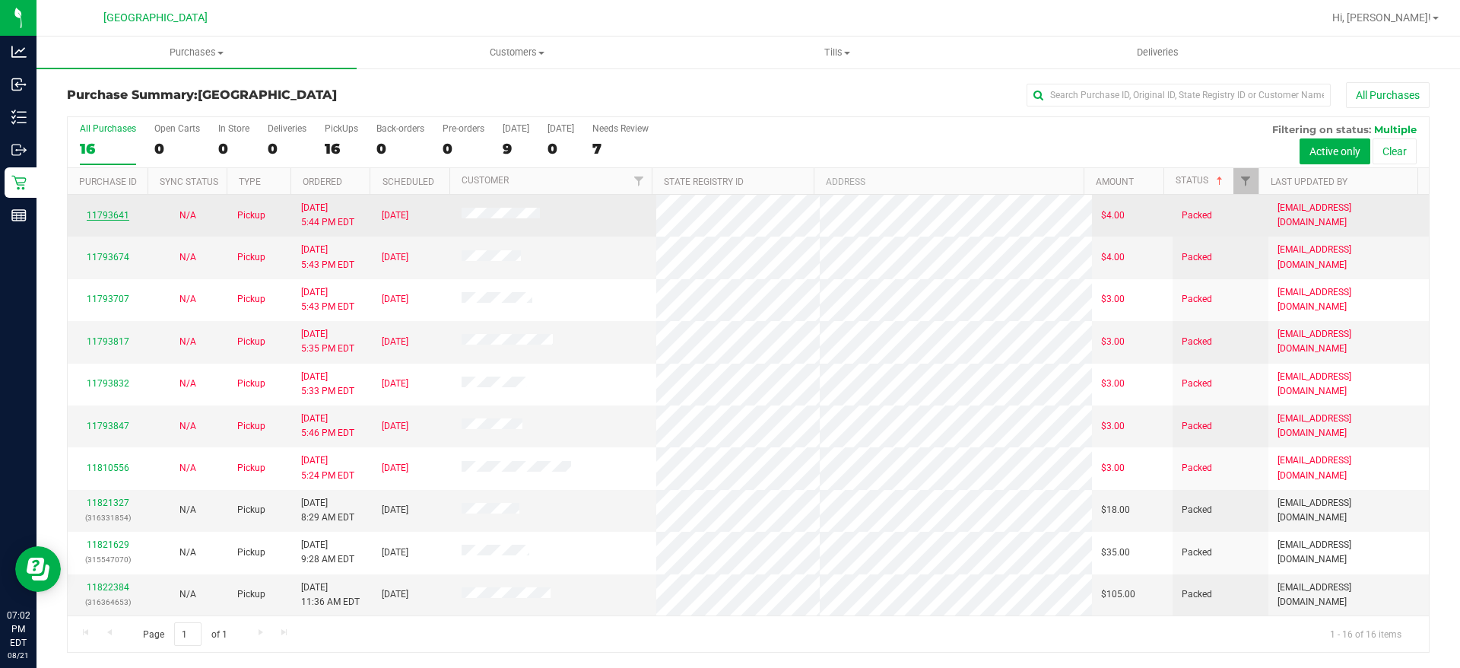
click at [97, 218] on link "11793641" at bounding box center [108, 215] width 43 height 11
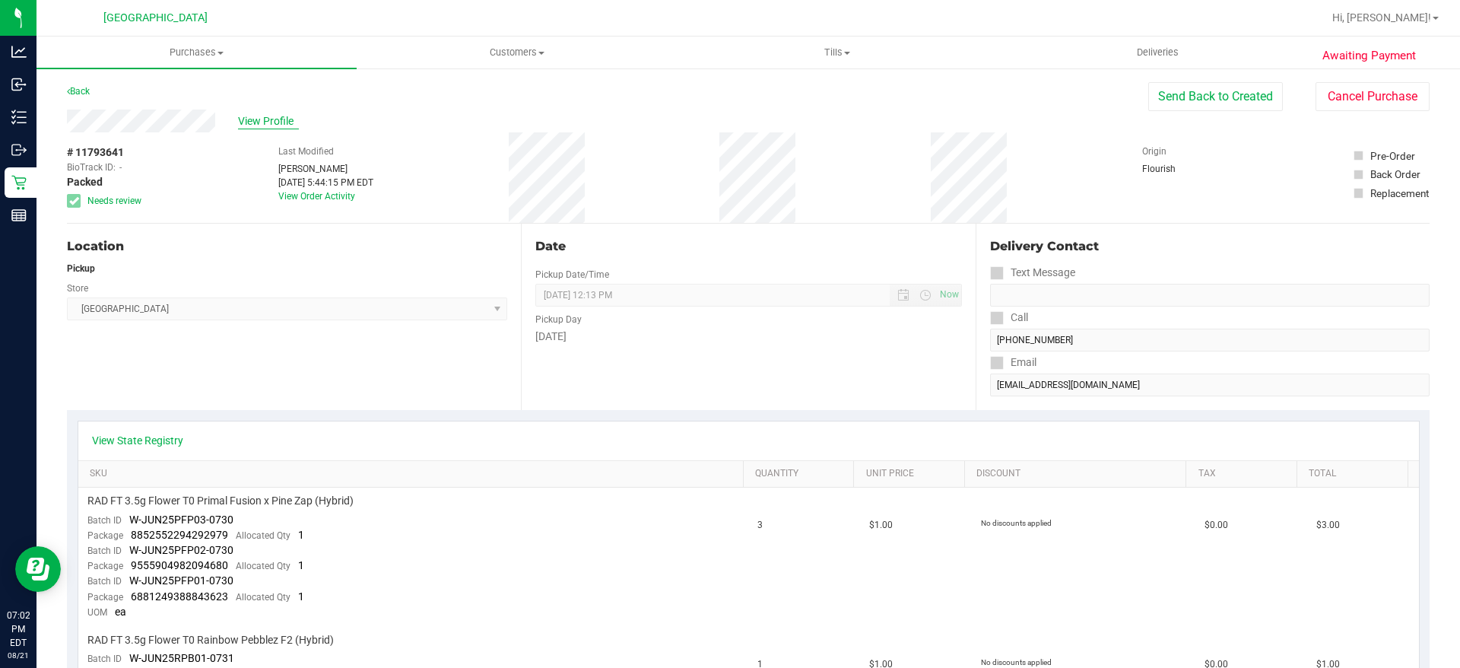
click at [246, 118] on span "View Profile" at bounding box center [268, 121] width 61 height 16
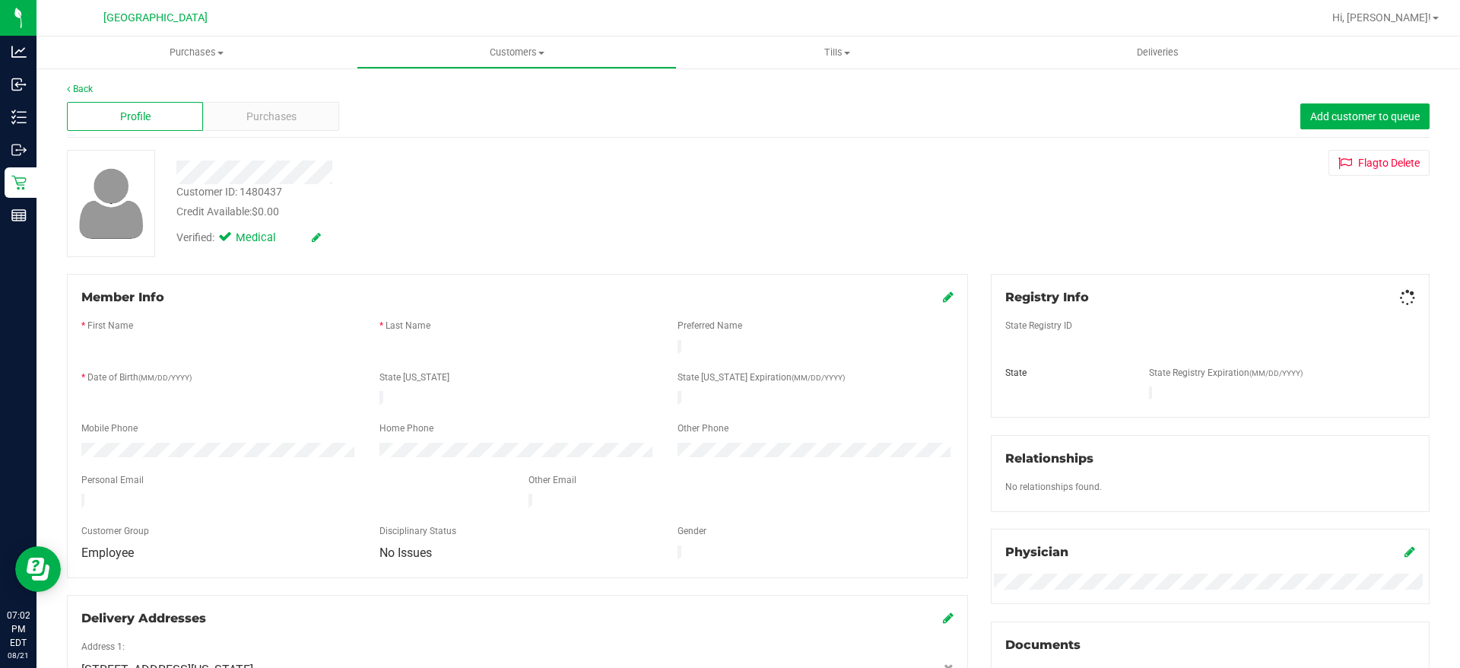
click at [246, 118] on span "Purchases" at bounding box center [271, 117] width 50 height 16
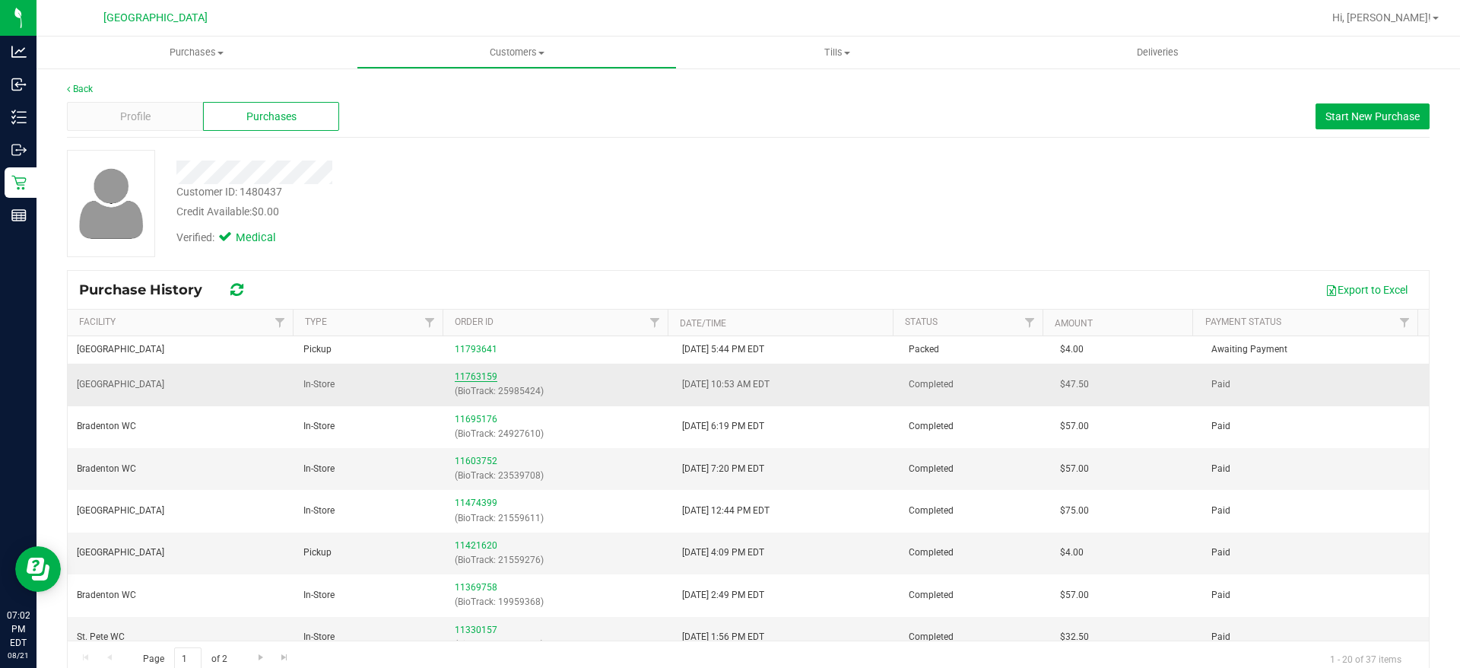
click at [480, 377] on link "11763159" at bounding box center [476, 376] width 43 height 11
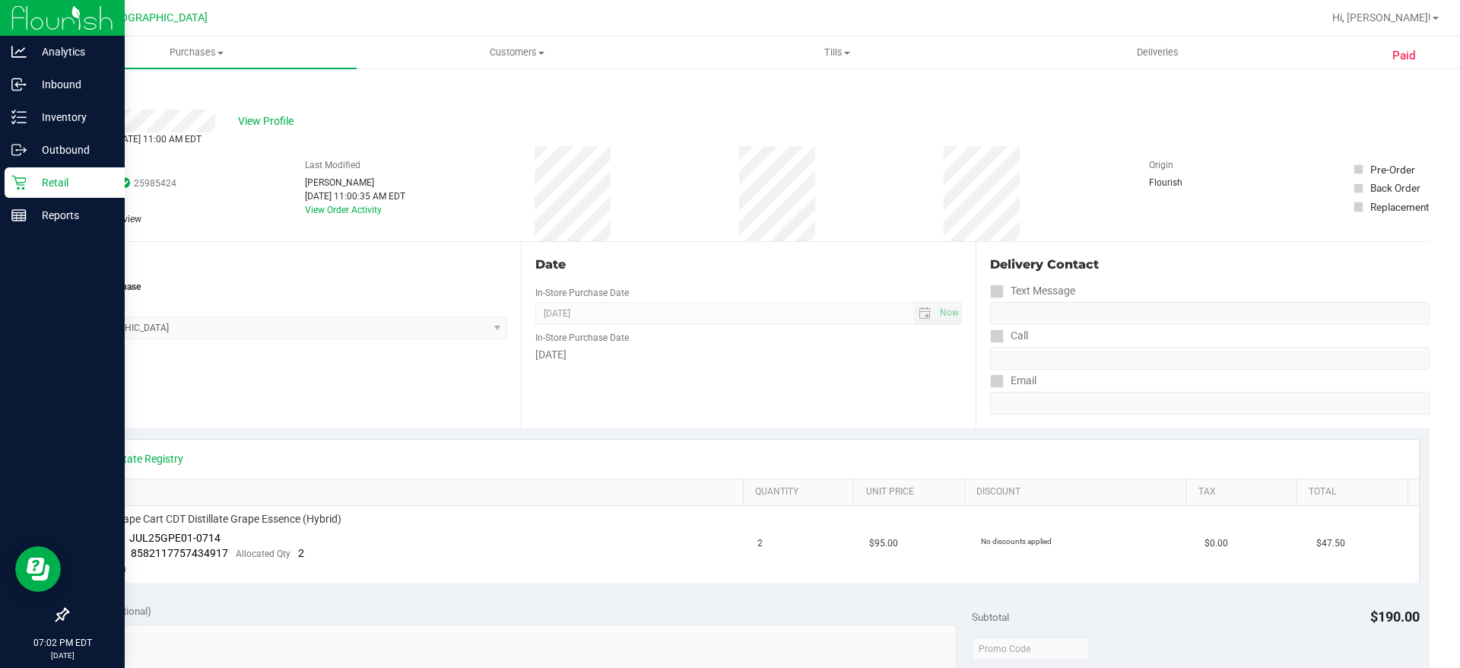
click at [47, 180] on p "Retail" at bounding box center [72, 182] width 91 height 18
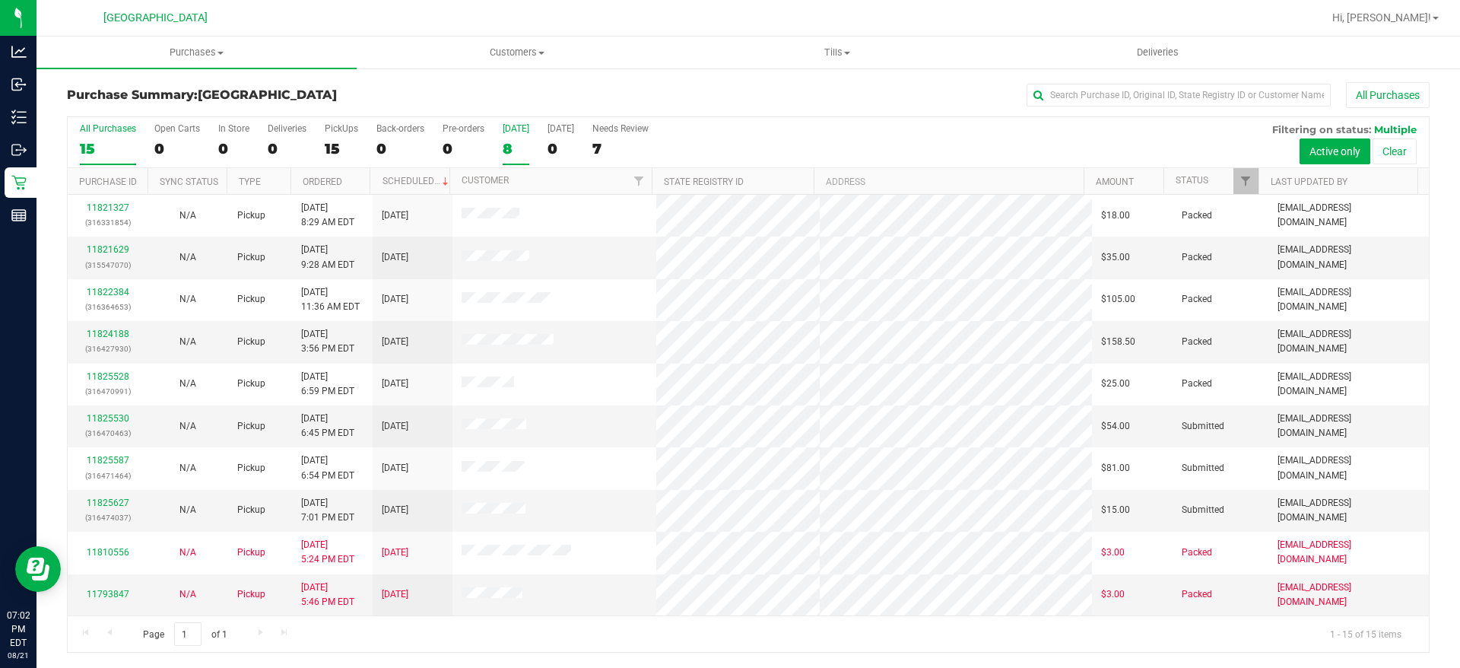
click at [521, 136] on label "[DATE] 8" at bounding box center [516, 144] width 27 height 42
click at [0, 0] on input "[DATE] 8" at bounding box center [0, 0] width 0 height 0
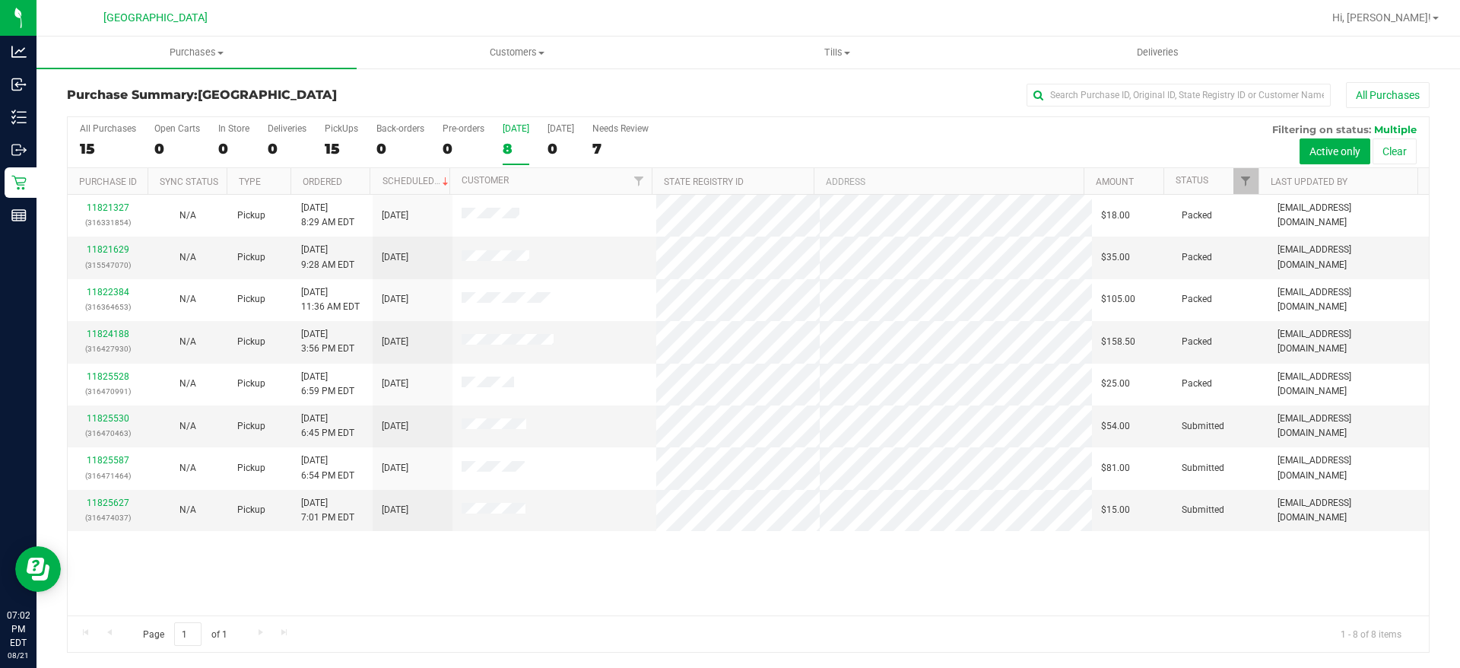
click at [512, 142] on div "8" at bounding box center [516, 148] width 27 height 17
click at [0, 0] on input "[DATE] 8" at bounding box center [0, 0] width 0 height 0
click at [512, 142] on div "8" at bounding box center [516, 148] width 27 height 17
click at [0, 0] on input "[DATE] 8" at bounding box center [0, 0] width 0 height 0
click at [512, 142] on div "8" at bounding box center [516, 148] width 27 height 17
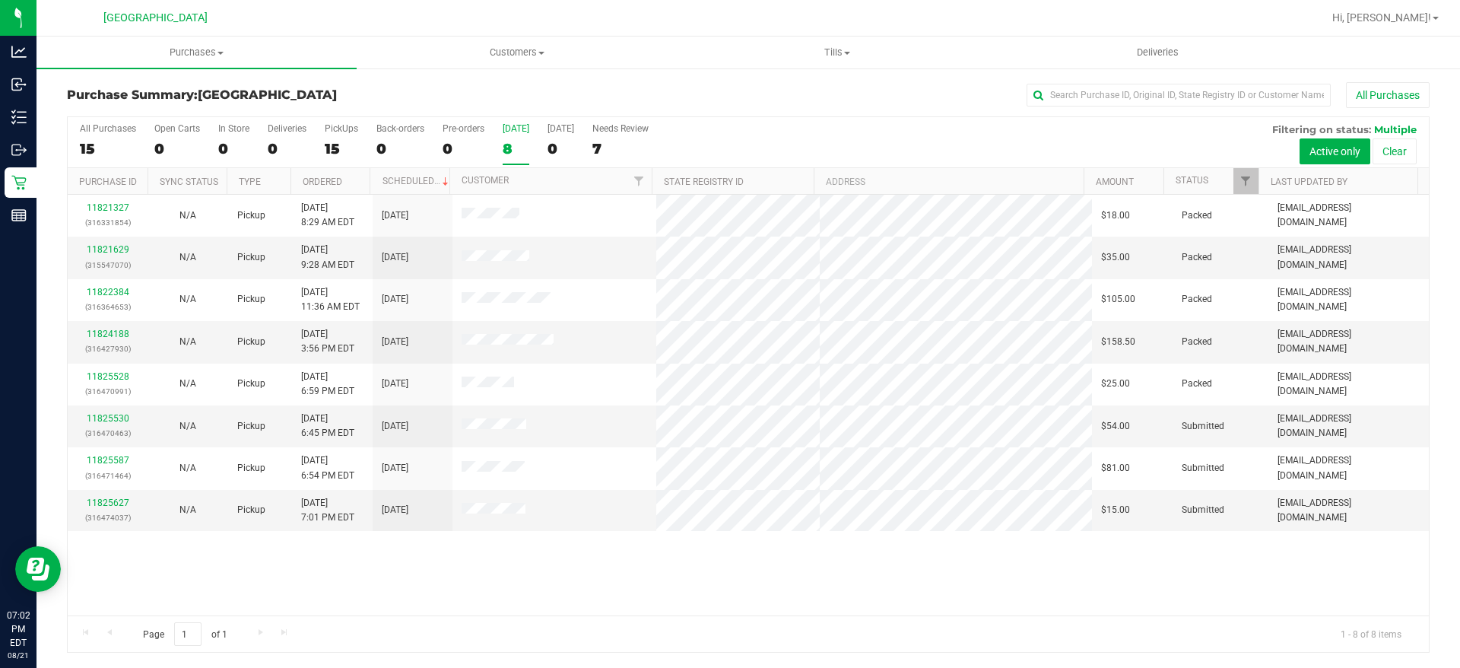
click at [0, 0] on input "[DATE] 8" at bounding box center [0, 0] width 0 height 0
click at [502, 135] on div "All Purchases 15 Open Carts 0 In Store 0 Deliveries 0 PickUps 15 Back-orders 0 …" at bounding box center [748, 142] width 1361 height 51
click at [509, 142] on div "8" at bounding box center [516, 148] width 27 height 17
click at [0, 0] on input "[DATE] 8" at bounding box center [0, 0] width 0 height 0
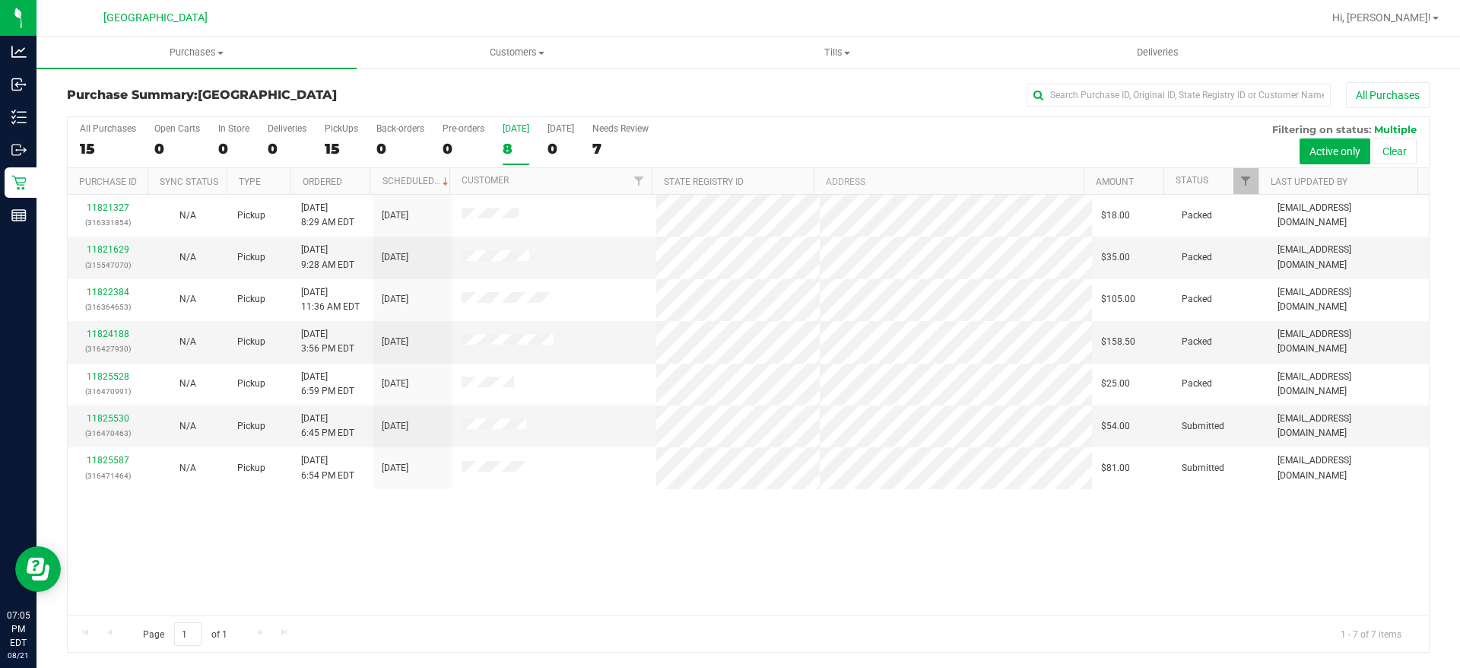
click at [509, 148] on div "8" at bounding box center [516, 148] width 27 height 17
click at [0, 0] on input "[DATE] 8" at bounding box center [0, 0] width 0 height 0
click at [507, 523] on div "11821327 (316331854) N/A Pickup [DATE] 8:29 AM EDT 8/21/2025 $18.00 Packed [EMA…" at bounding box center [748, 405] width 1361 height 421
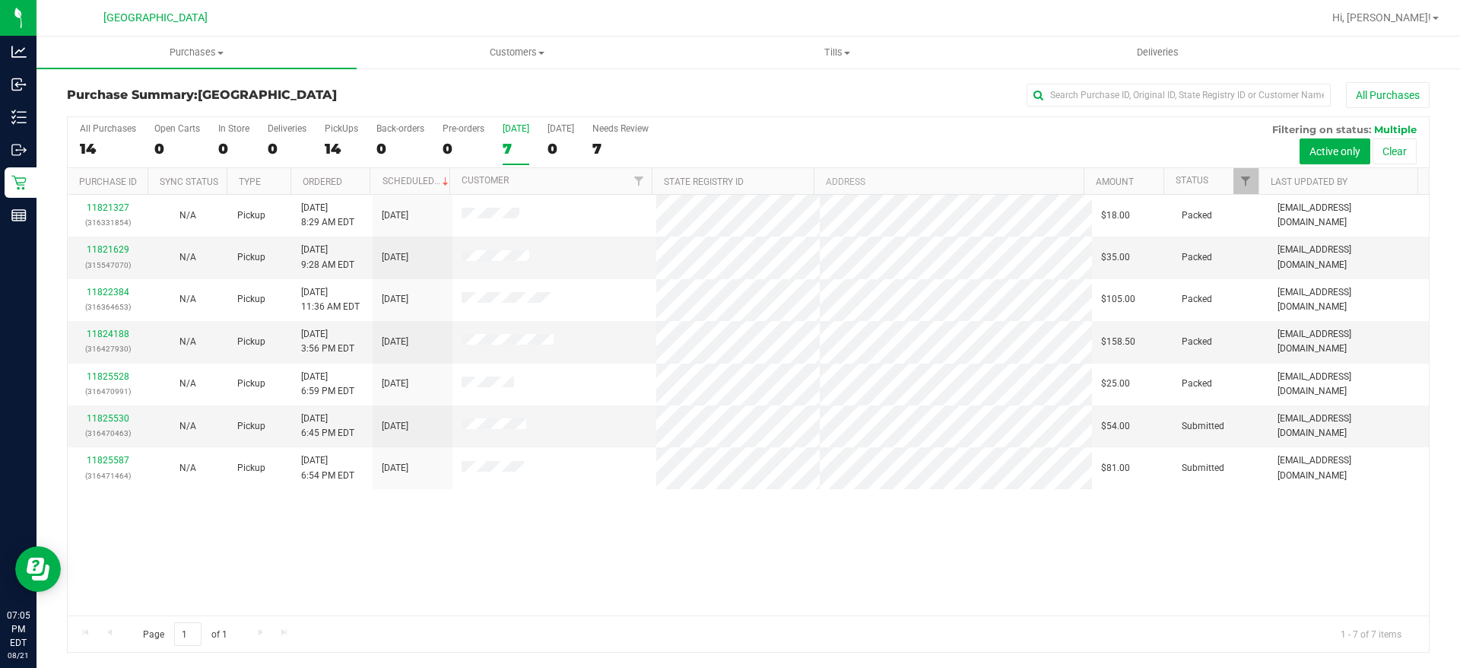
click at [519, 149] on div "7" at bounding box center [516, 148] width 27 height 17
click at [0, 0] on input "[DATE] 7" at bounding box center [0, 0] width 0 height 0
click at [525, 148] on div "7" at bounding box center [516, 148] width 27 height 17
click at [0, 0] on input "[DATE] 7" at bounding box center [0, 0] width 0 height 0
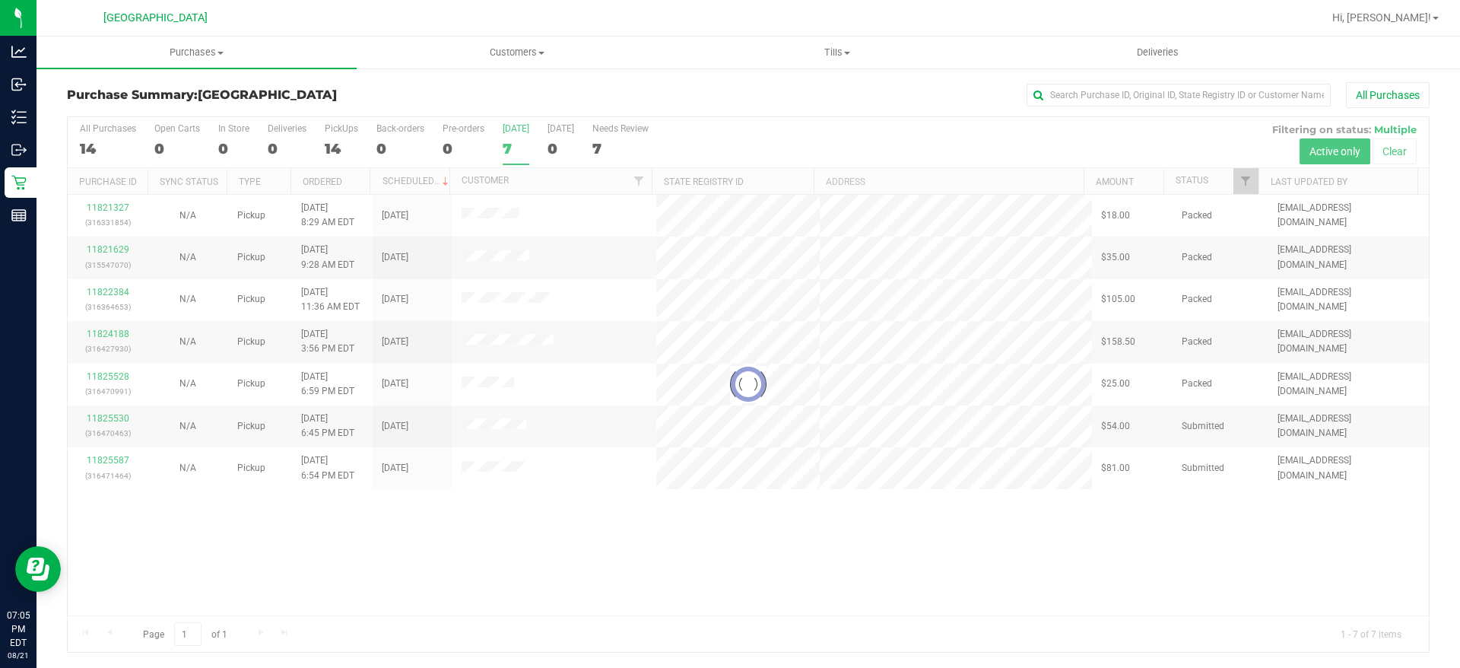
click at [796, 586] on div at bounding box center [748, 384] width 1361 height 535
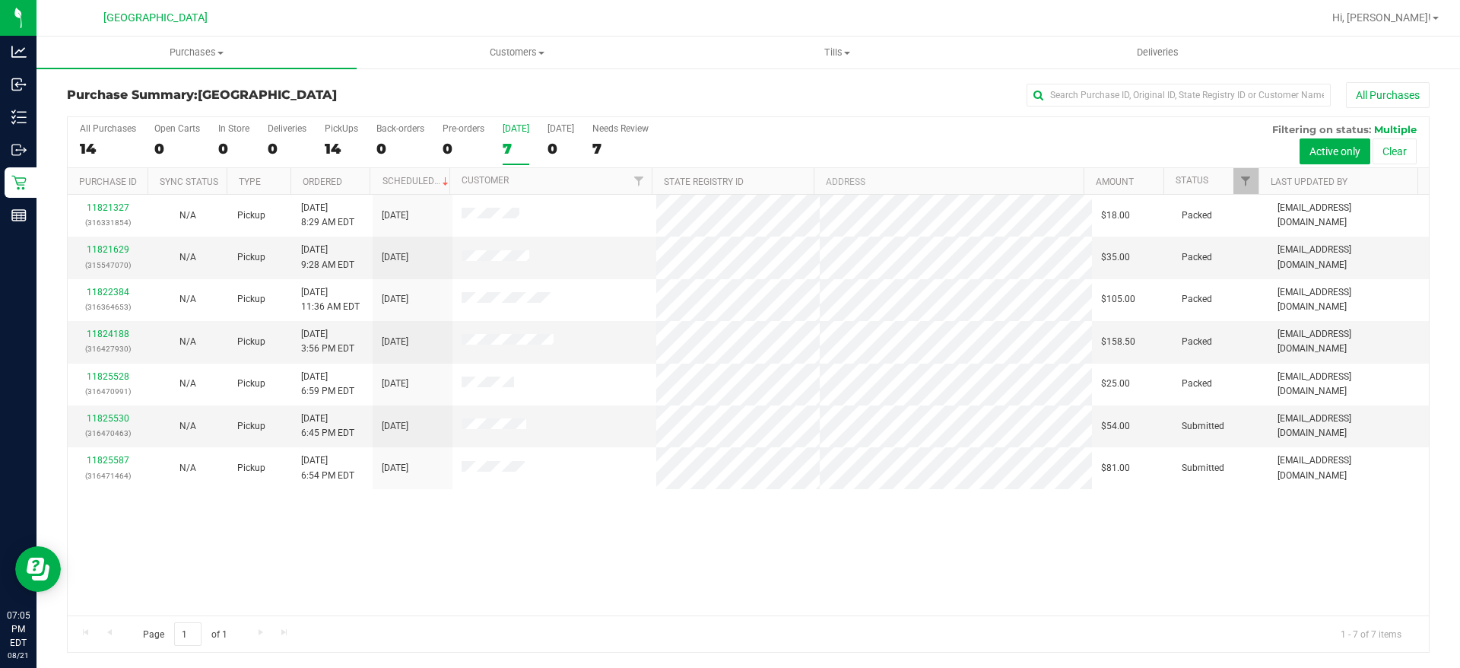
click at [917, 558] on div "11821327 (316331854) N/A Pickup [DATE] 8:29 AM EDT 8/21/2025 $18.00 Packed [EMA…" at bounding box center [748, 405] width 1361 height 421
click at [921, 554] on div "11821327 (316331854) N/A Pickup [DATE] 8:29 AM EDT 8/21/2025 $18.00 Packed [EMA…" at bounding box center [748, 405] width 1361 height 421
click at [511, 154] on div "7" at bounding box center [516, 148] width 27 height 17
click at [0, 0] on input "[DATE] 7" at bounding box center [0, 0] width 0 height 0
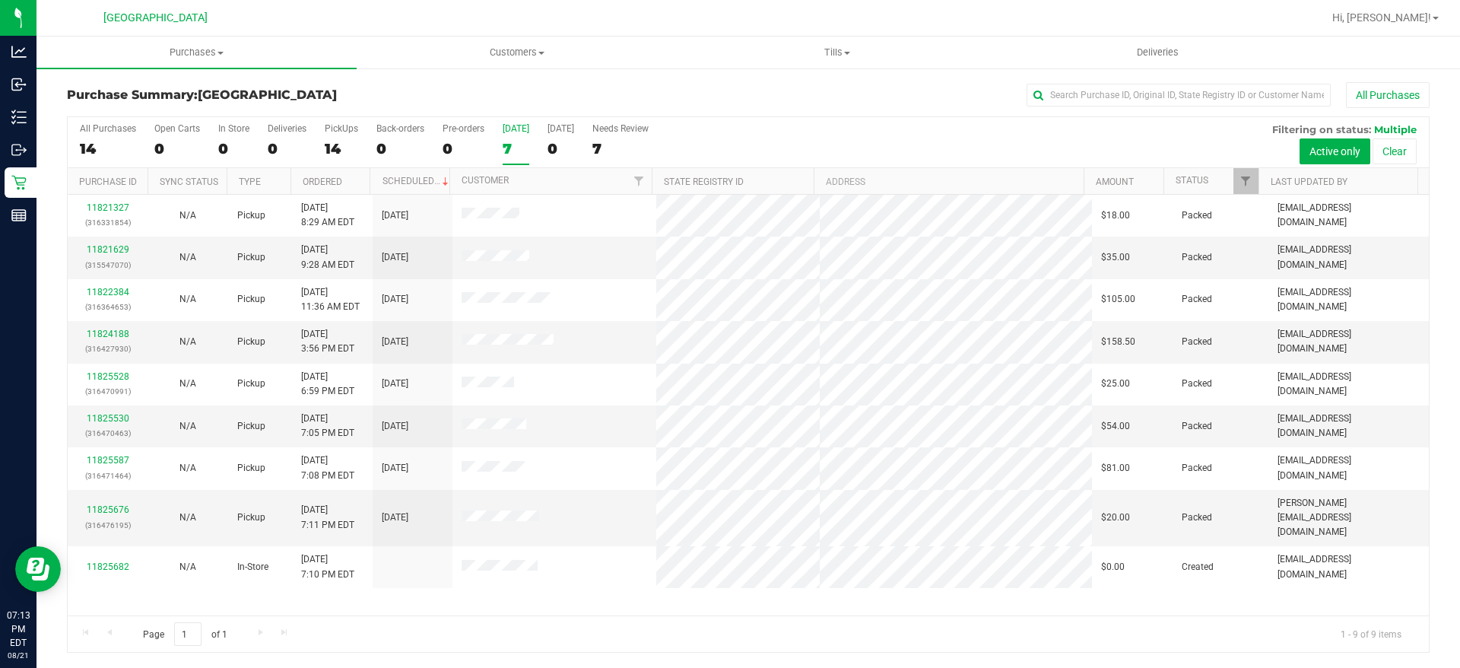
click at [504, 151] on div "7" at bounding box center [516, 148] width 27 height 17
click at [0, 0] on input "[DATE] 7" at bounding box center [0, 0] width 0 height 0
click at [520, 152] on div "9" at bounding box center [516, 148] width 27 height 17
click at [0, 0] on input "[DATE] 9" at bounding box center [0, 0] width 0 height 0
click at [512, 159] on label "[DATE] 9" at bounding box center [516, 144] width 27 height 42
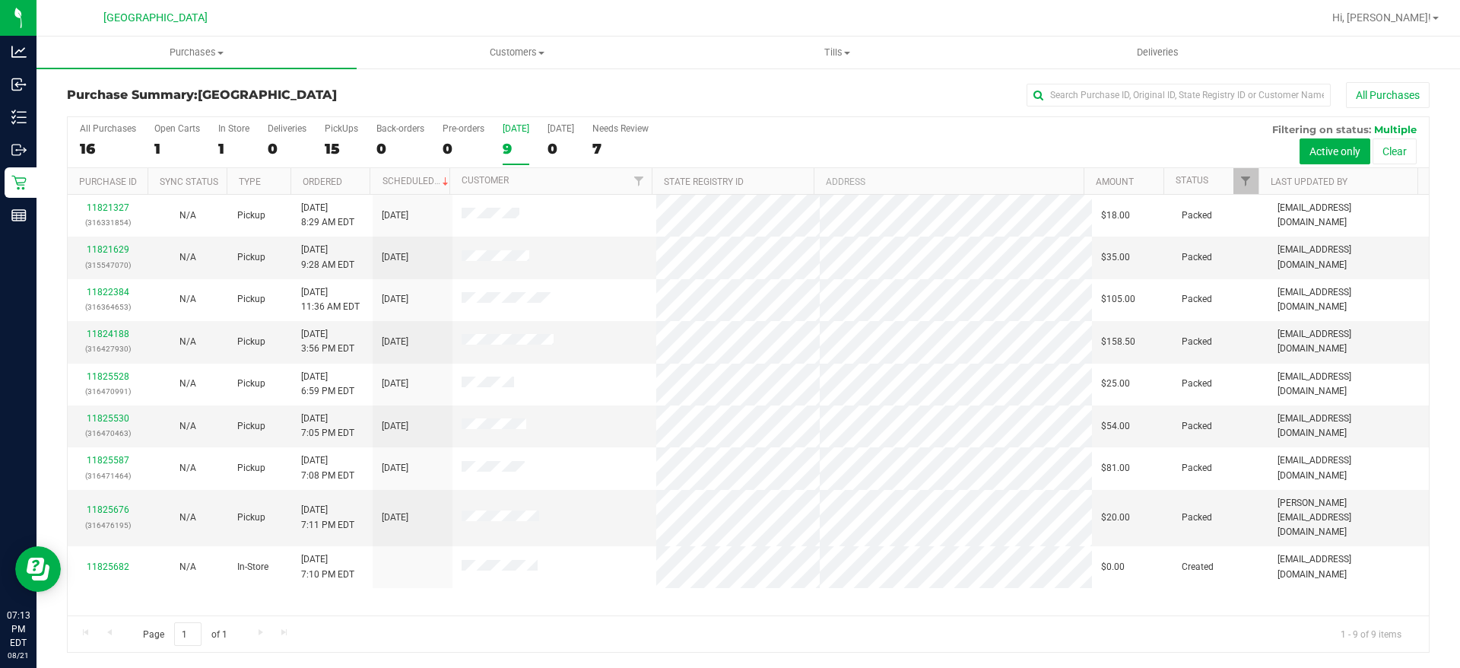
click at [0, 0] on input "[DATE] 9" at bounding box center [0, 0] width 0 height 0
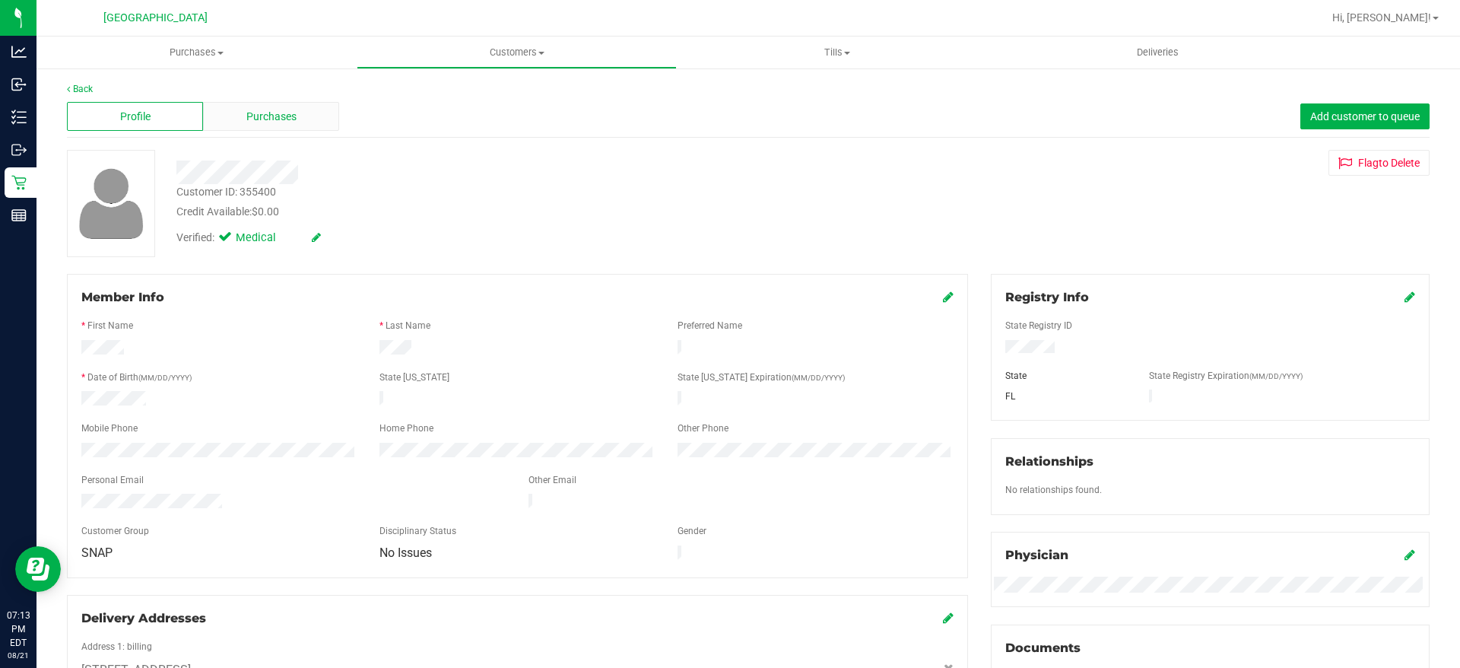
click at [279, 111] on span "Purchases" at bounding box center [271, 117] width 50 height 16
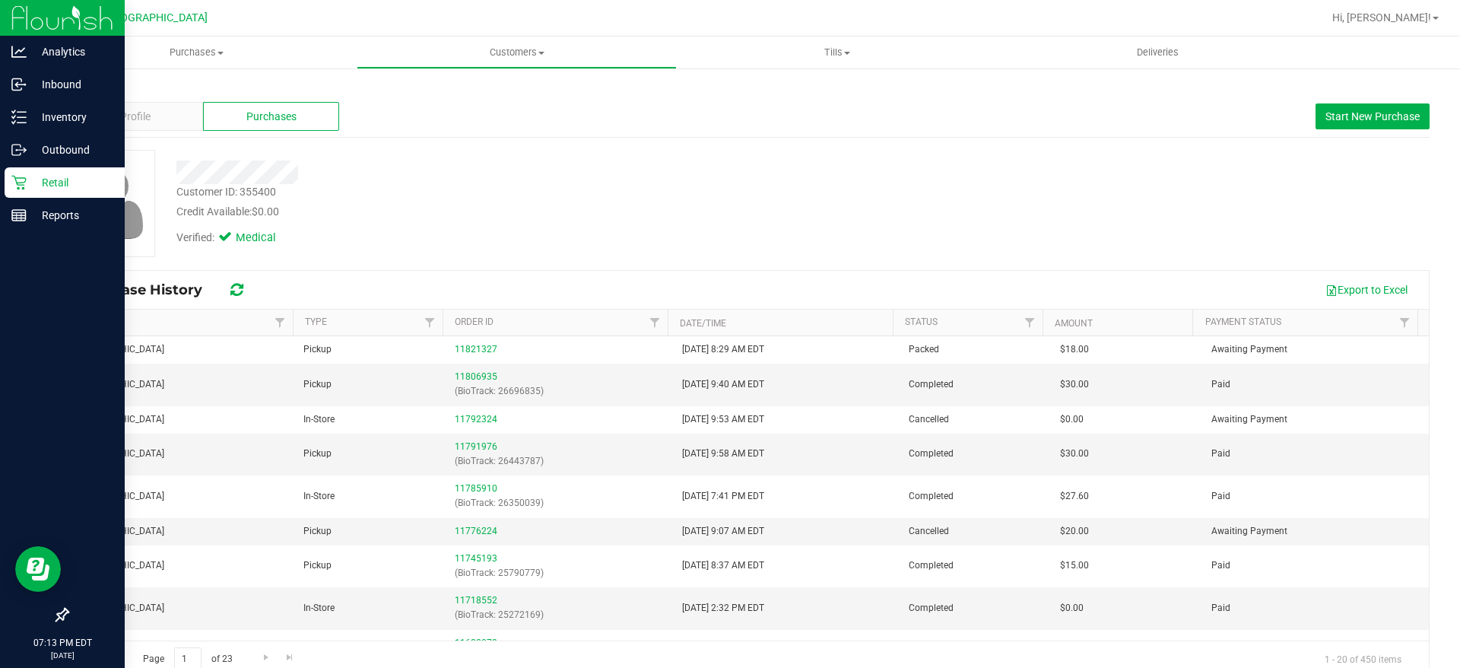
click at [80, 172] on div "Retail" at bounding box center [65, 182] width 120 height 30
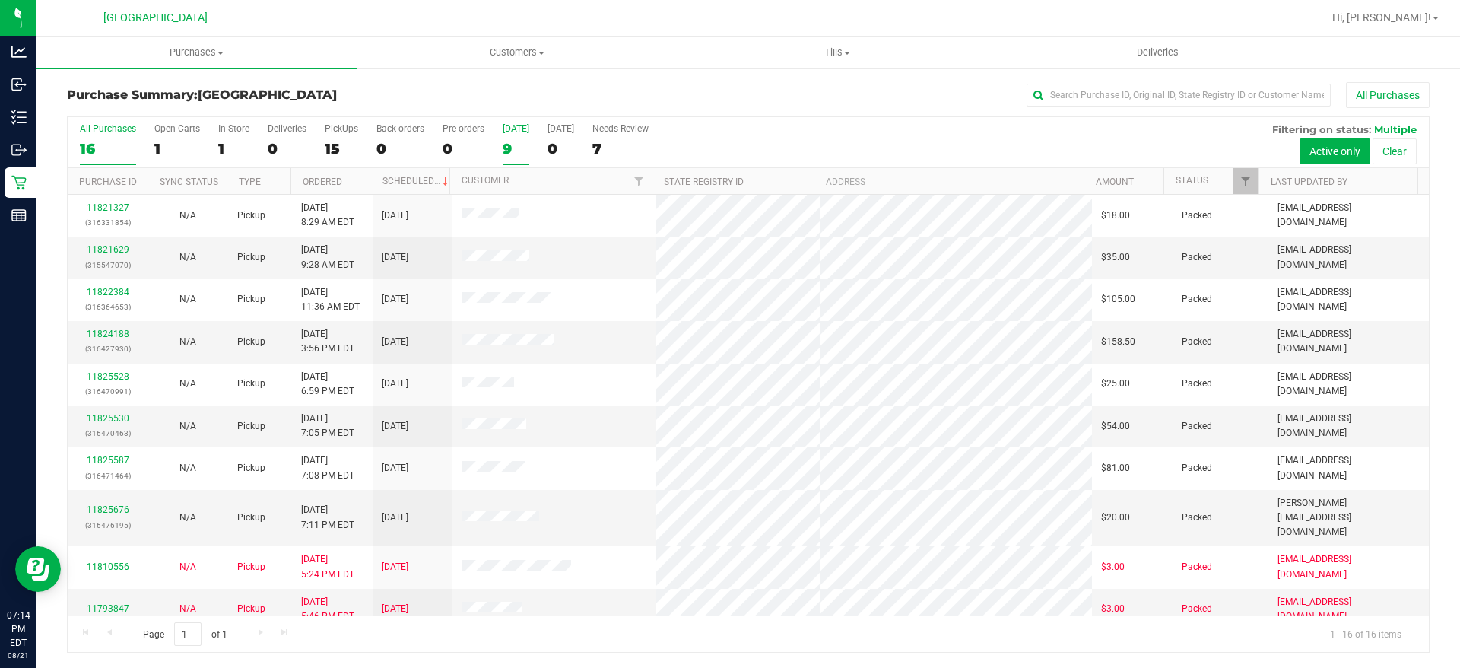
click at [513, 140] on div "9" at bounding box center [516, 148] width 27 height 17
click at [0, 0] on input "[DATE] 9" at bounding box center [0, 0] width 0 height 0
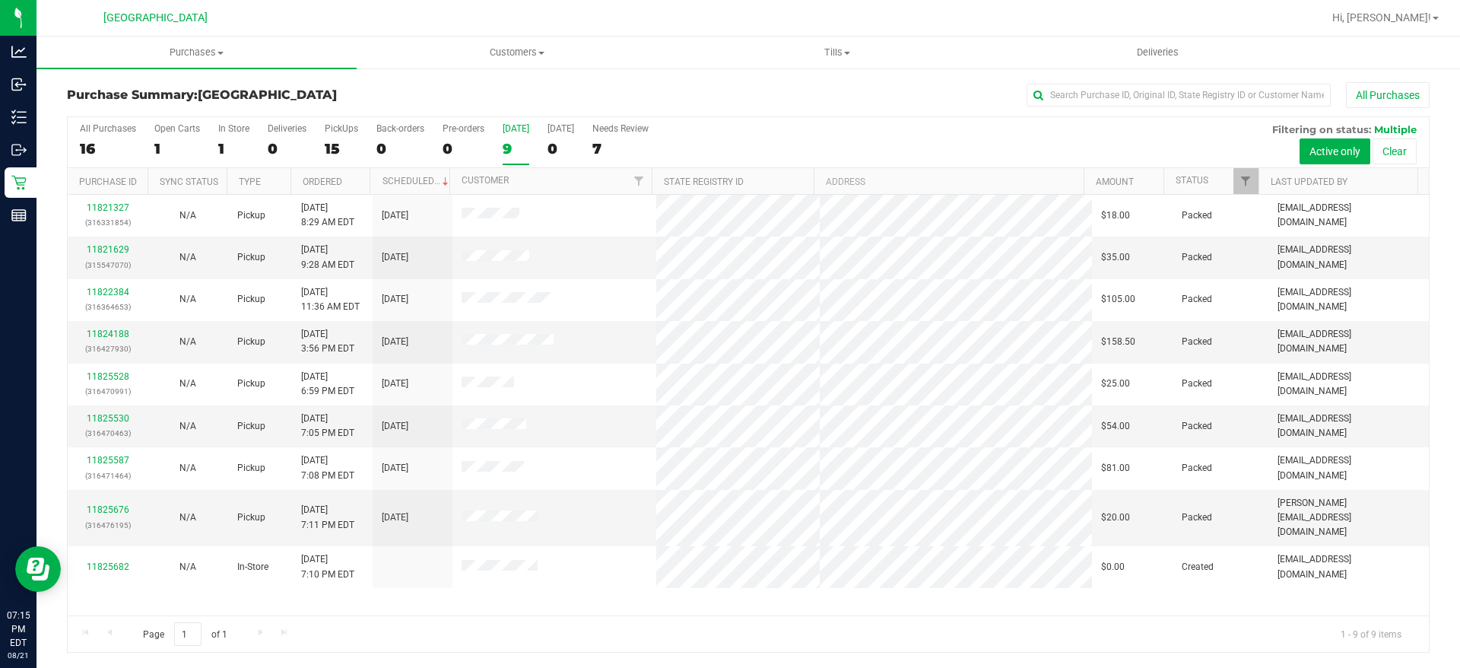
click at [512, 142] on div "9" at bounding box center [516, 148] width 27 height 17
click at [0, 0] on input "[DATE] 9" at bounding box center [0, 0] width 0 height 0
click at [507, 150] on div "9" at bounding box center [516, 148] width 27 height 17
click at [0, 0] on input "[DATE] 9" at bounding box center [0, 0] width 0 height 0
